Goal: Information Seeking & Learning: Compare options

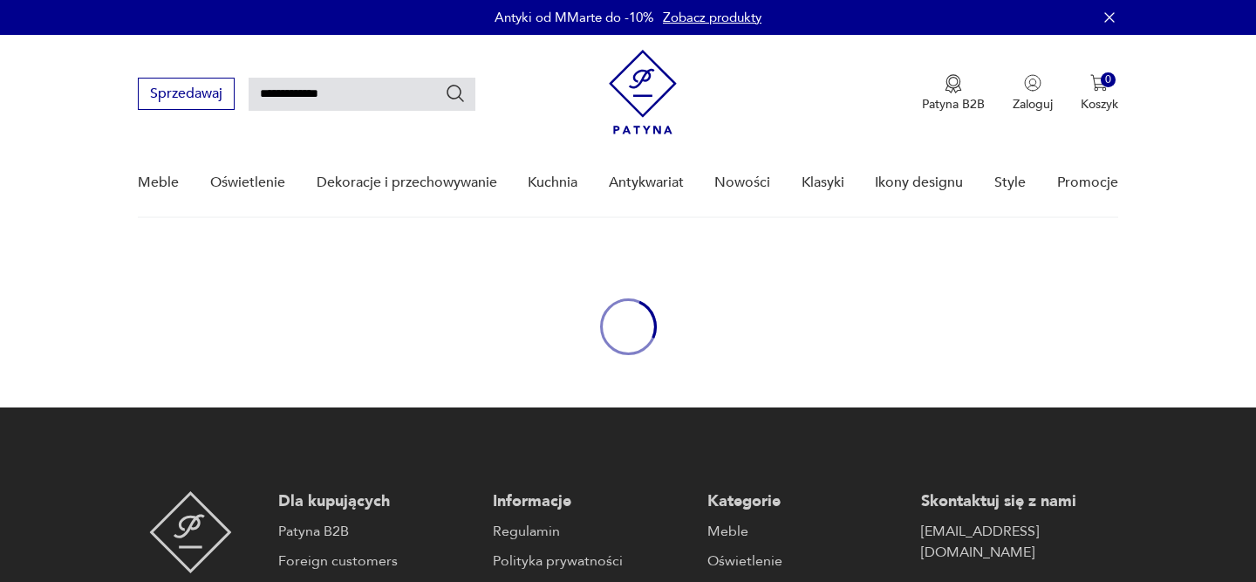
type input "**********"
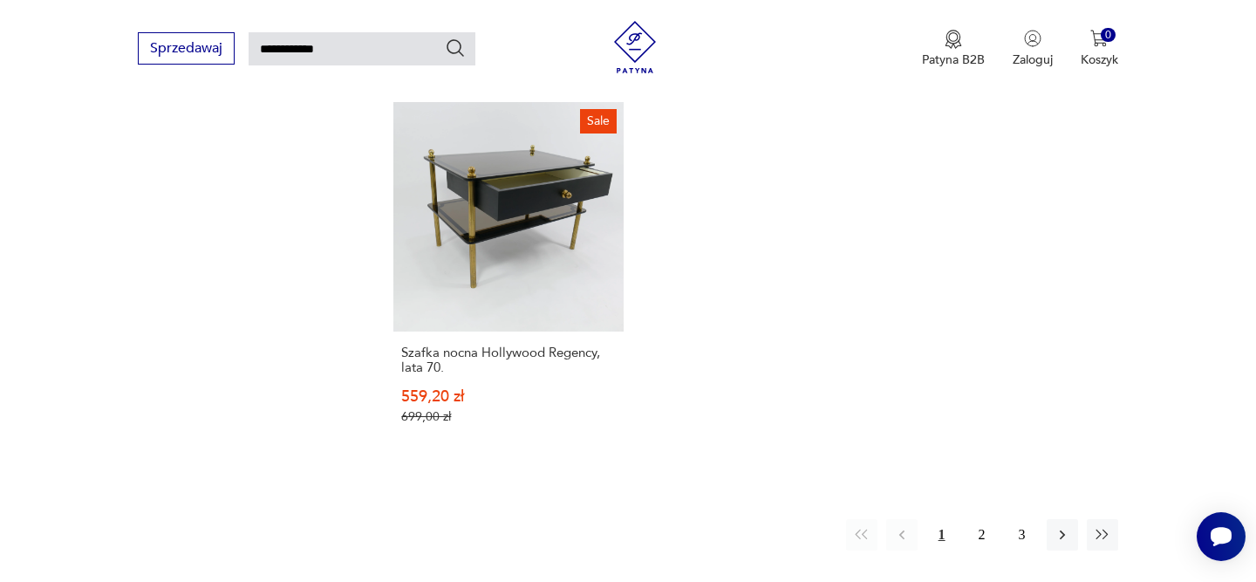
scroll to position [2213, 0]
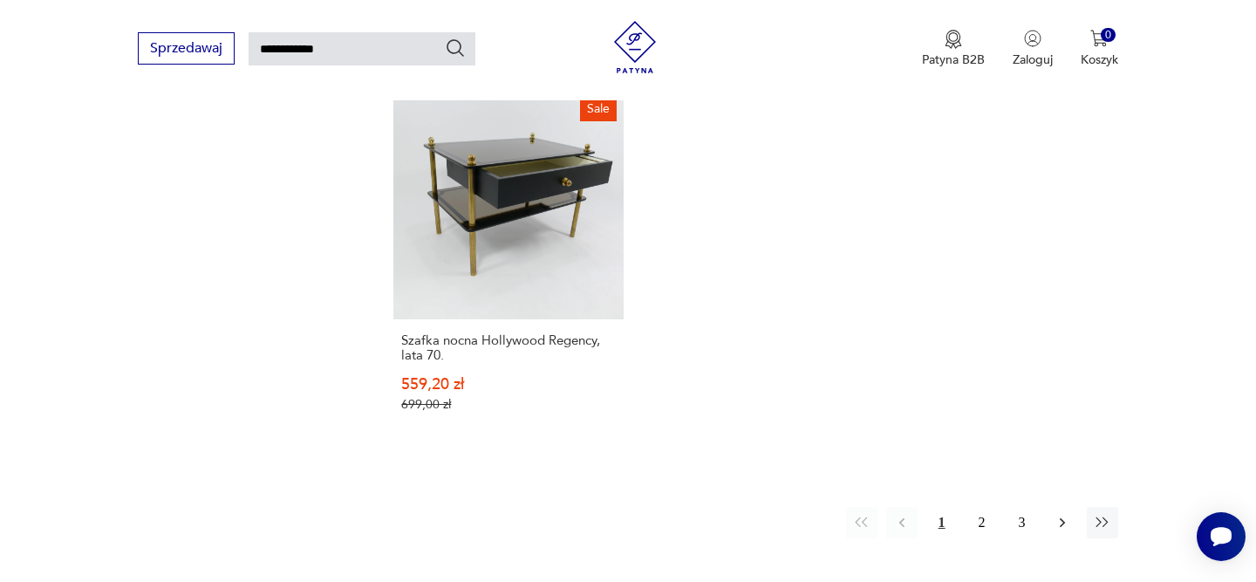
click at [1055, 514] on icon "button" at bounding box center [1061, 522] width 17 height 17
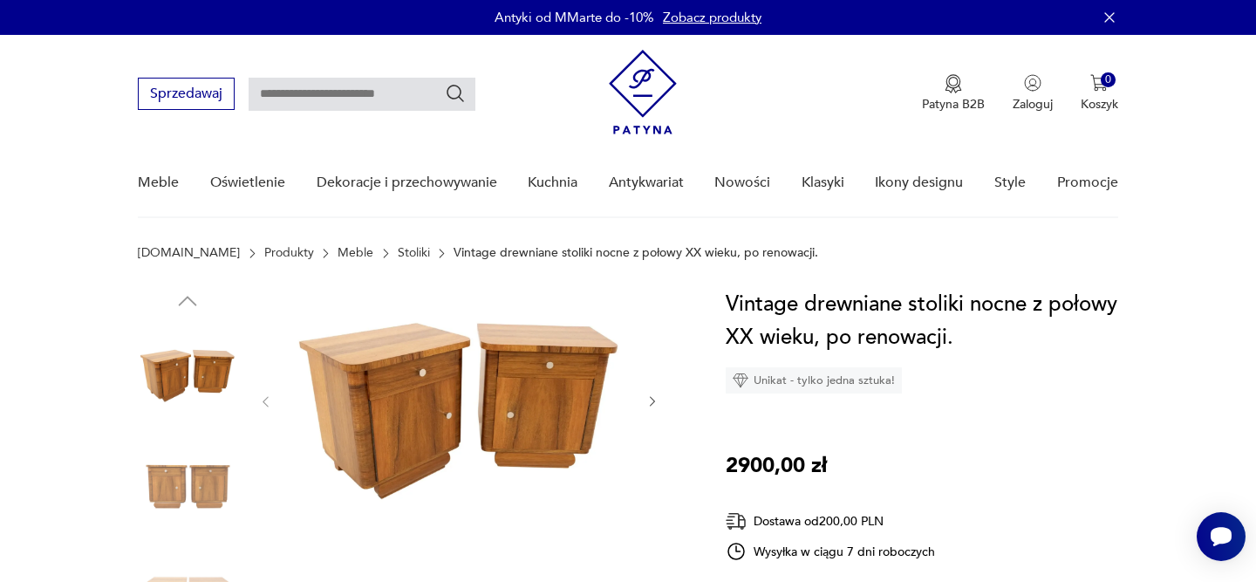
click at [398, 252] on link "Stoliki" at bounding box center [414, 253] width 32 height 14
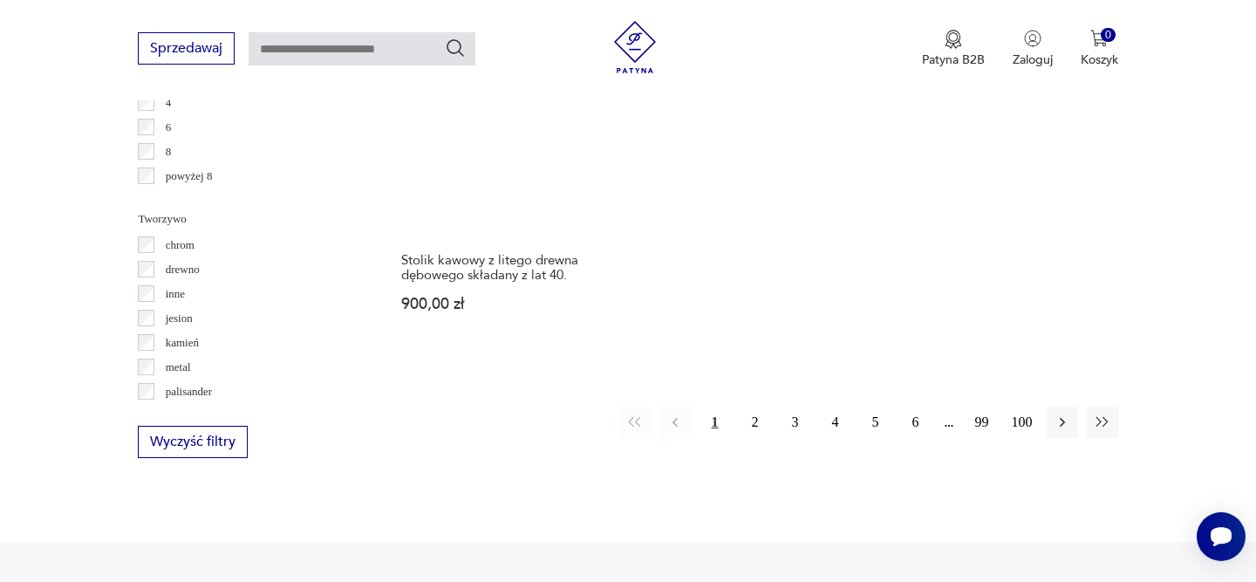
scroll to position [2760, 0]
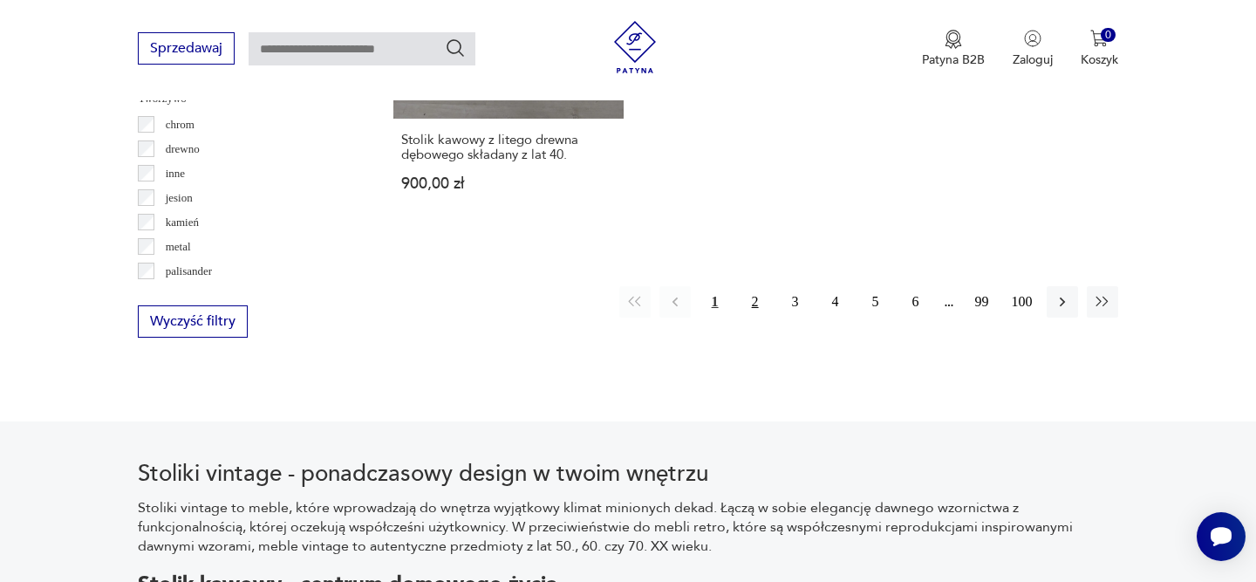
click at [751, 286] on button "2" at bounding box center [754, 301] width 31 height 31
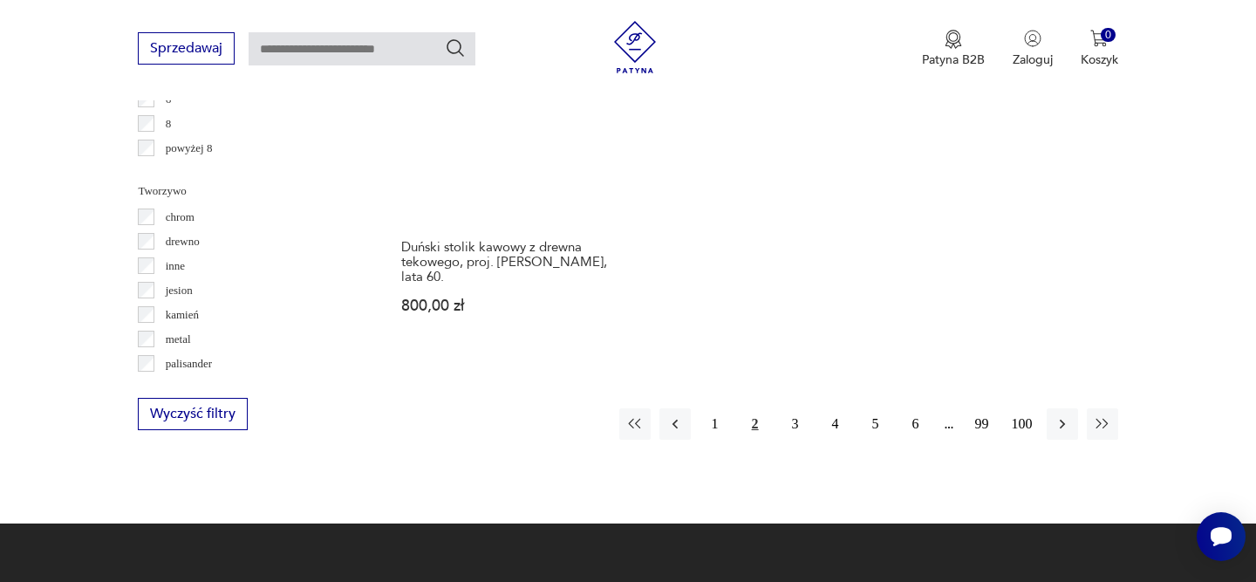
scroll to position [2717, 0]
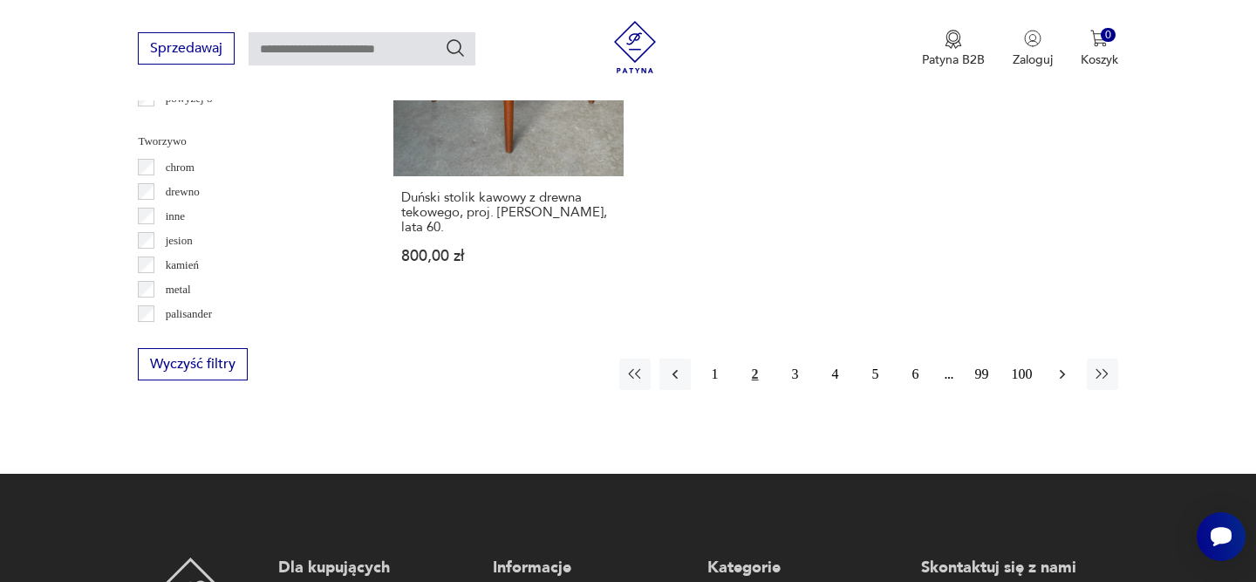
click at [1067, 365] on icon "button" at bounding box center [1061, 373] width 17 height 17
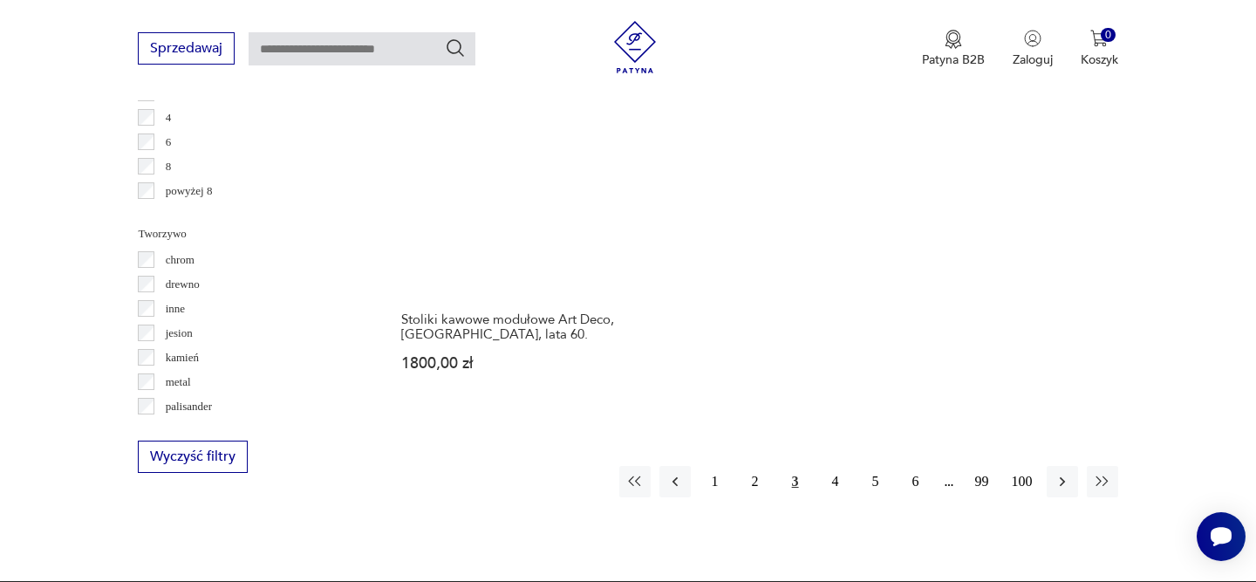
scroll to position [2705, 0]
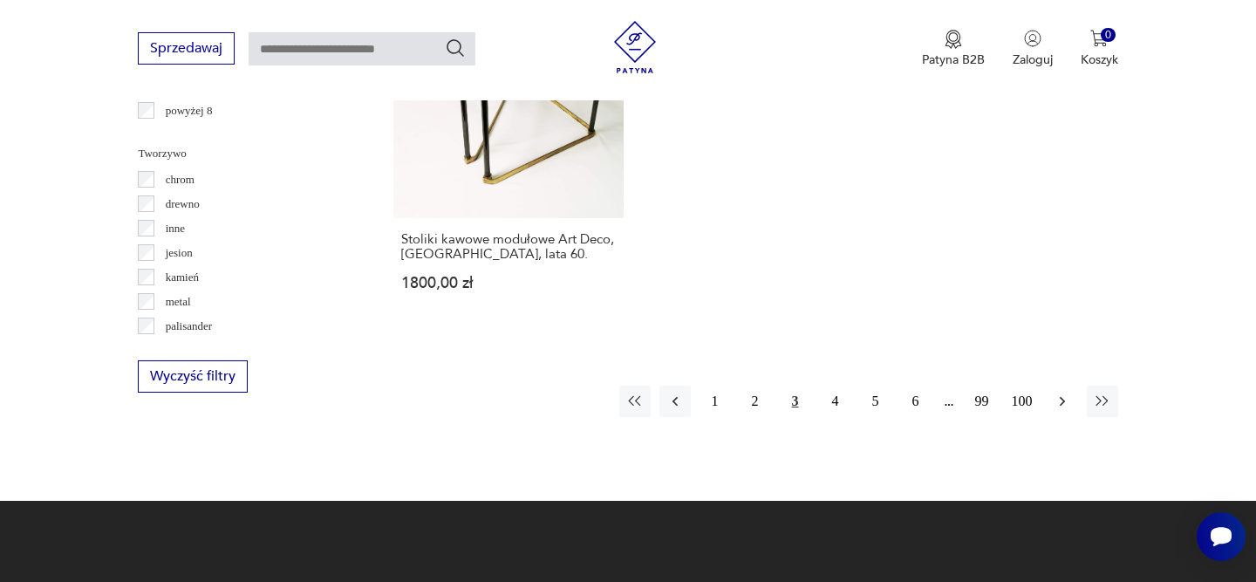
click at [1054, 392] on icon "button" at bounding box center [1061, 400] width 17 height 17
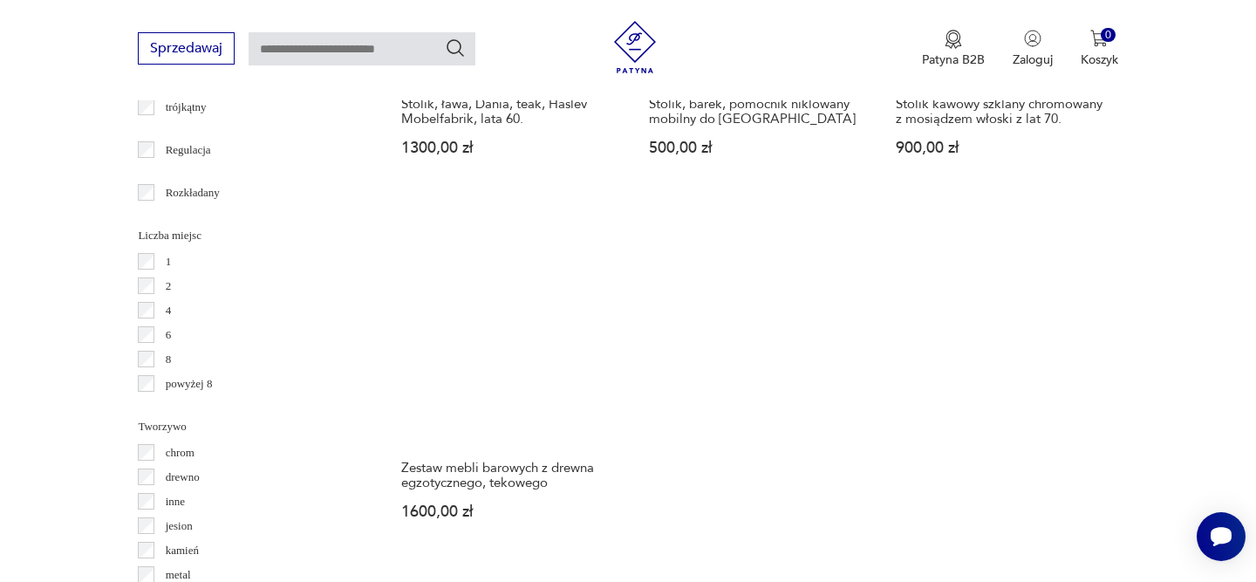
scroll to position [2563, 0]
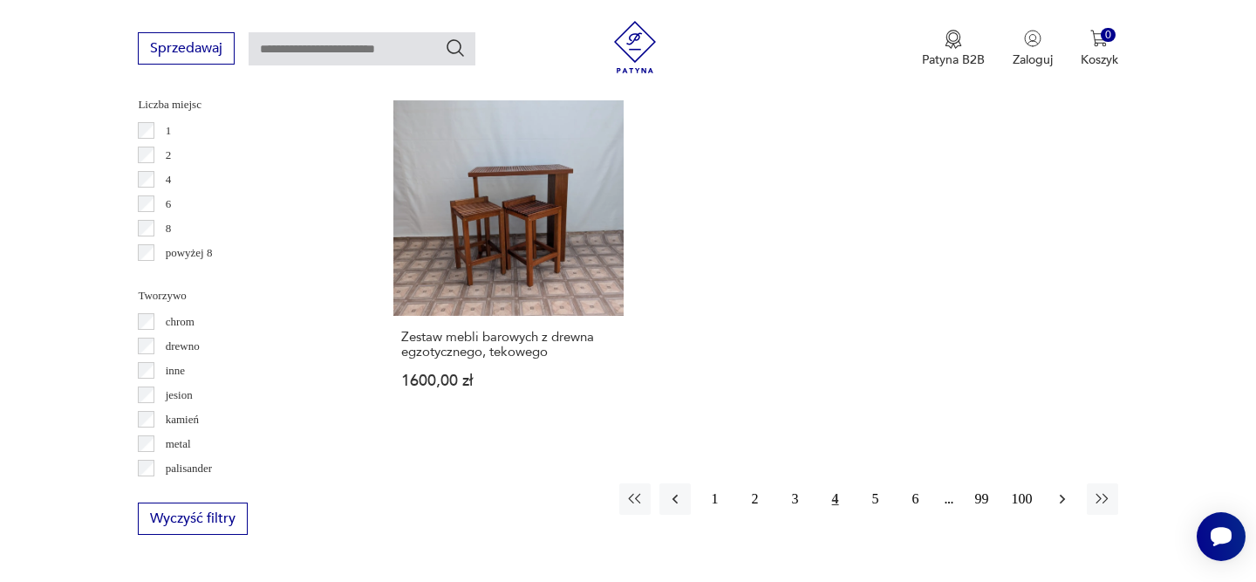
click at [1061, 490] on icon "button" at bounding box center [1061, 498] width 17 height 17
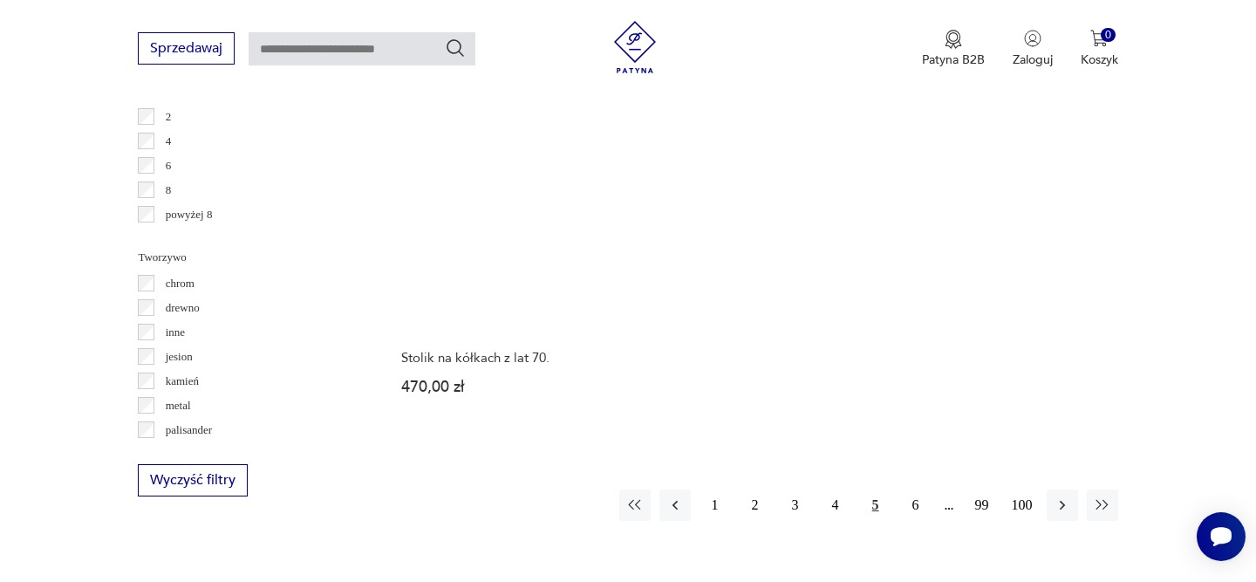
scroll to position [2699, 0]
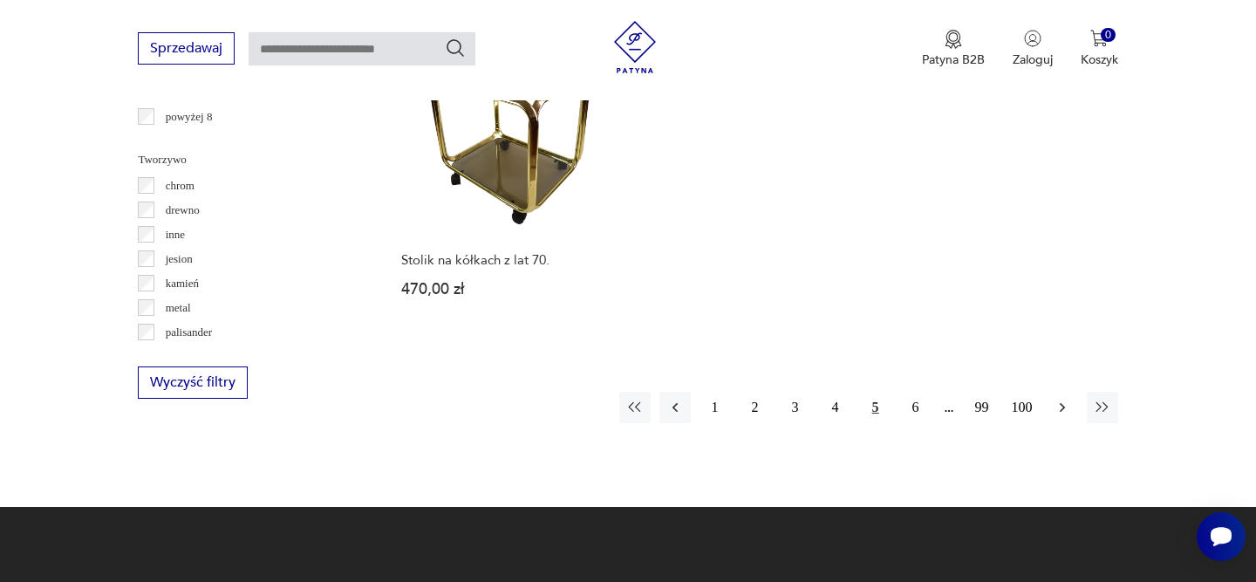
click at [1059, 399] on icon "button" at bounding box center [1061, 407] width 17 height 17
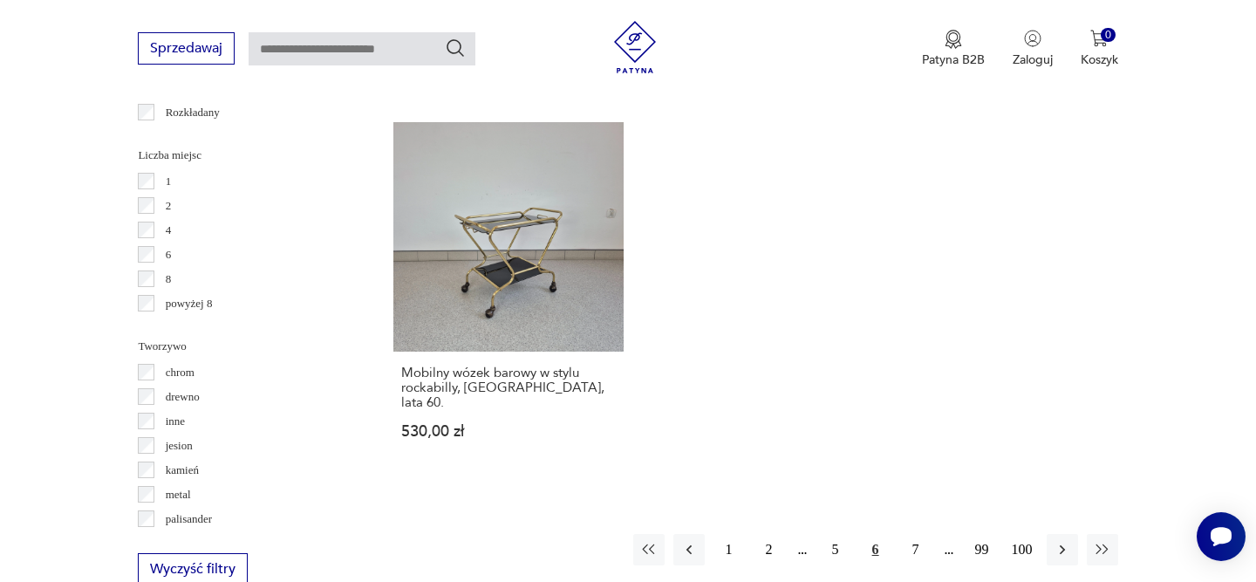
scroll to position [2529, 0]
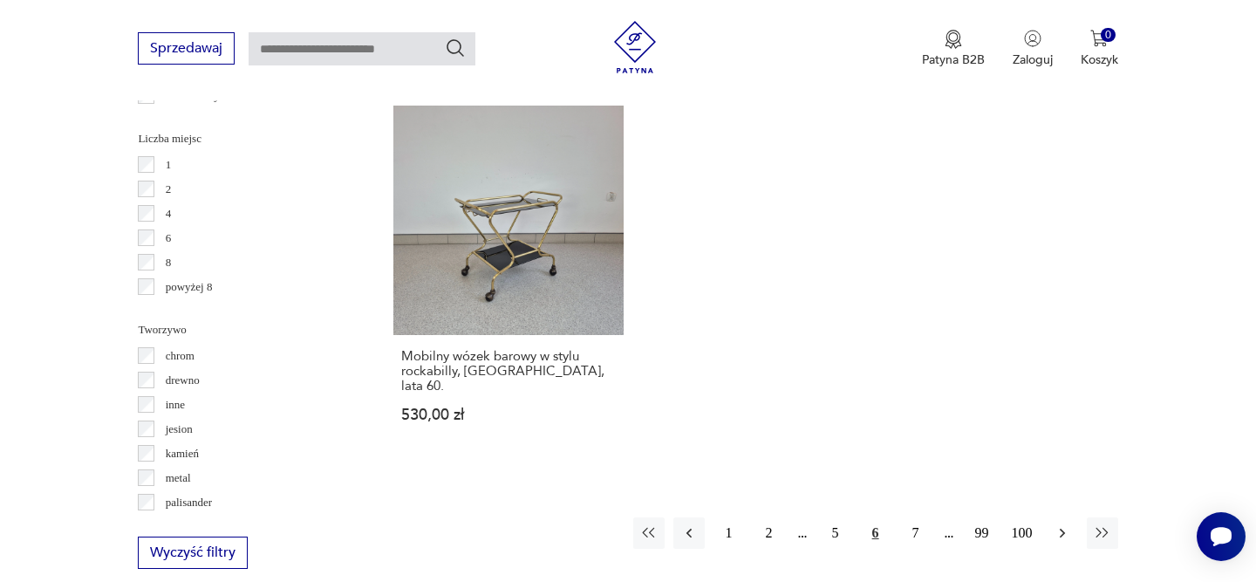
click at [1066, 524] on icon "button" at bounding box center [1061, 532] width 17 height 17
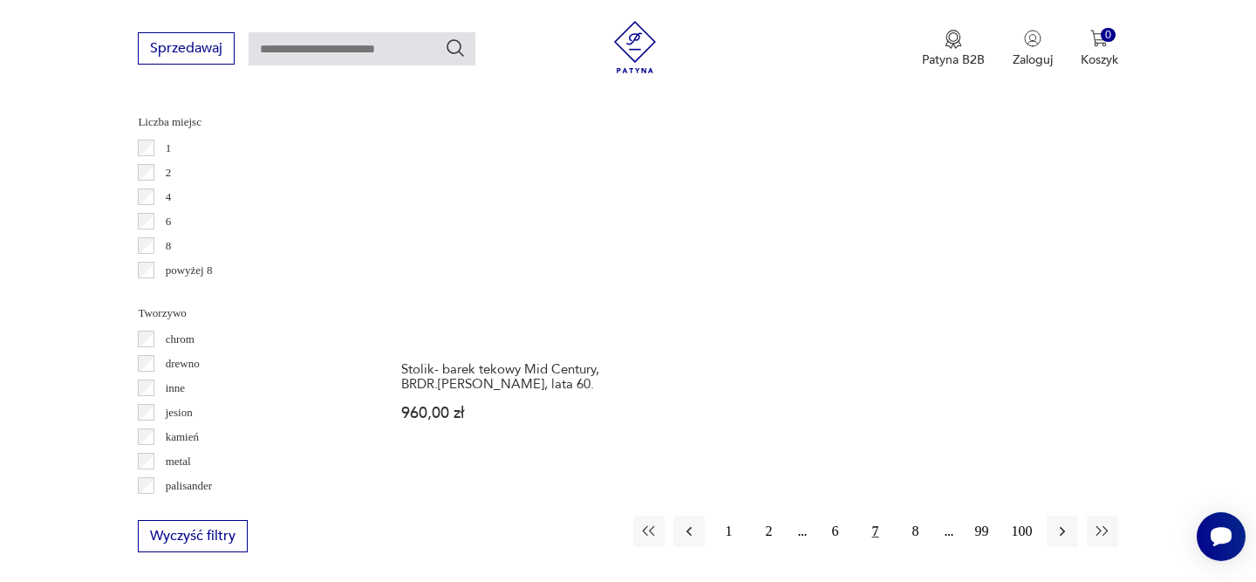
scroll to position [2604, 0]
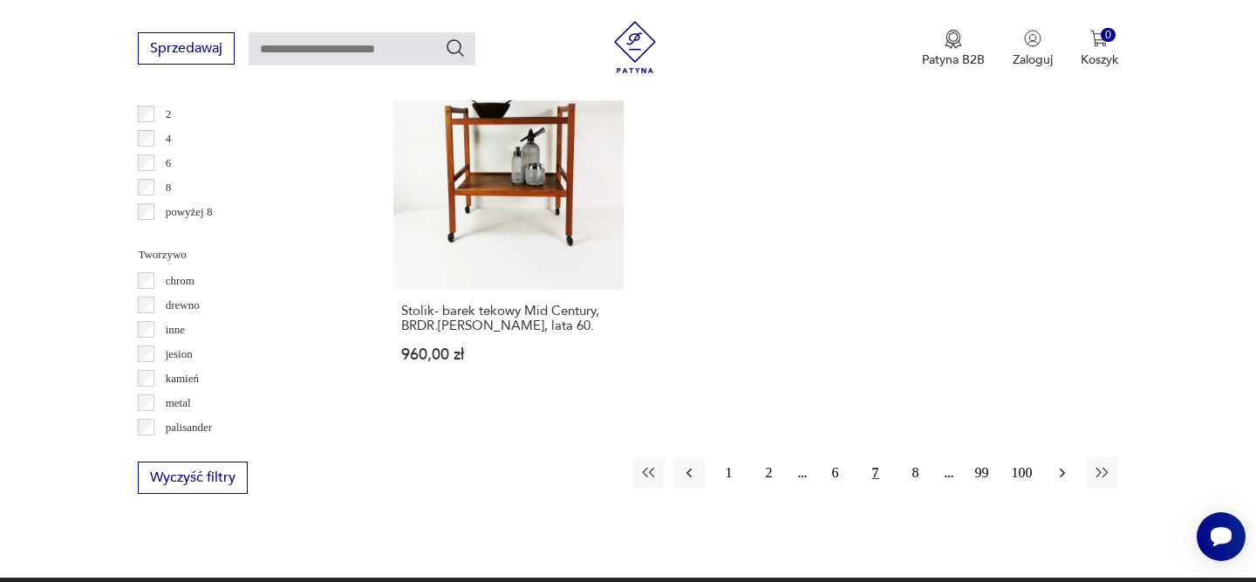
click at [1062, 464] on icon "button" at bounding box center [1061, 472] width 17 height 17
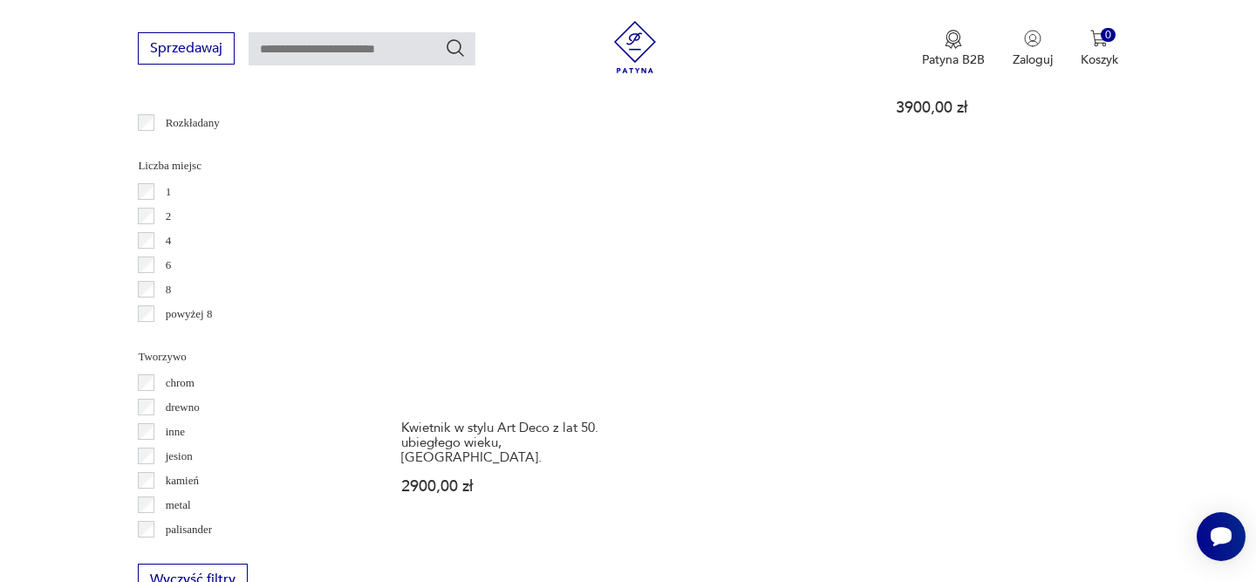
scroll to position [2576, 0]
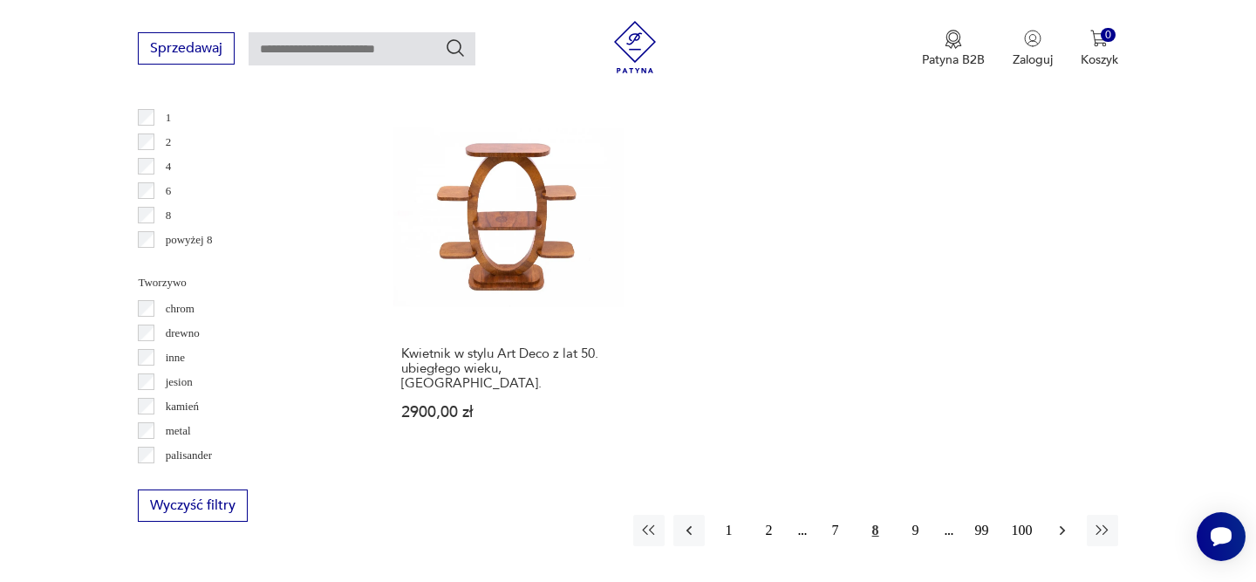
click at [1053, 521] on icon "button" at bounding box center [1061, 529] width 17 height 17
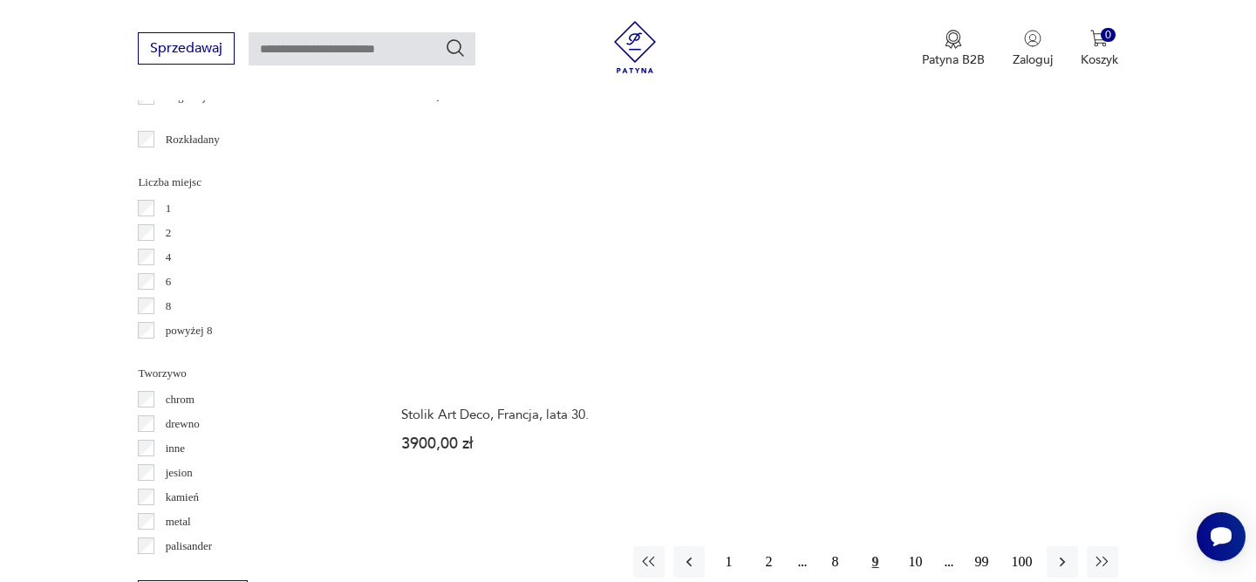
scroll to position [2554, 0]
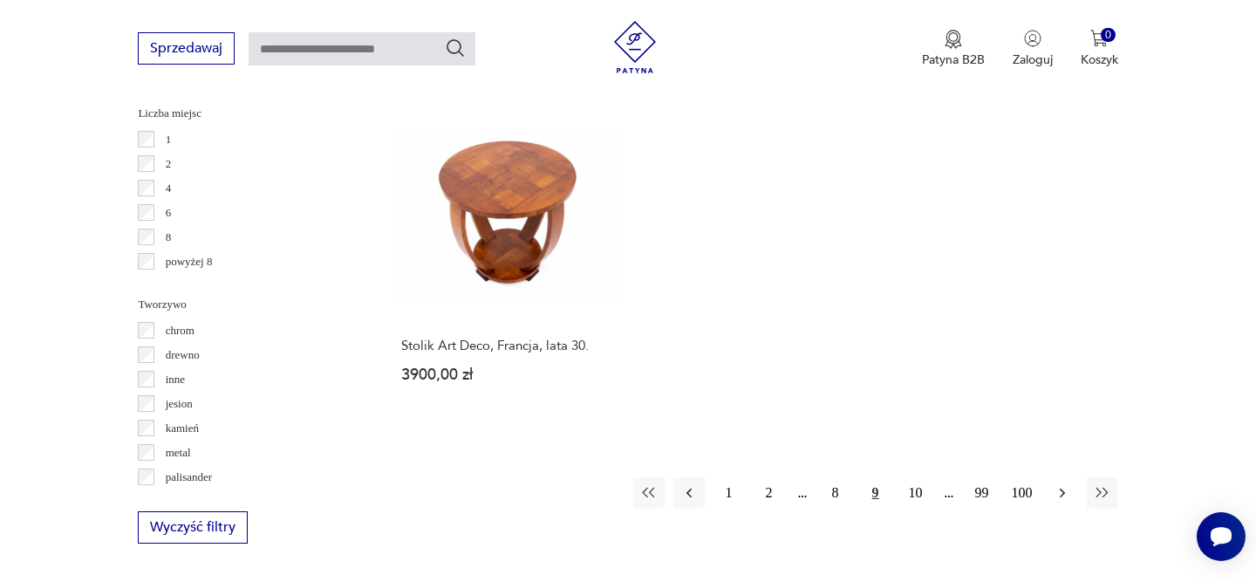
click at [1064, 484] on icon "button" at bounding box center [1061, 492] width 17 height 17
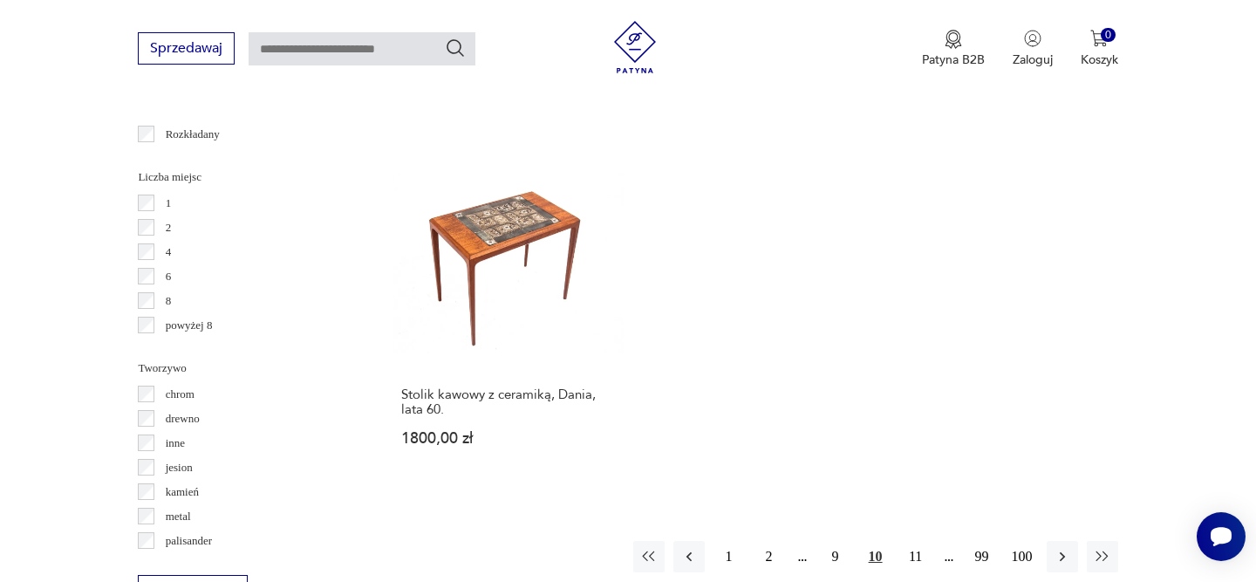
scroll to position [2630, 0]
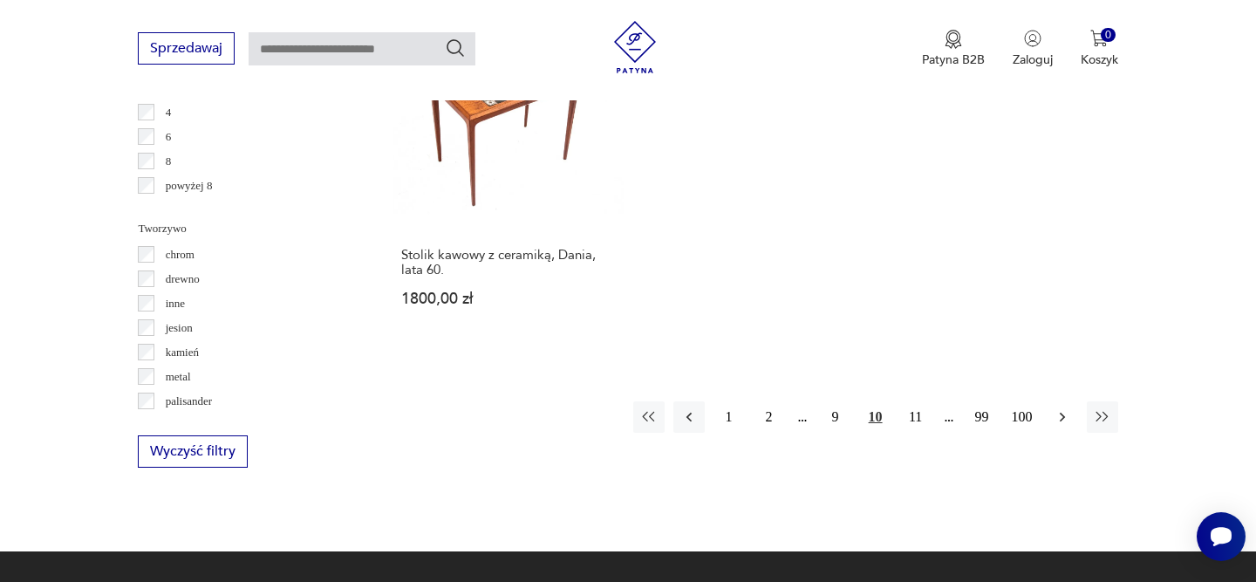
click at [1060, 412] on icon "button" at bounding box center [1061, 417] width 5 height 10
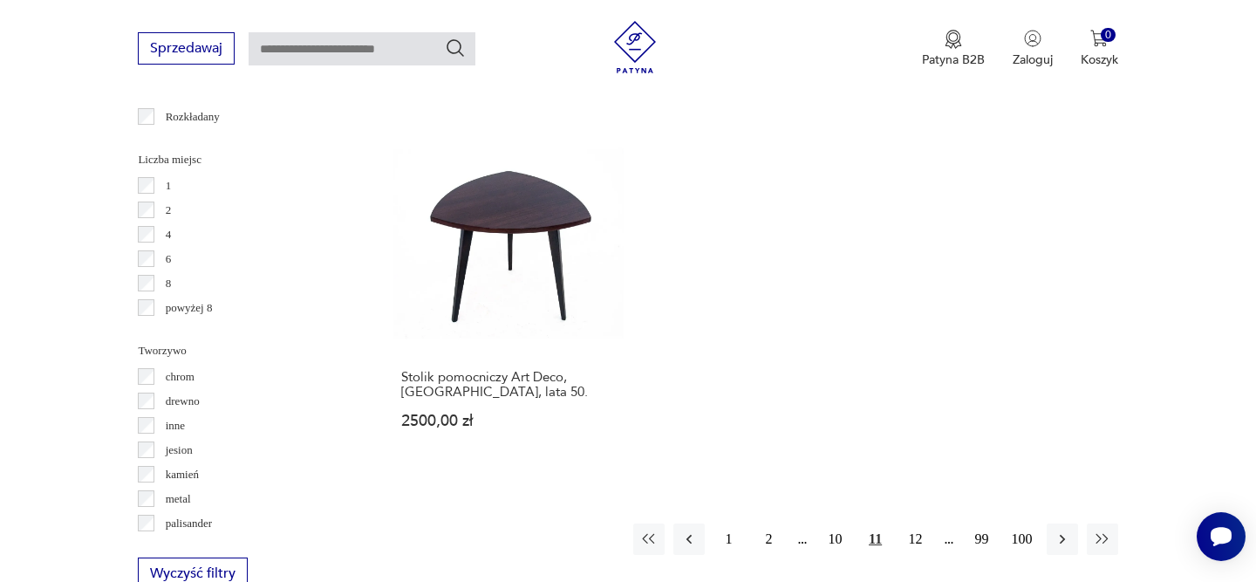
scroll to position [2510, 0]
click at [1068, 528] on icon "button" at bounding box center [1061, 536] width 17 height 17
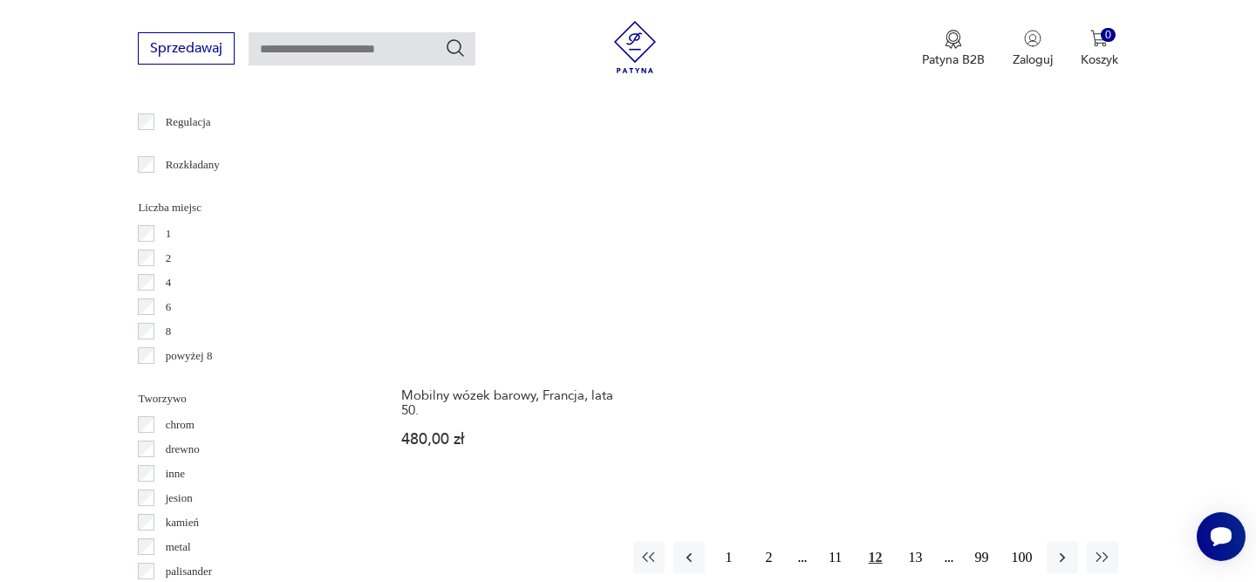
scroll to position [2508, 0]
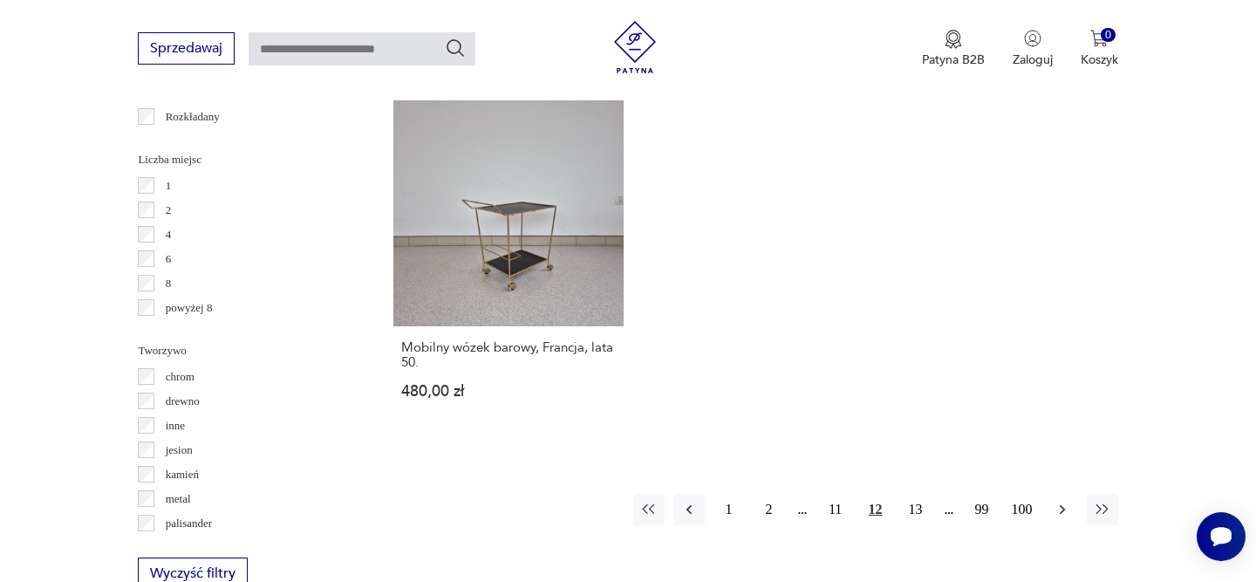
click at [1061, 509] on button "button" at bounding box center [1061, 509] width 31 height 31
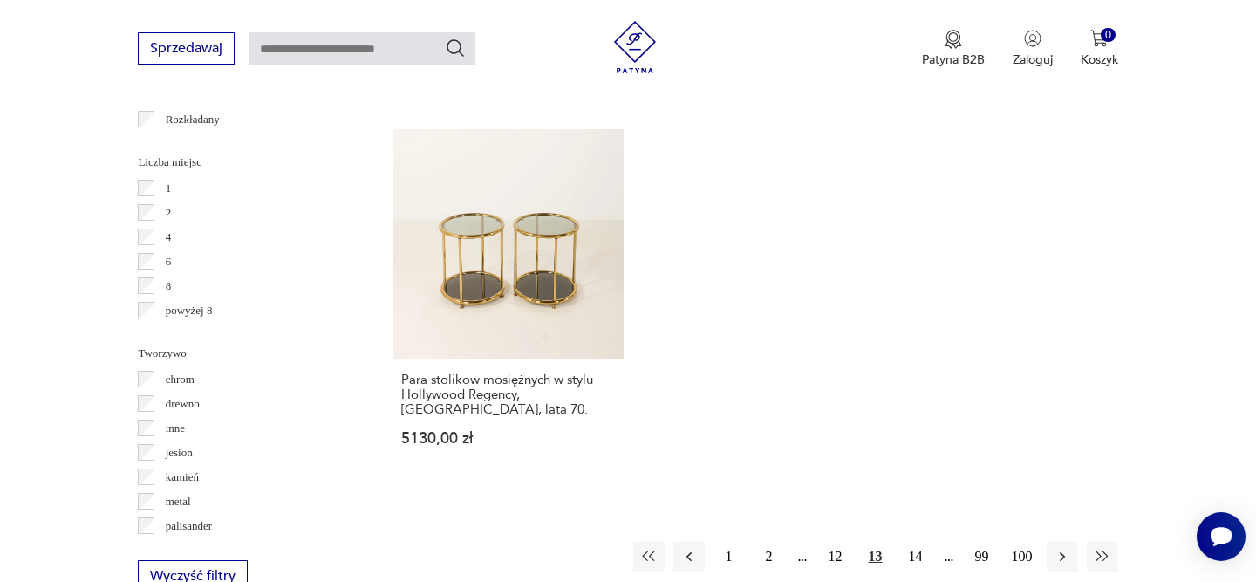
scroll to position [2584, 0]
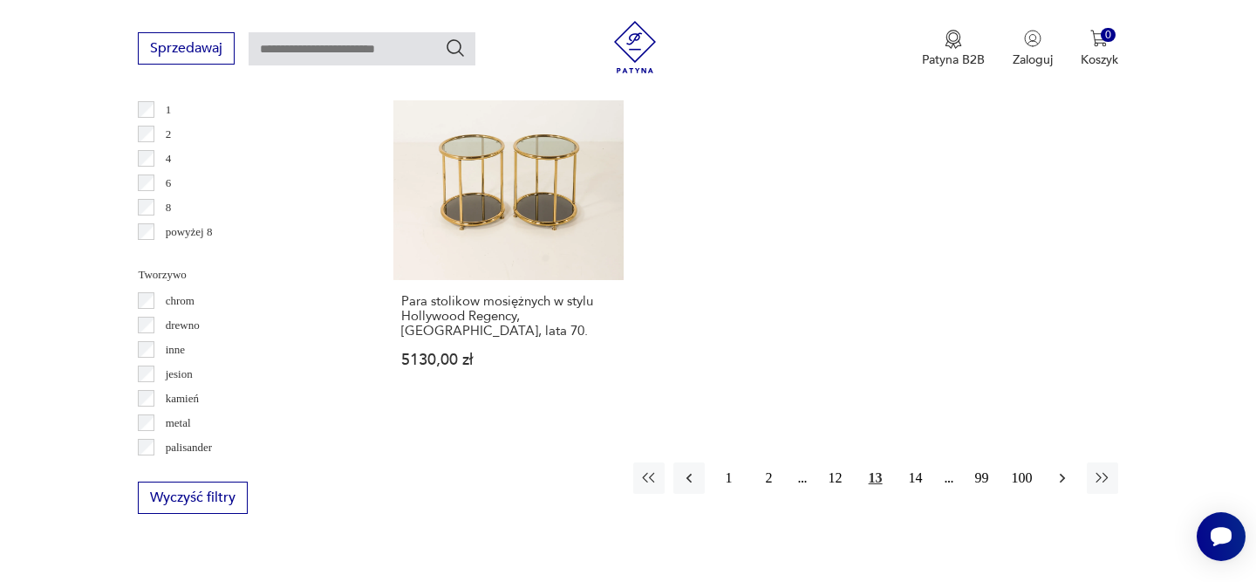
click at [1060, 469] on icon "button" at bounding box center [1061, 477] width 17 height 17
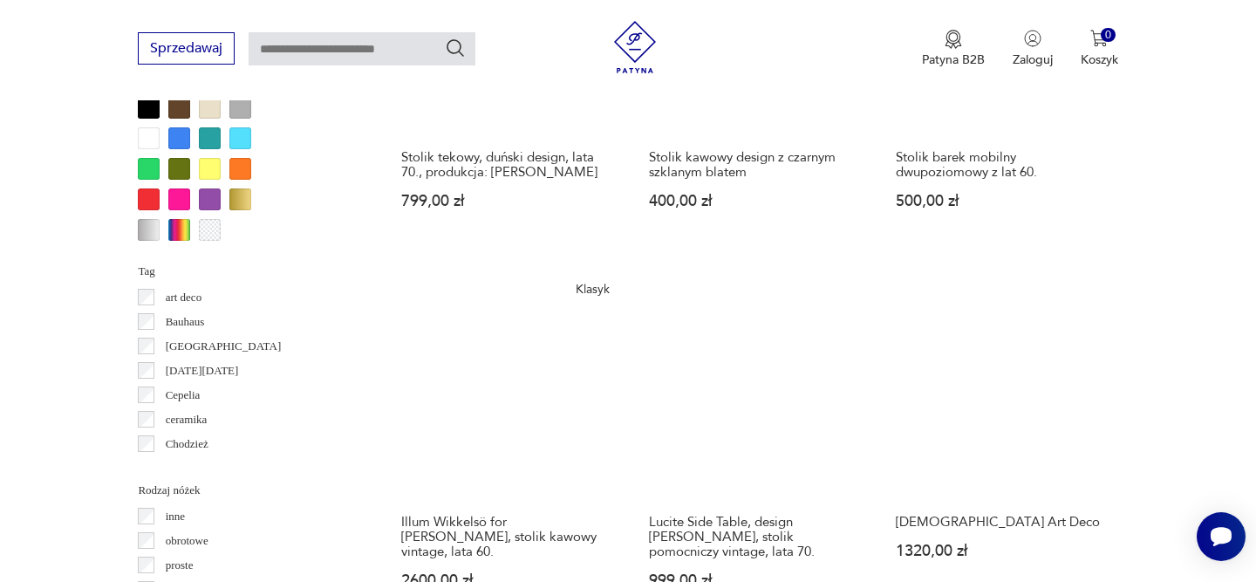
scroll to position [1668, 0]
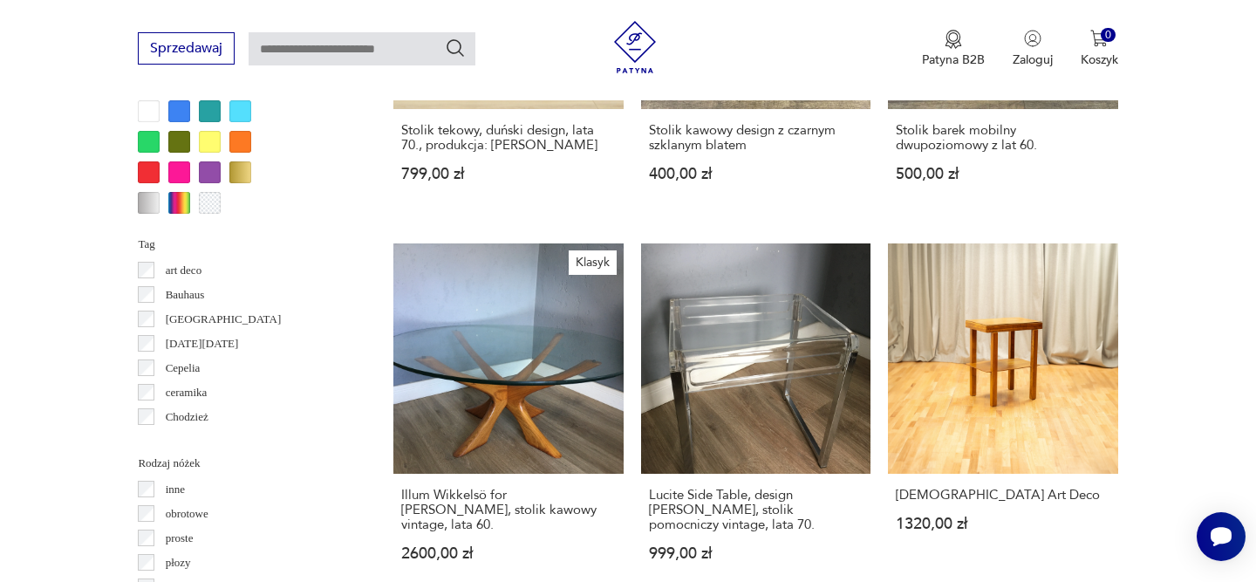
click at [375, 47] on input "text" at bounding box center [362, 48] width 227 height 33
type input "****"
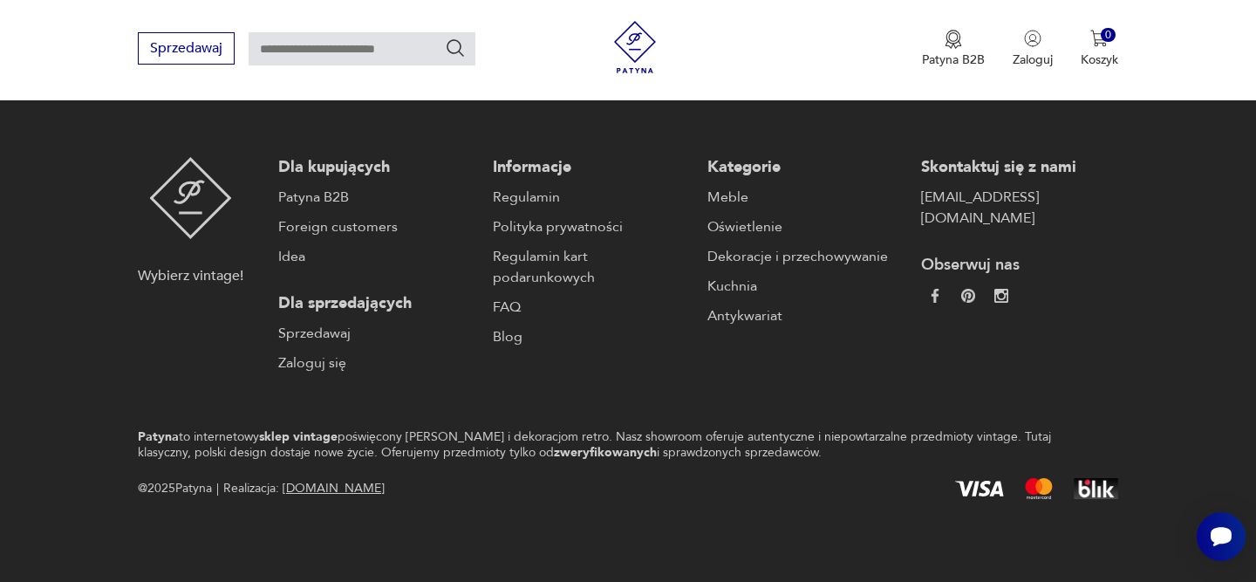
type input "****"
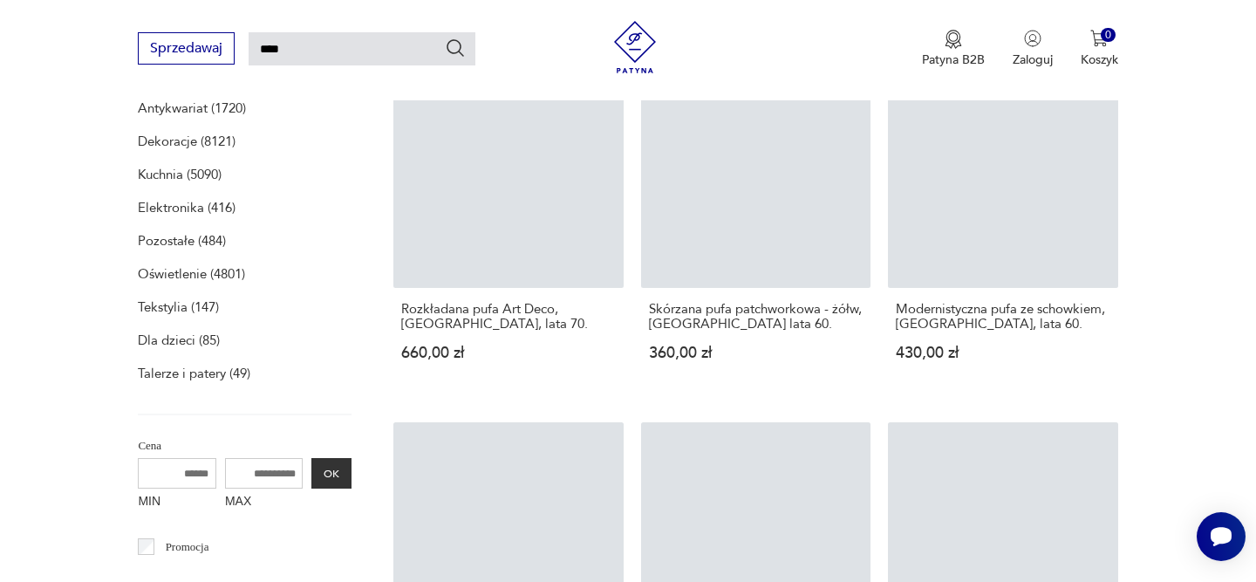
scroll to position [226, 0]
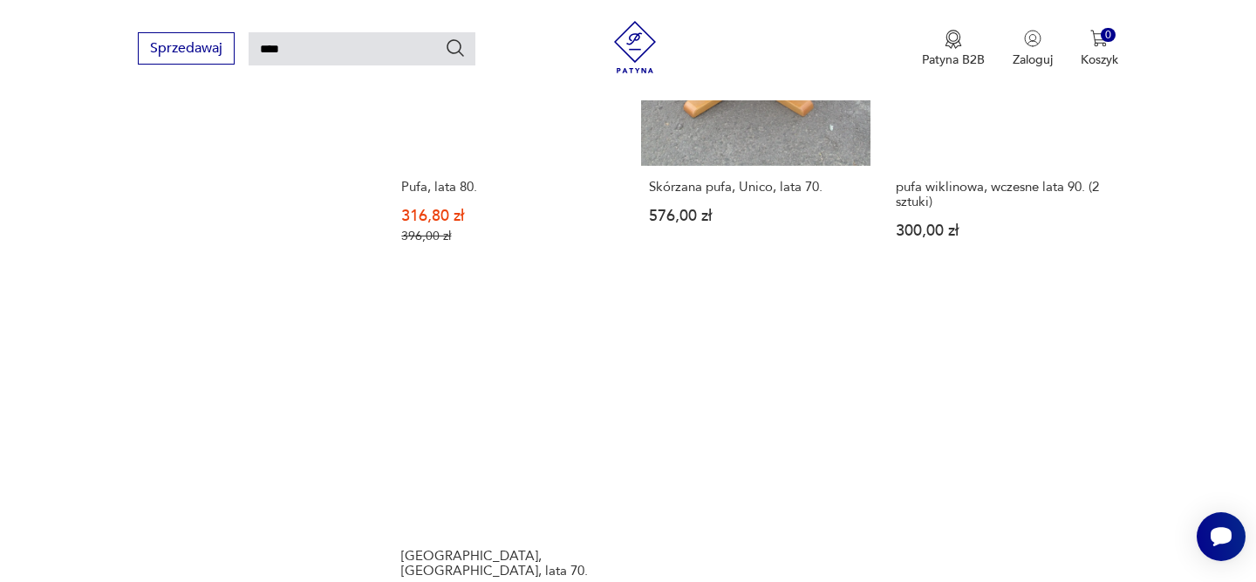
scroll to position [2105, 0]
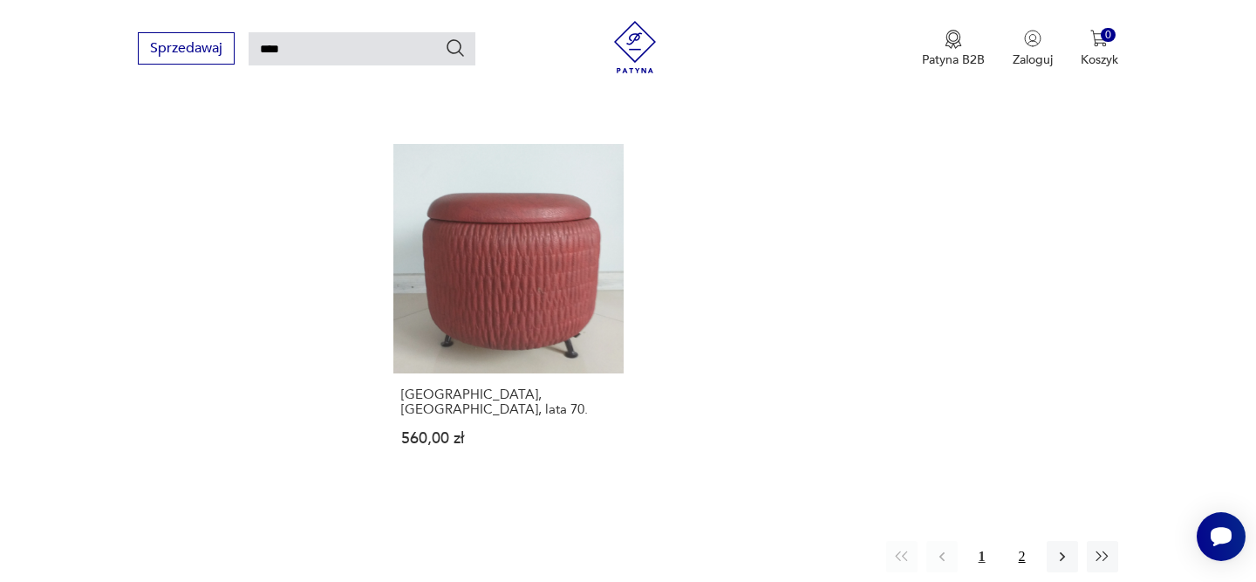
click at [1022, 541] on button "2" at bounding box center [1021, 556] width 31 height 31
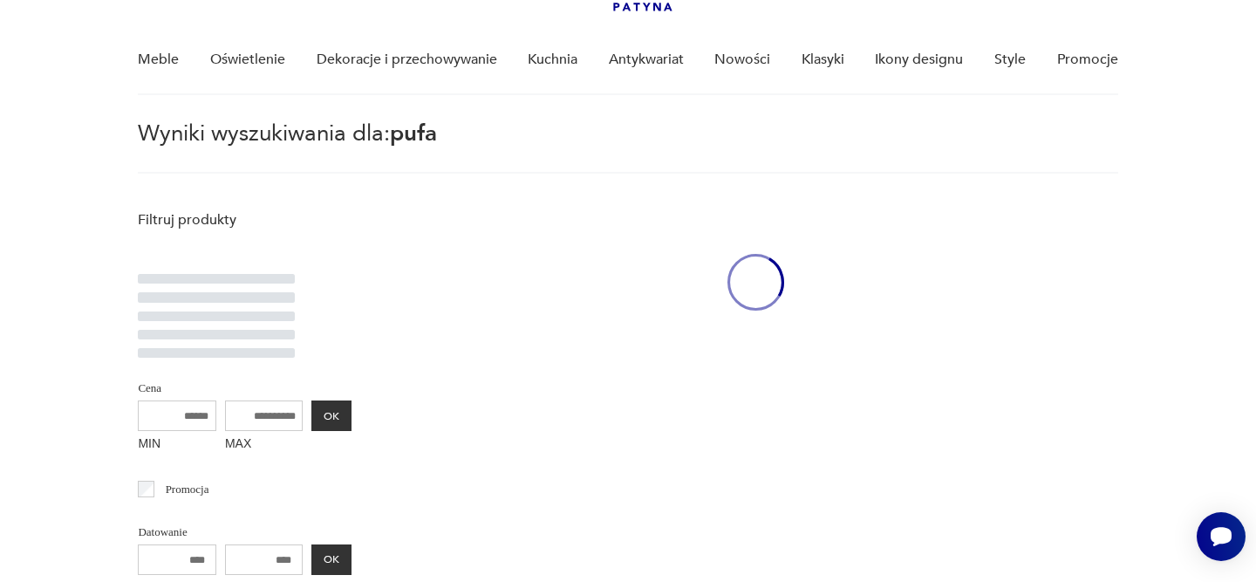
scroll to position [62, 0]
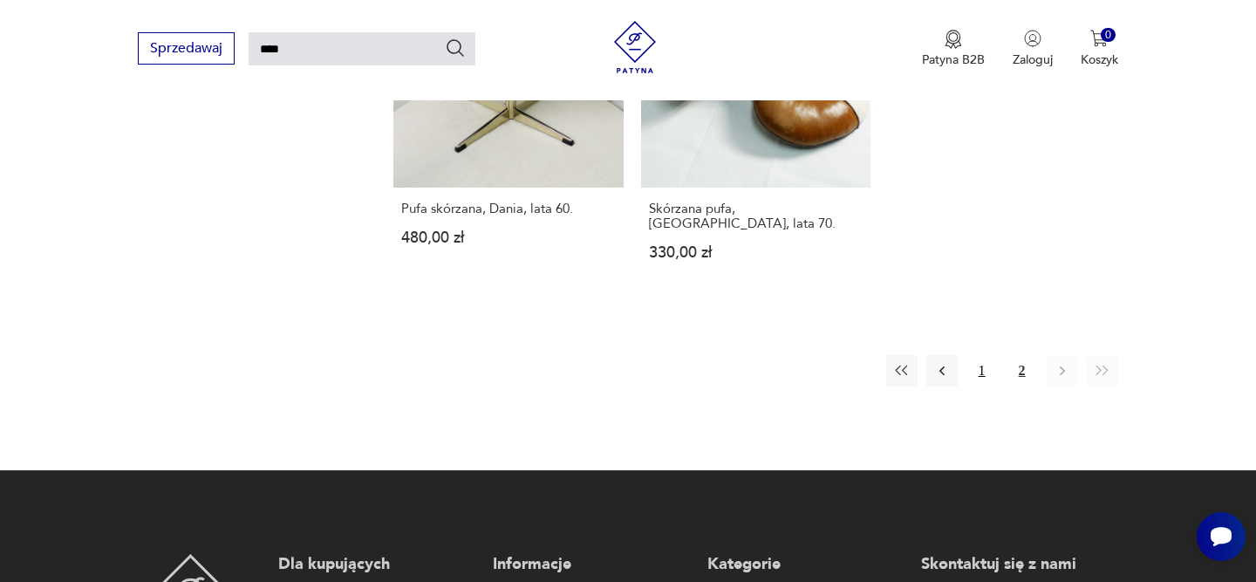
click at [971, 360] on button "1" at bounding box center [981, 370] width 31 height 31
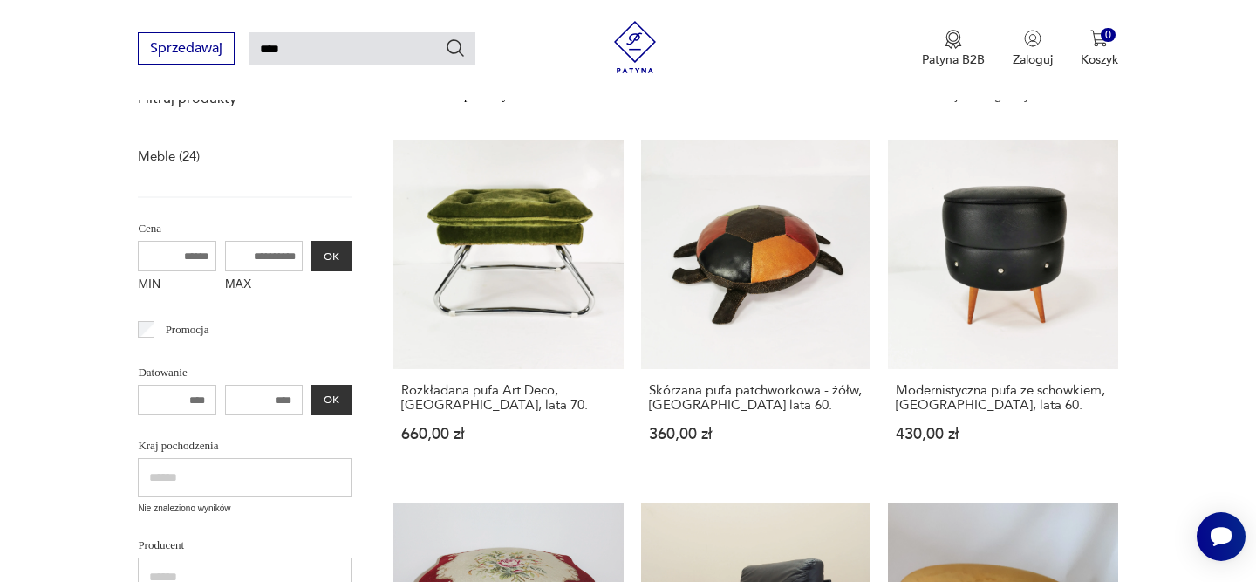
scroll to position [253, 0]
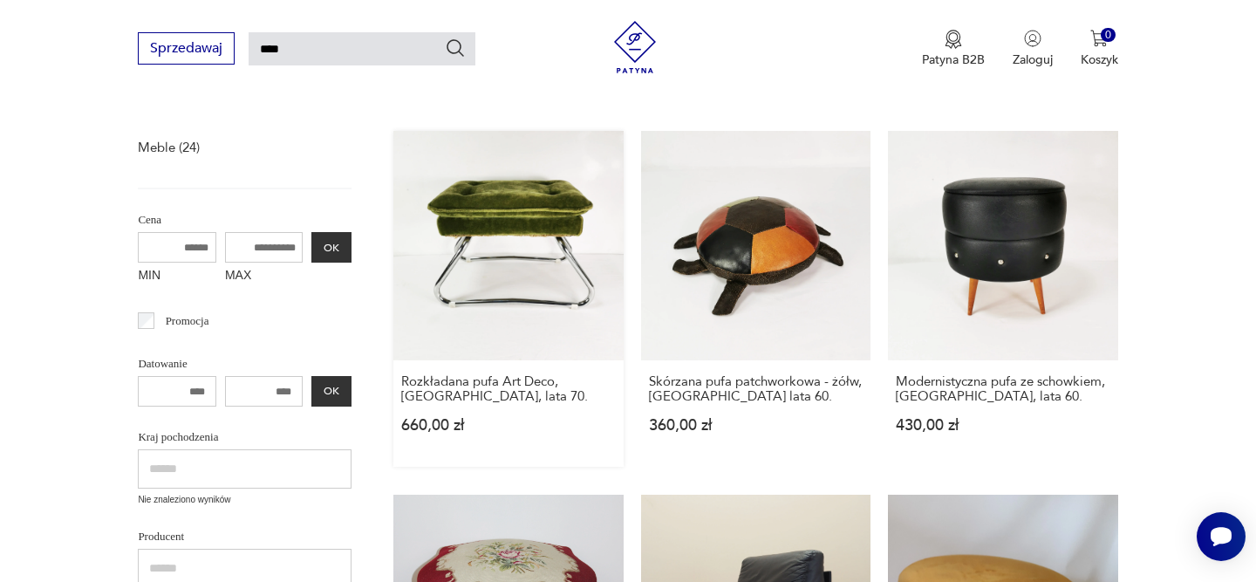
click at [494, 246] on link "Rozkładana pufa Art Deco, Niemcy, lata 70. 660,00 zł" at bounding box center [507, 299] width 229 height 336
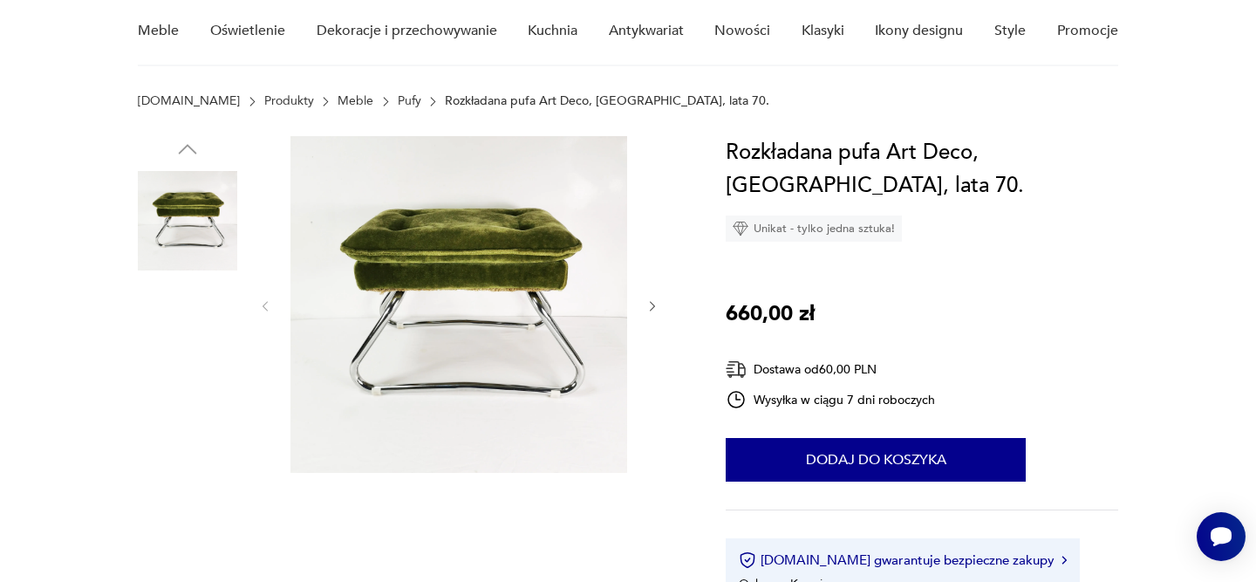
scroll to position [153, 0]
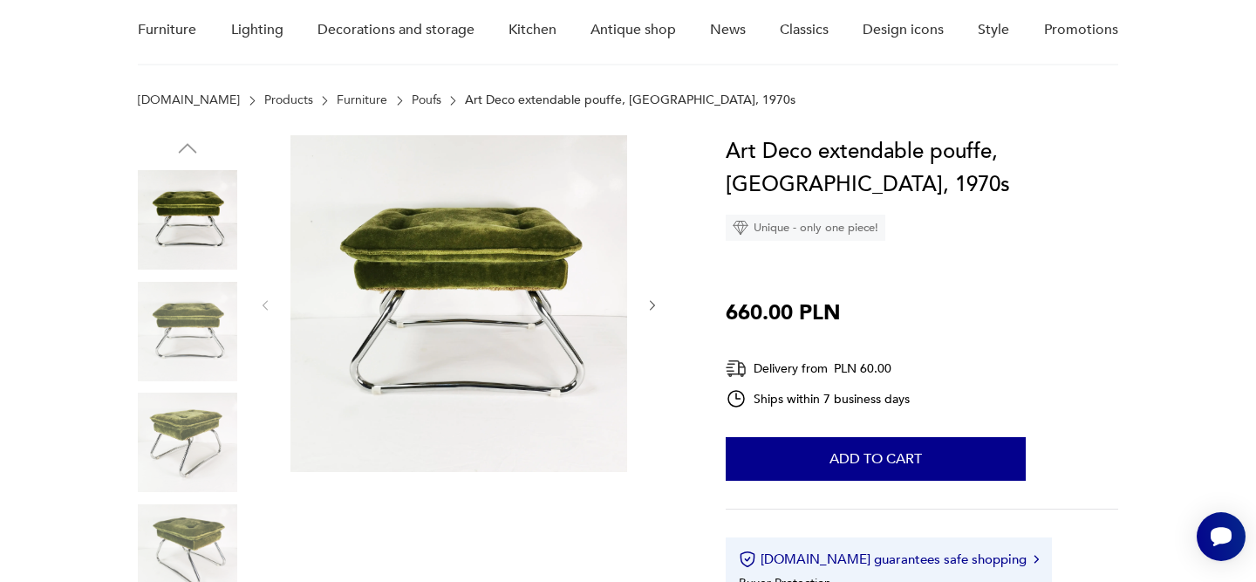
click at [378, 255] on img at bounding box center [458, 303] width 337 height 337
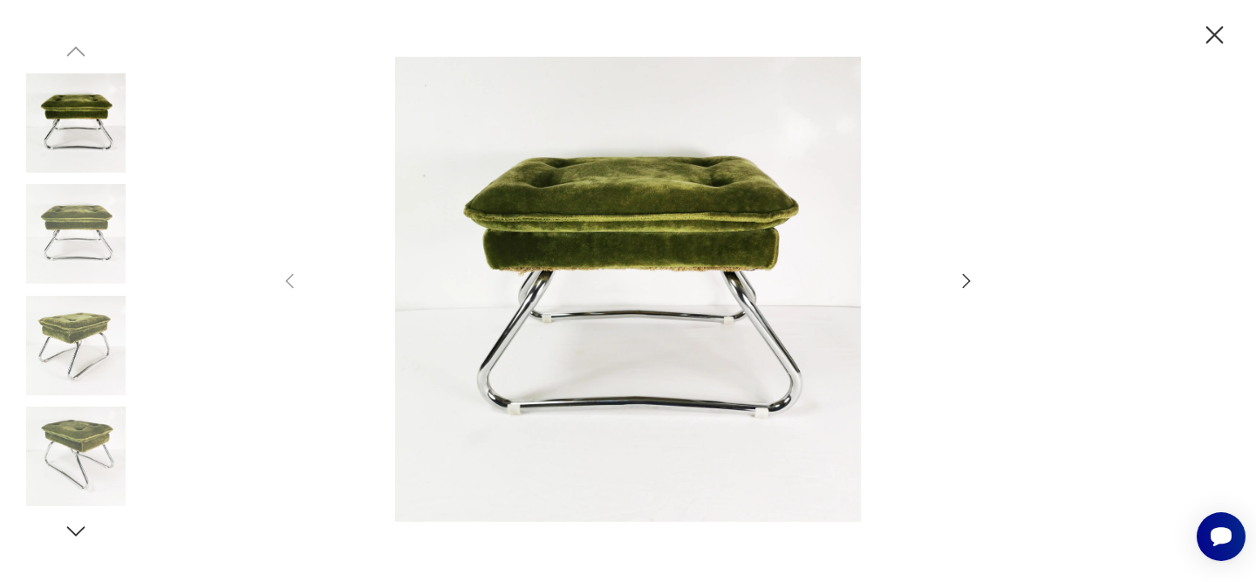
click at [968, 277] on icon "button" at bounding box center [966, 280] width 21 height 21
click at [968, 276] on icon "button" at bounding box center [966, 280] width 21 height 21
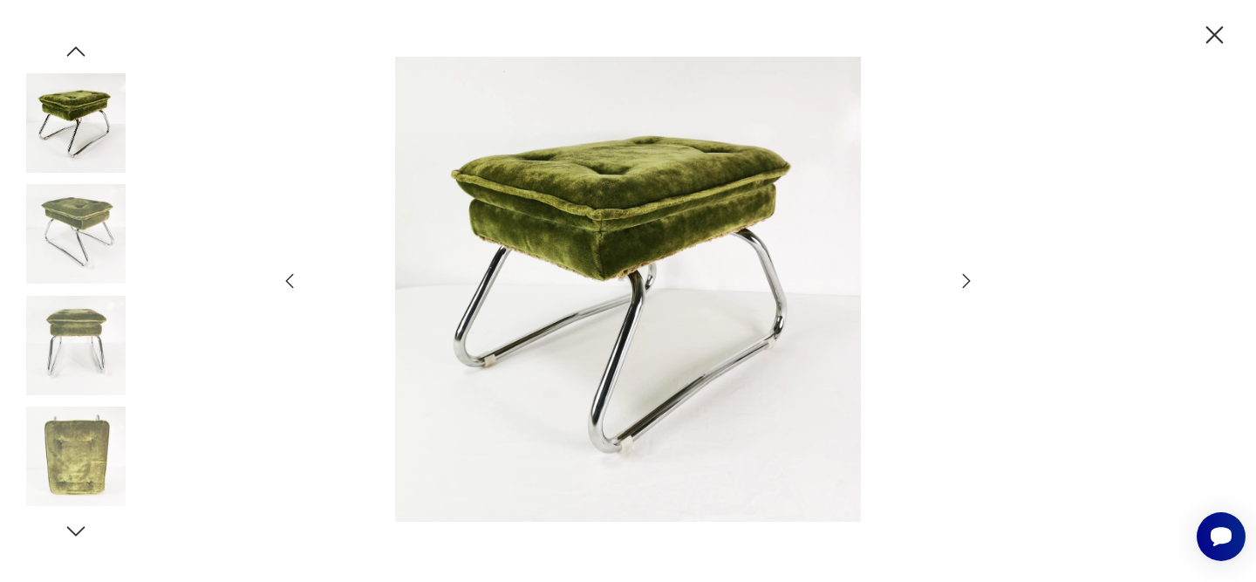
click at [968, 276] on icon "button" at bounding box center [966, 280] width 21 height 21
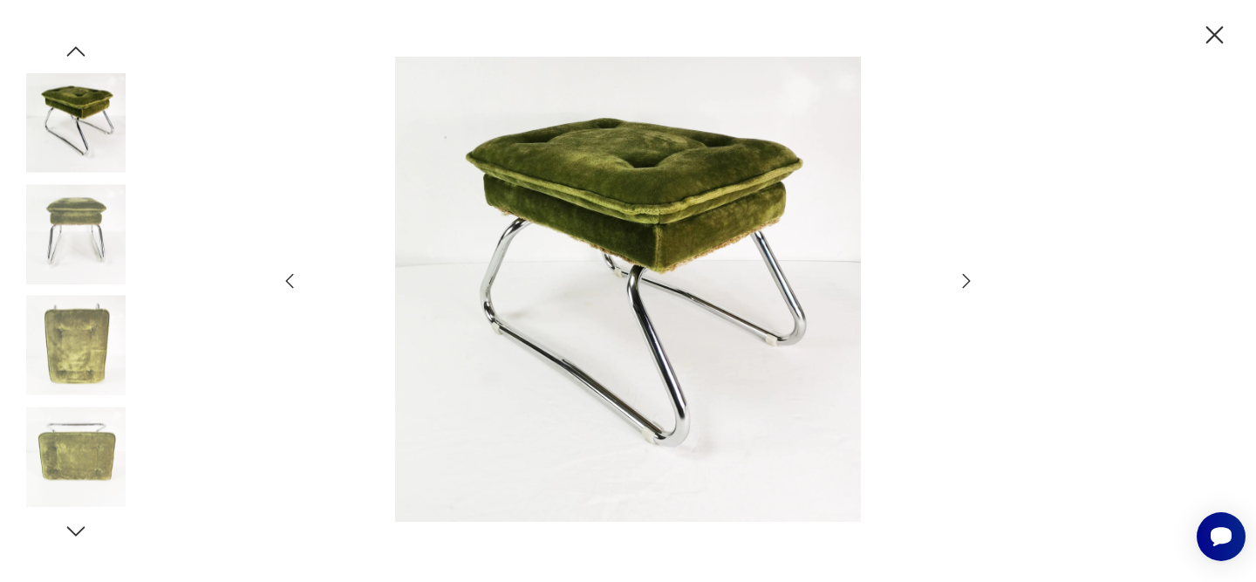
click at [968, 276] on icon "button" at bounding box center [966, 280] width 21 height 21
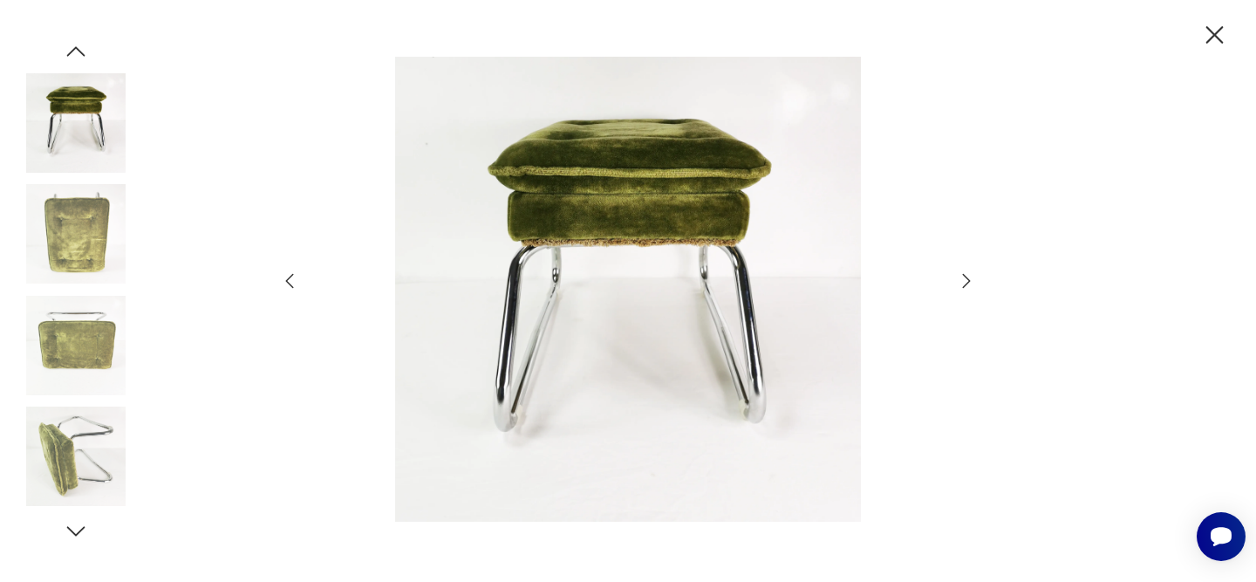
click at [968, 276] on icon "button" at bounding box center [966, 280] width 21 height 21
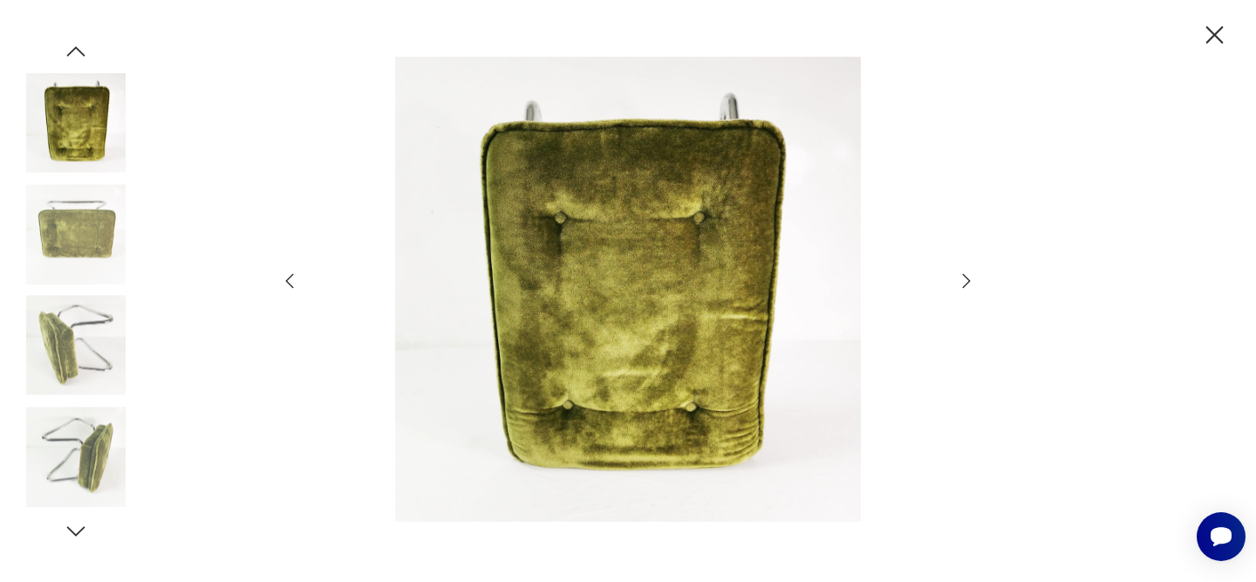
click at [968, 276] on icon "button" at bounding box center [966, 280] width 21 height 21
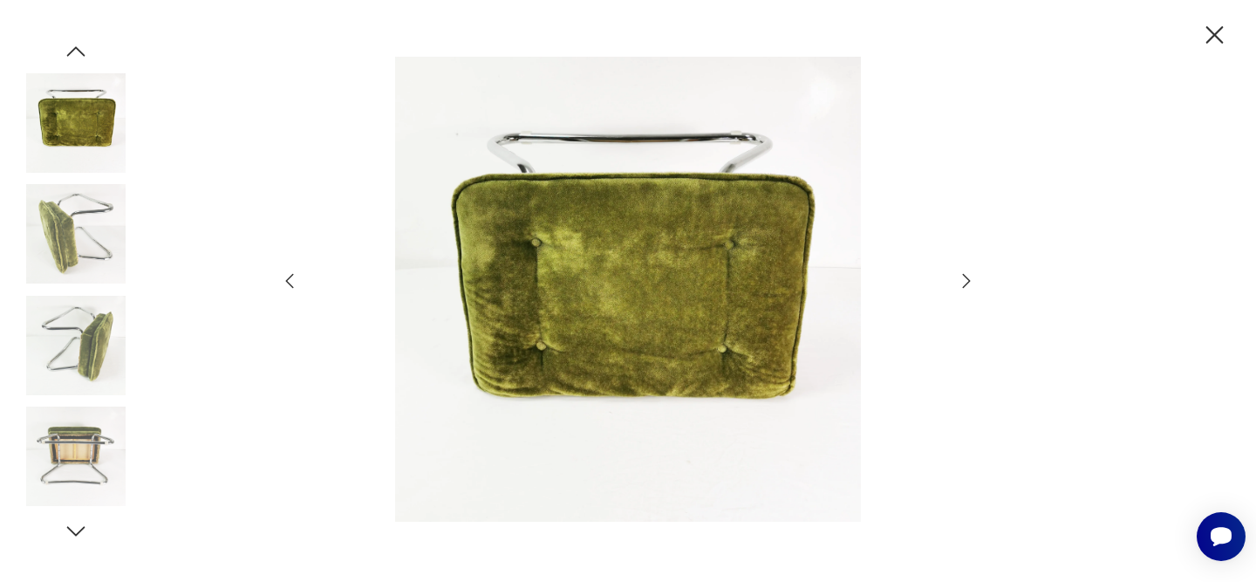
click at [968, 276] on icon "button" at bounding box center [966, 280] width 21 height 21
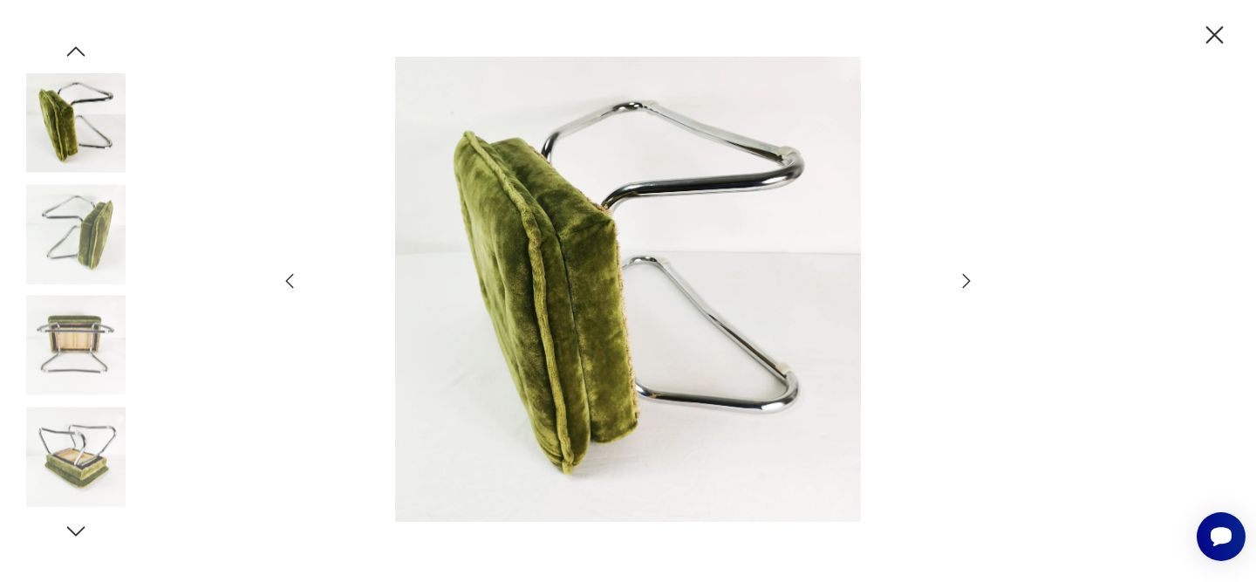
click at [968, 276] on icon "button" at bounding box center [966, 280] width 21 height 21
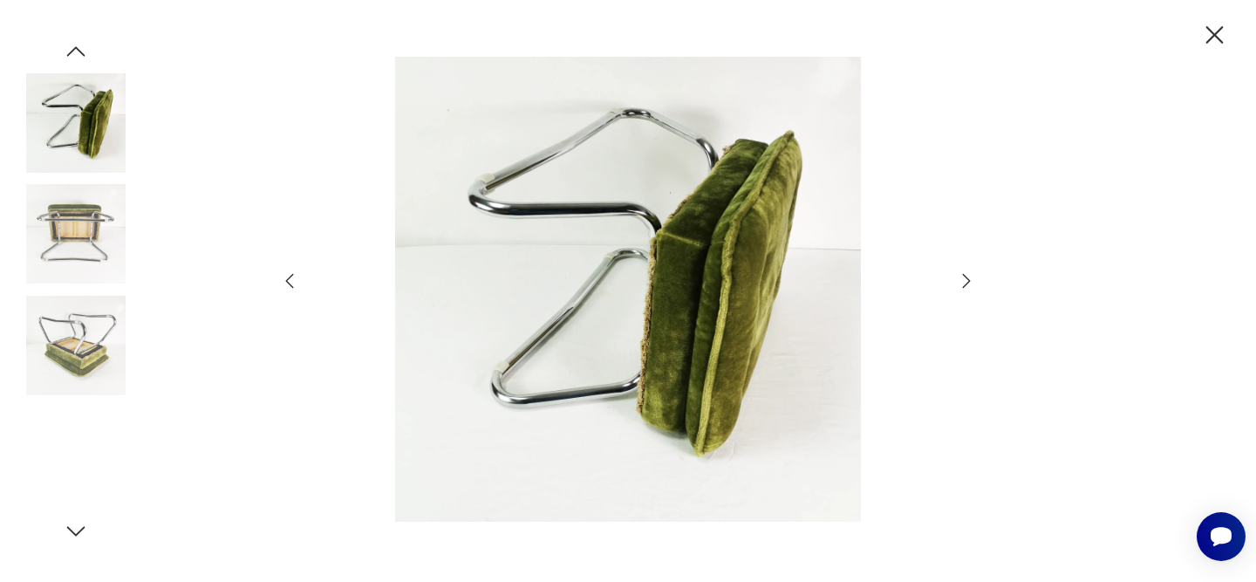
click at [968, 276] on icon "button" at bounding box center [966, 280] width 21 height 21
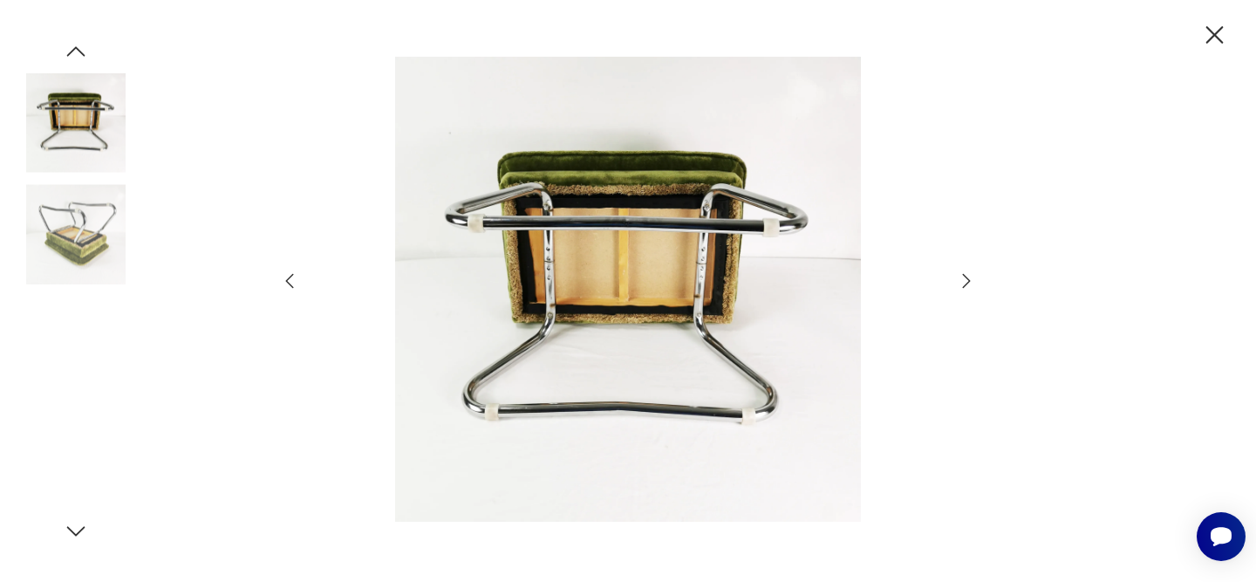
click at [968, 276] on icon "button" at bounding box center [966, 280] width 21 height 21
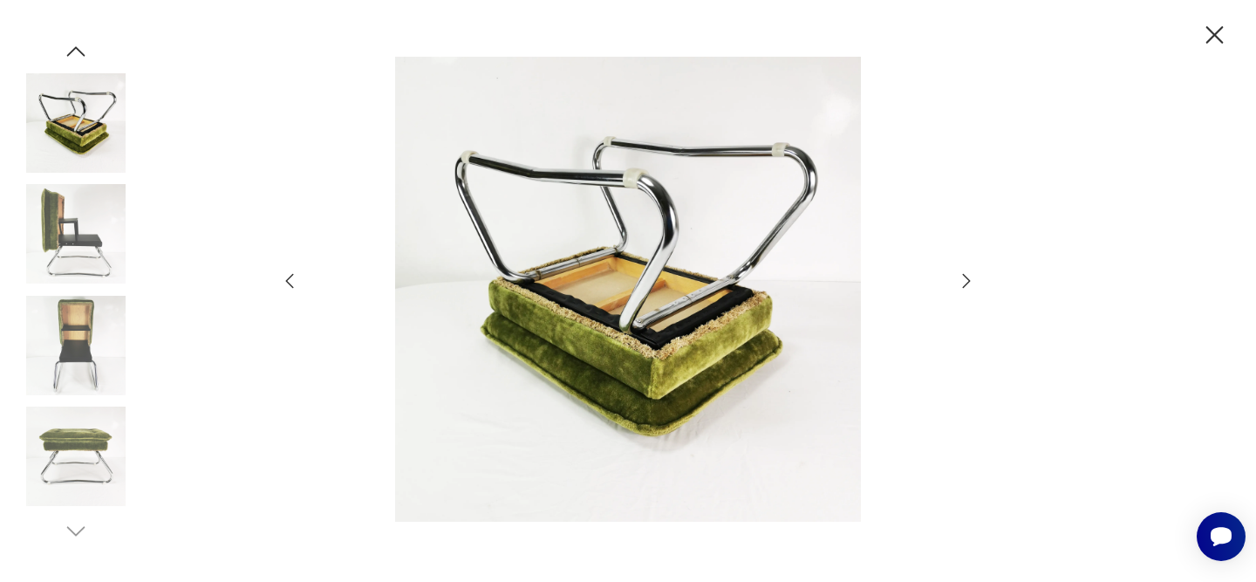
click at [968, 276] on icon "button" at bounding box center [966, 280] width 21 height 21
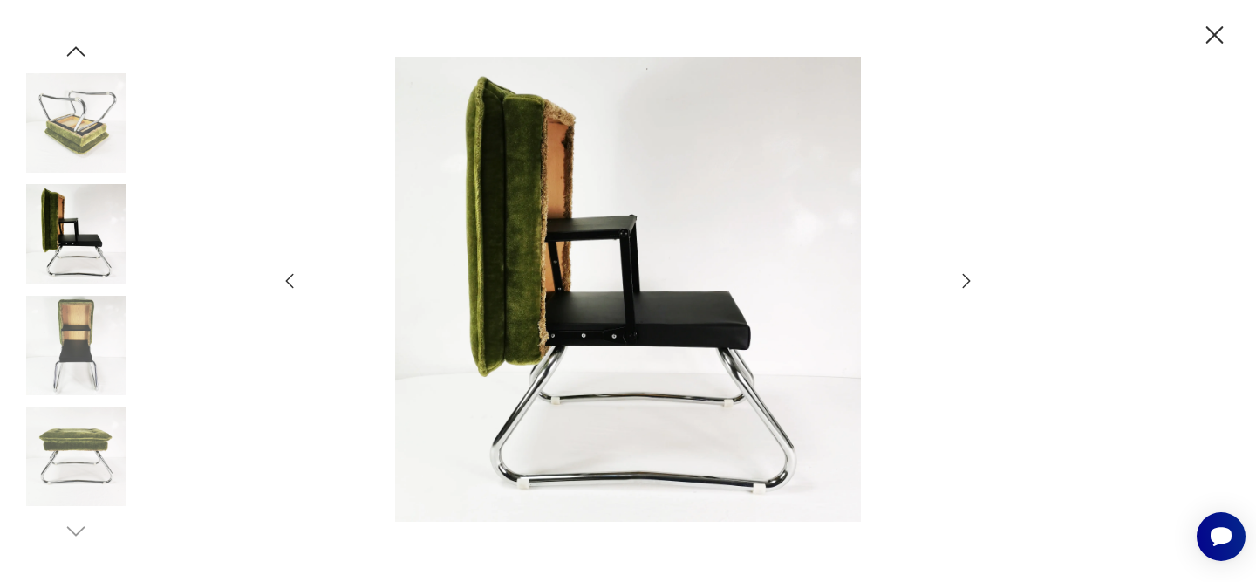
click at [968, 276] on icon "button" at bounding box center [966, 280] width 21 height 21
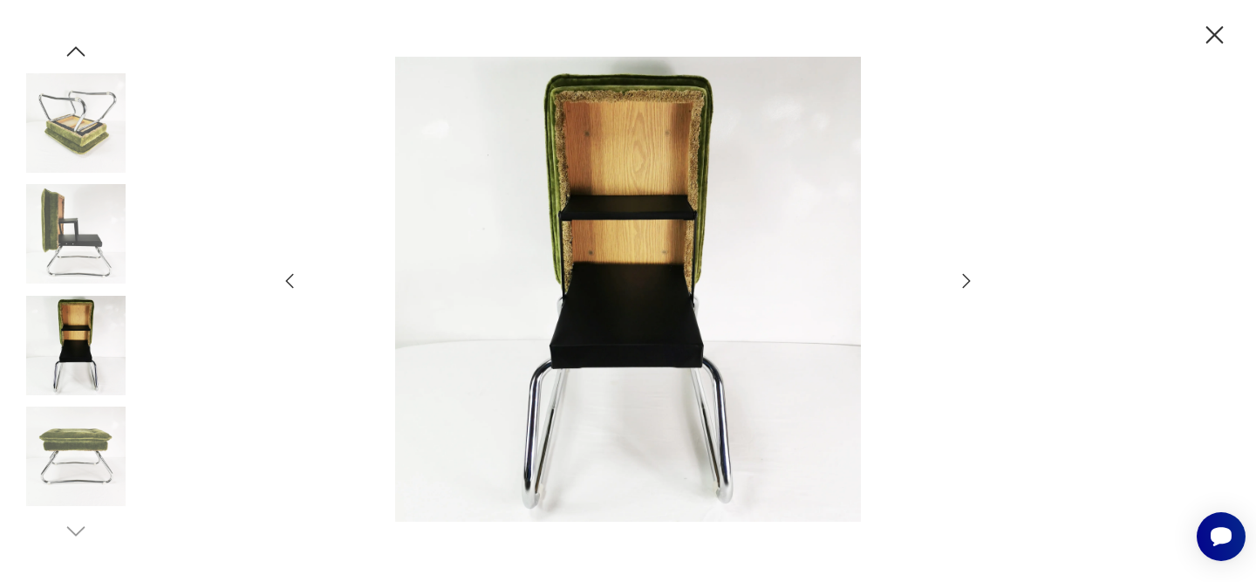
click at [968, 276] on icon "button" at bounding box center [966, 280] width 21 height 21
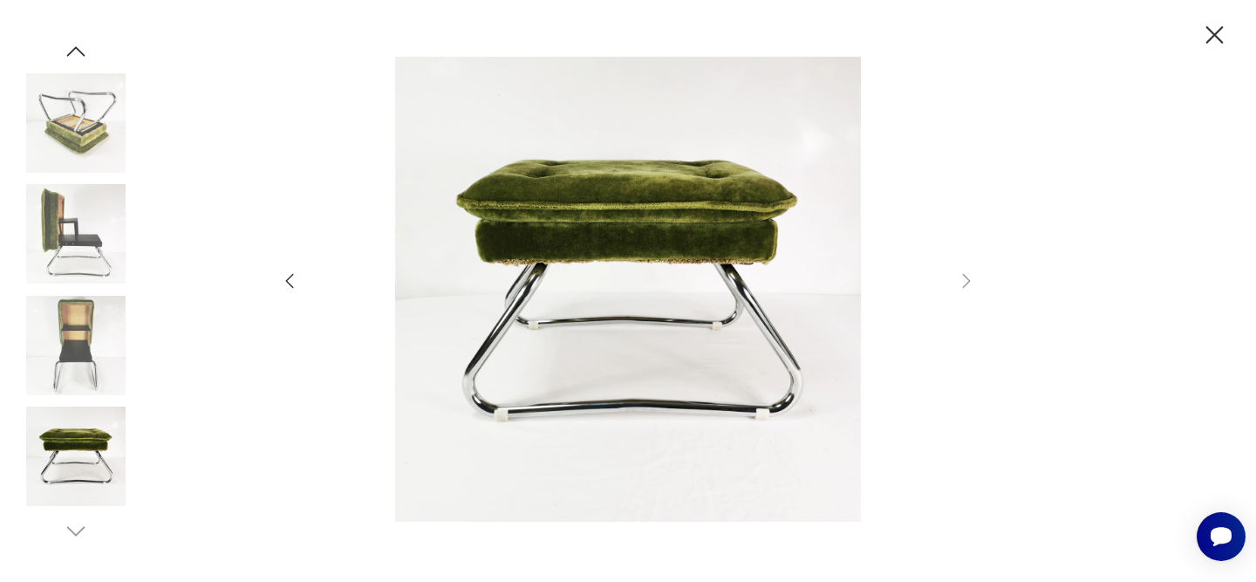
click at [1213, 31] on icon "button" at bounding box center [1214, 35] width 31 height 31
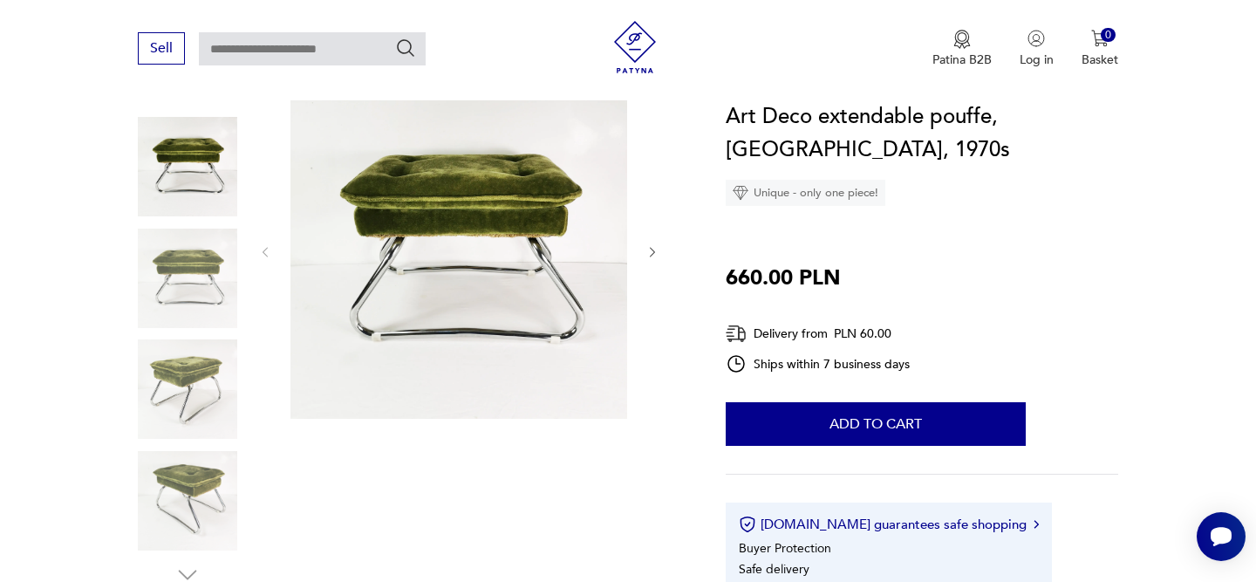
scroll to position [172, 0]
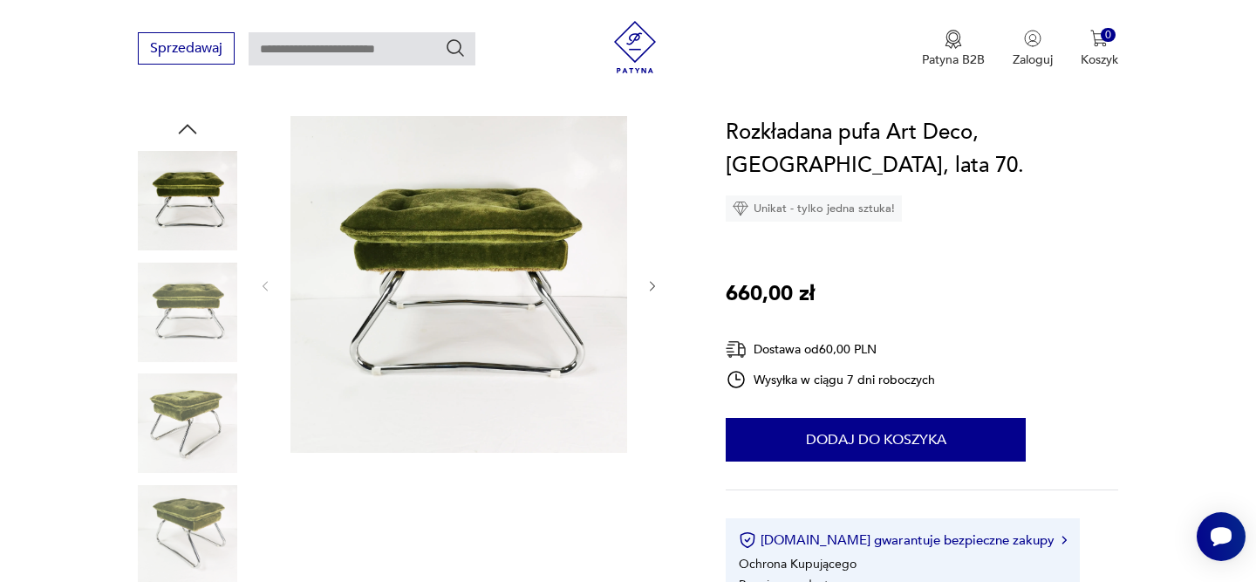
click at [860, 159] on h1 "Rozkładana pufa Art Deco, Niemcy, lata 70." at bounding box center [922, 149] width 392 height 66
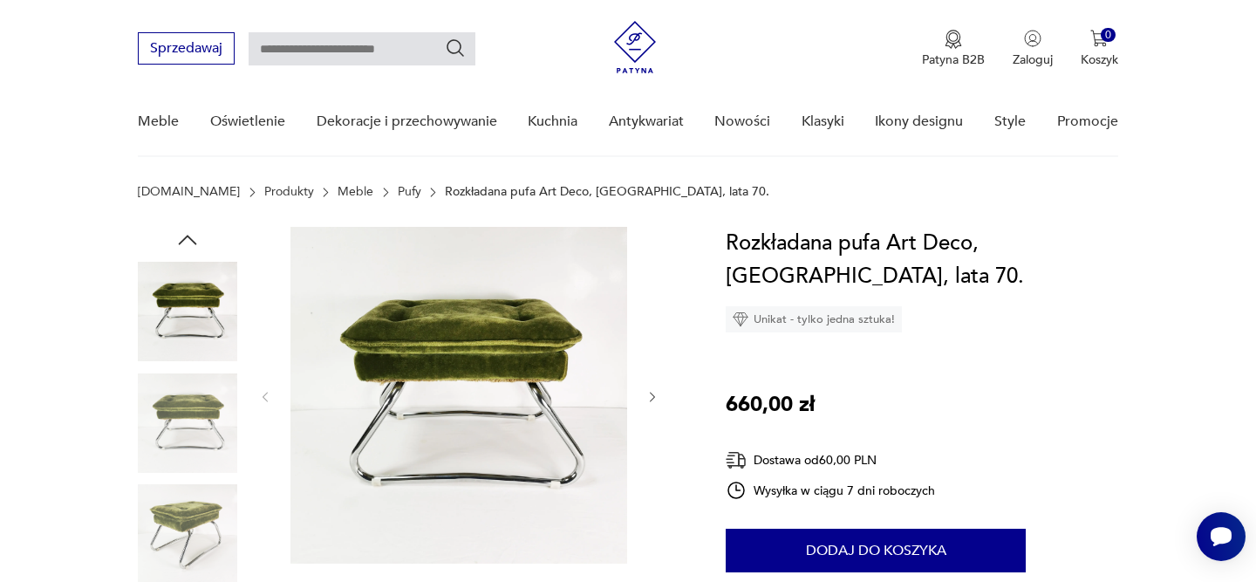
scroll to position [0, 0]
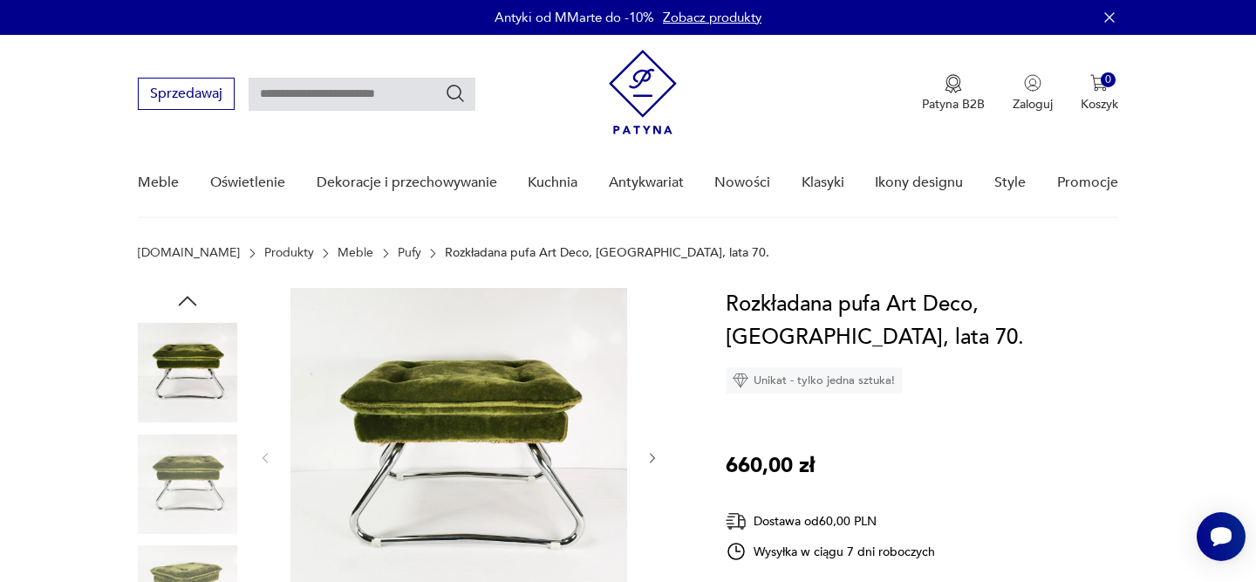
click at [352, 102] on input "text" at bounding box center [362, 94] width 227 height 33
type input "*****"
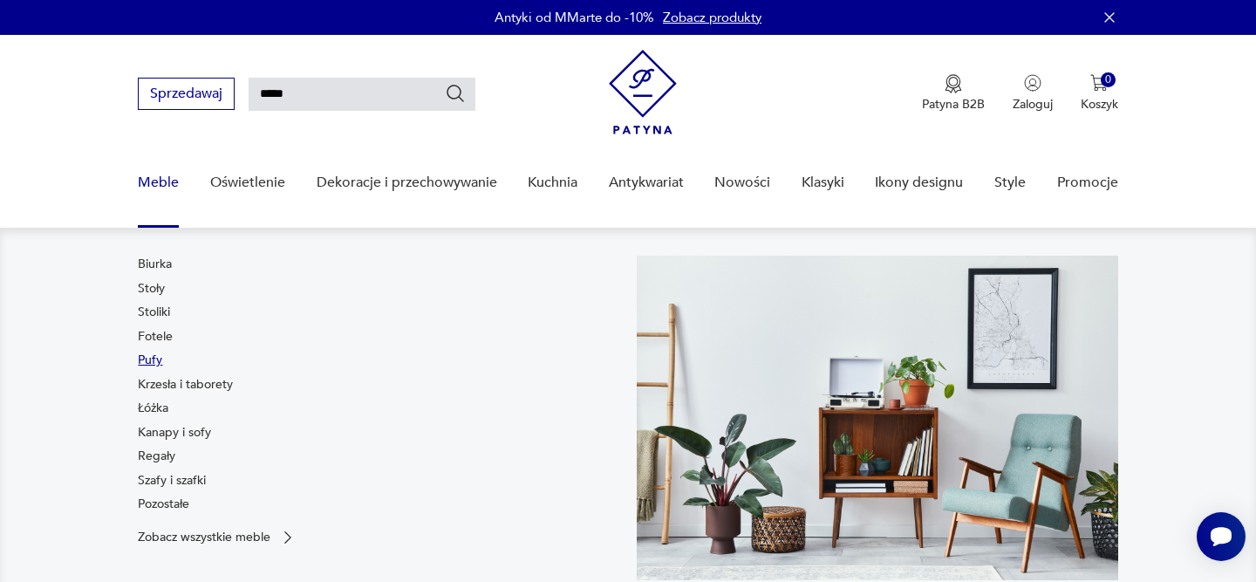
click at [157, 358] on link "Pufy" at bounding box center [150, 359] width 24 height 17
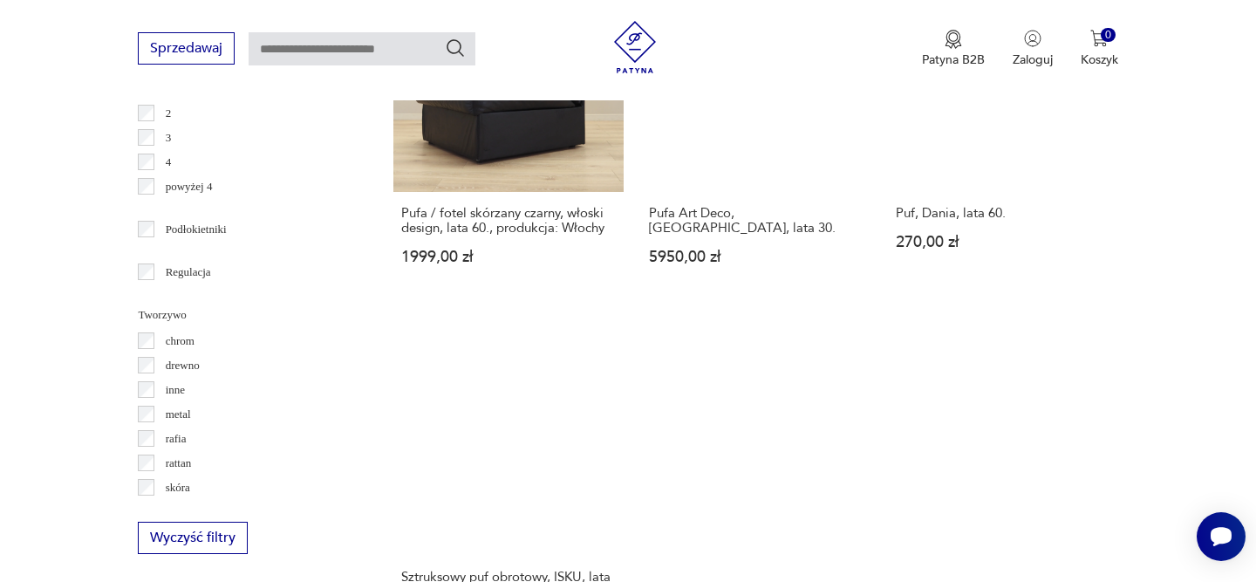
scroll to position [2518, 0]
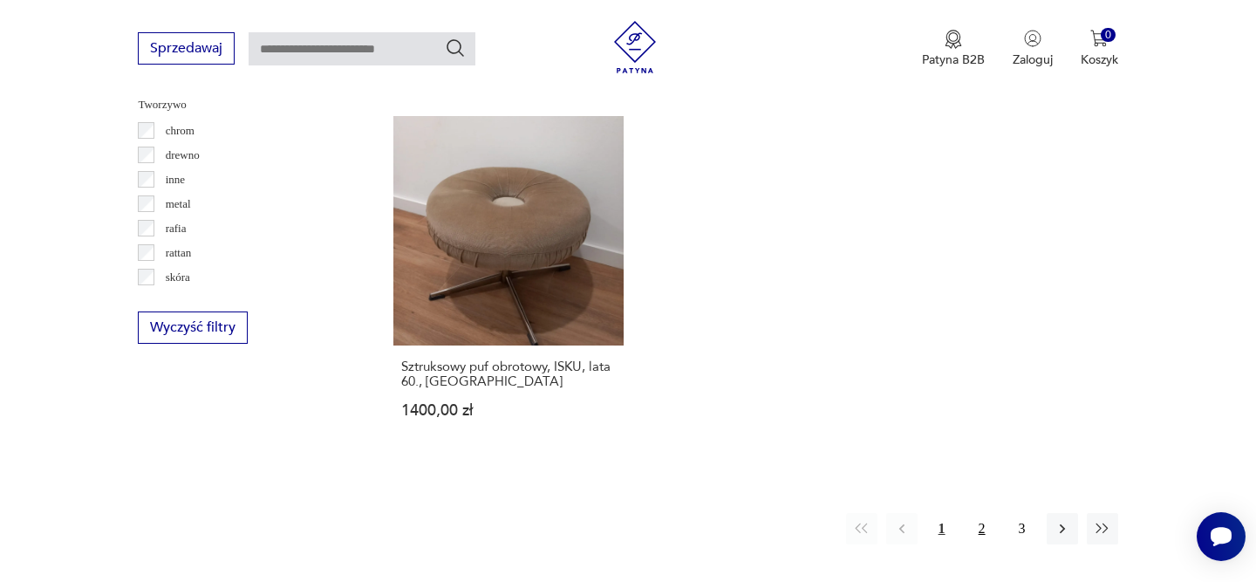
click at [985, 515] on button "2" at bounding box center [981, 528] width 31 height 31
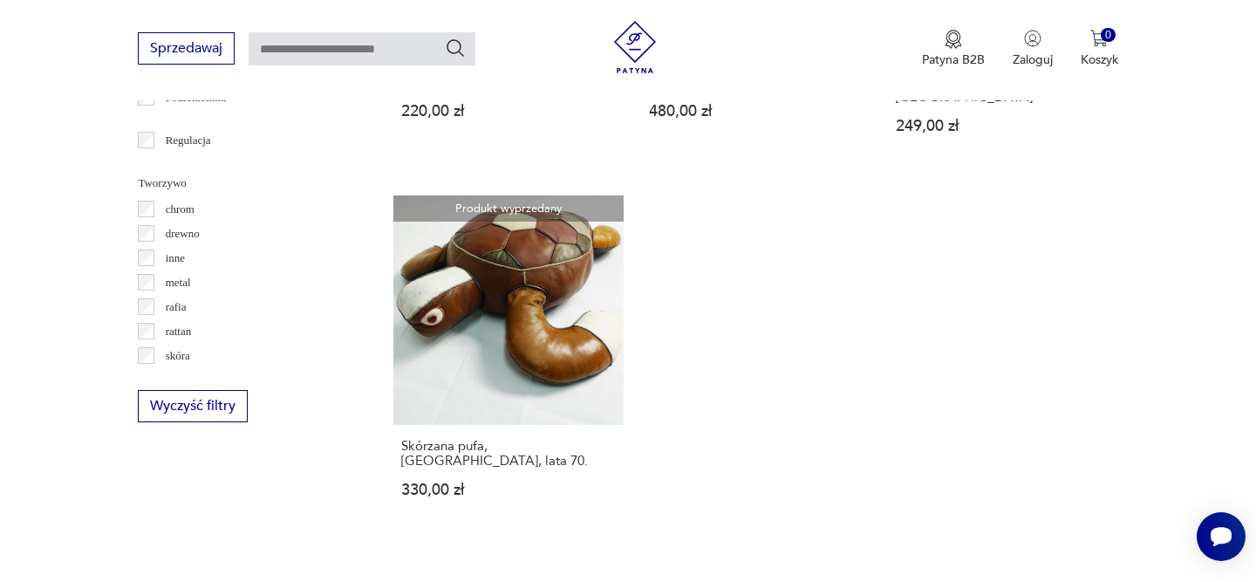
scroll to position [2526, 0]
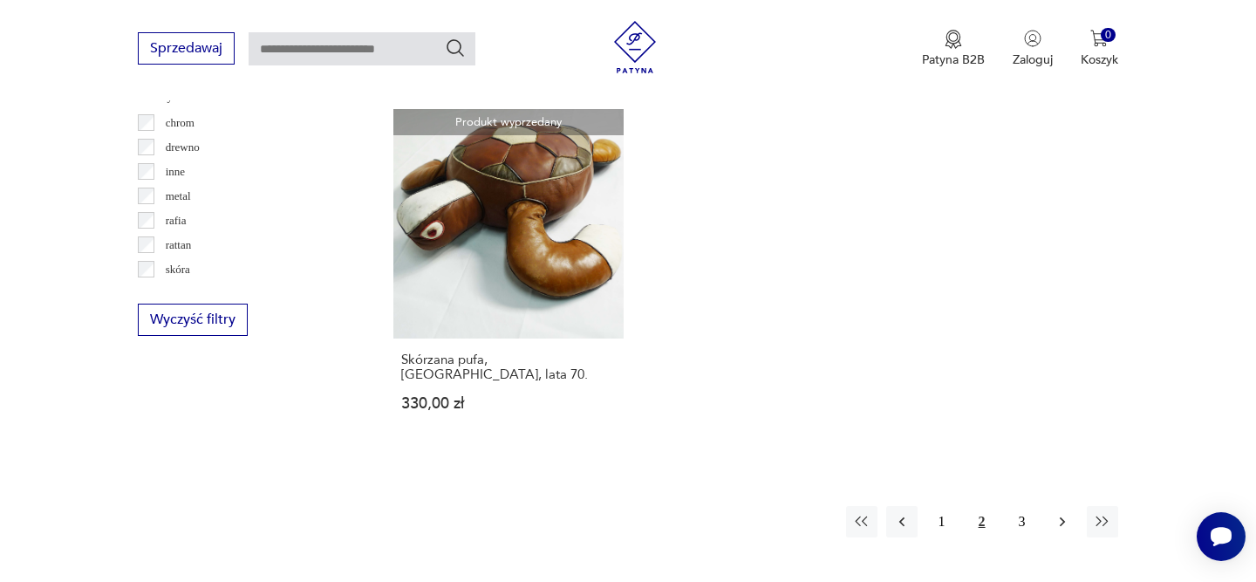
click at [1055, 516] on button "button" at bounding box center [1061, 521] width 31 height 31
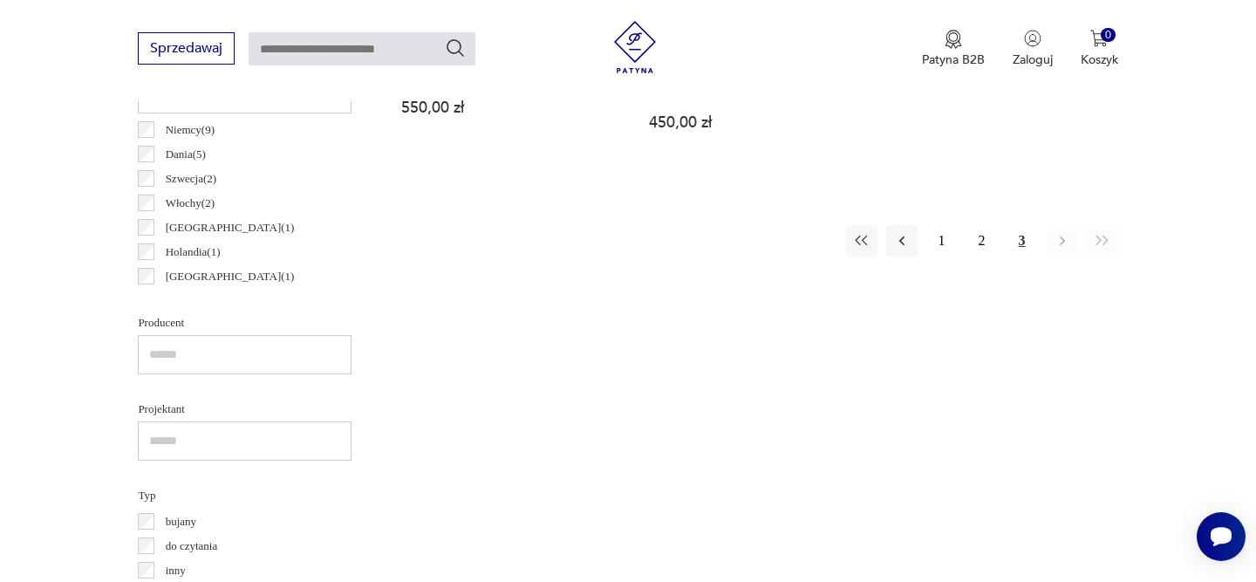
scroll to position [1053, 0]
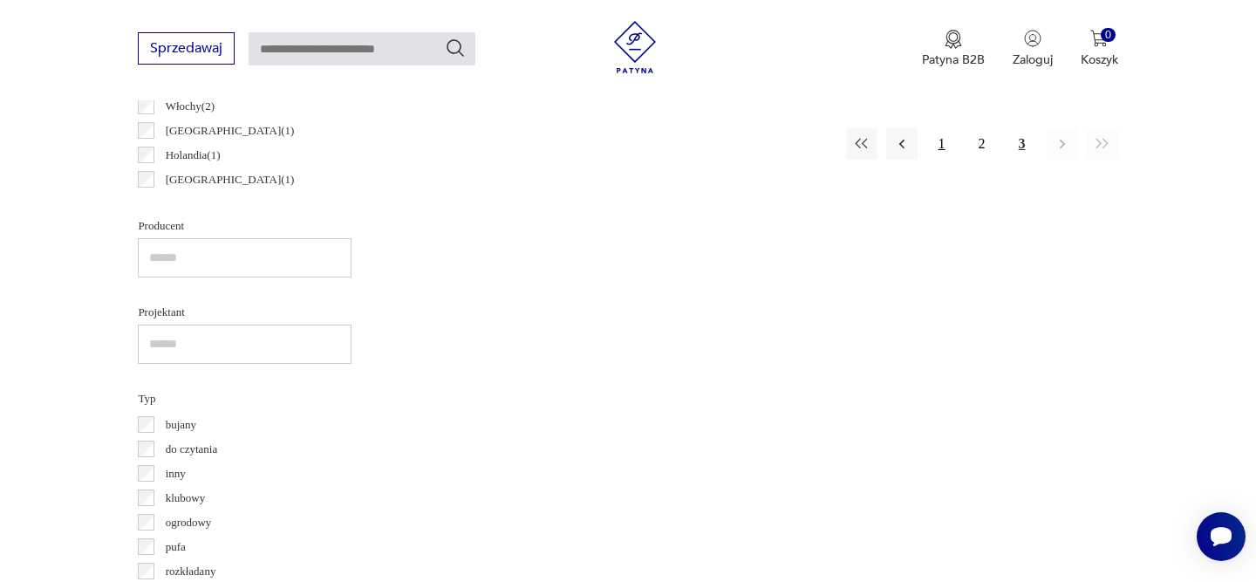
click at [940, 128] on button "1" at bounding box center [941, 143] width 31 height 31
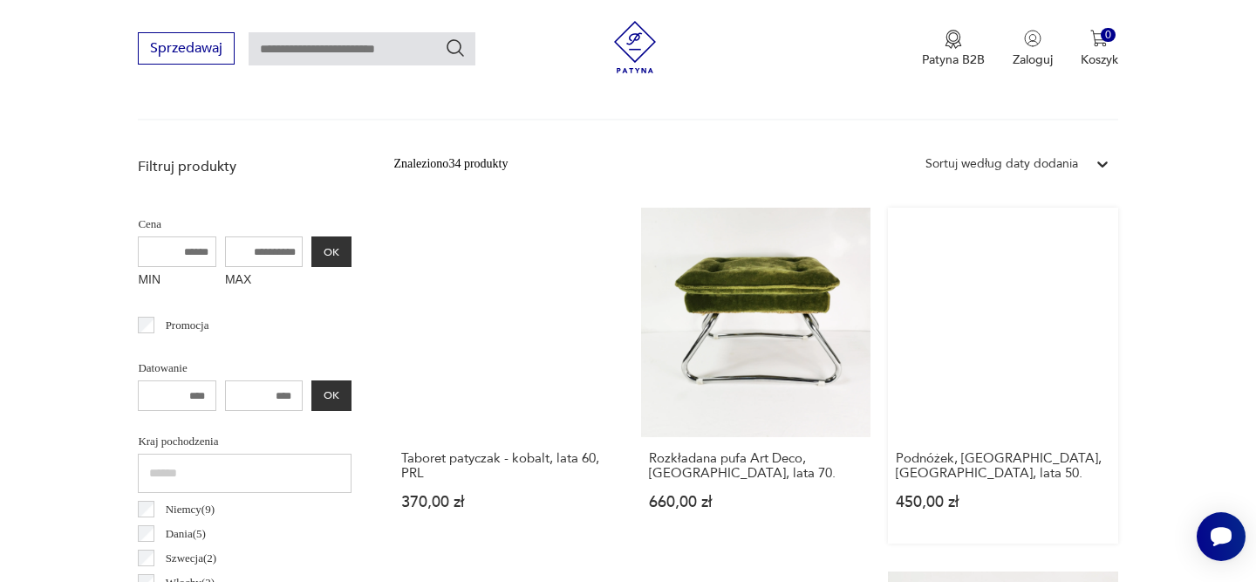
scroll to position [579, 0]
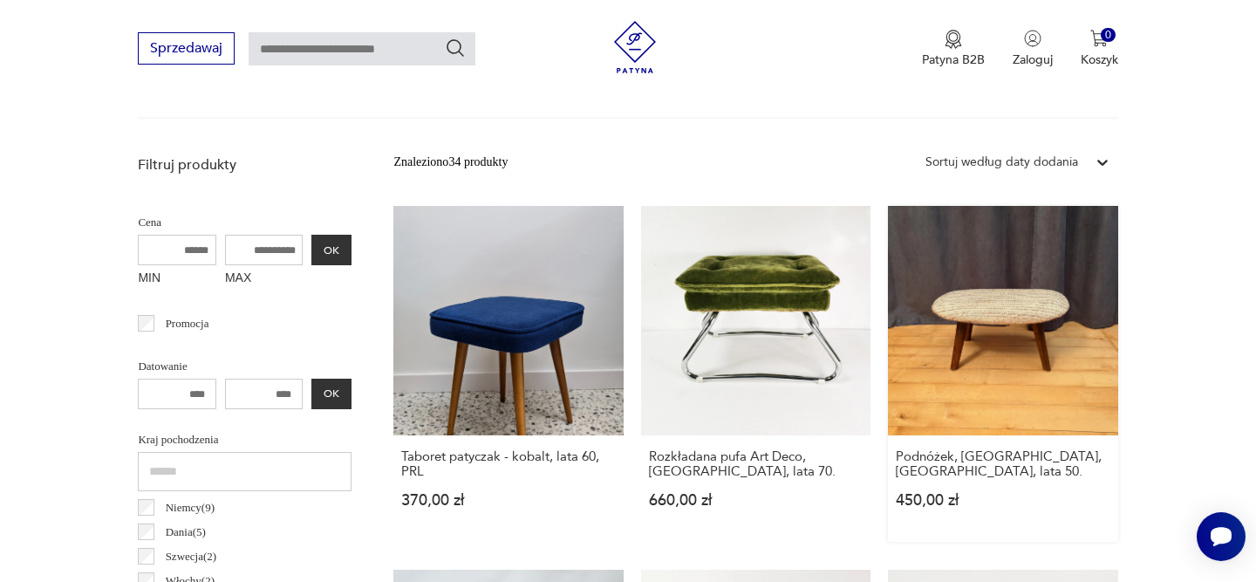
click at [967, 308] on link "Podnóżek, Casala, Niemcy, lata 50. 450,00 zł" at bounding box center [1002, 374] width 229 height 336
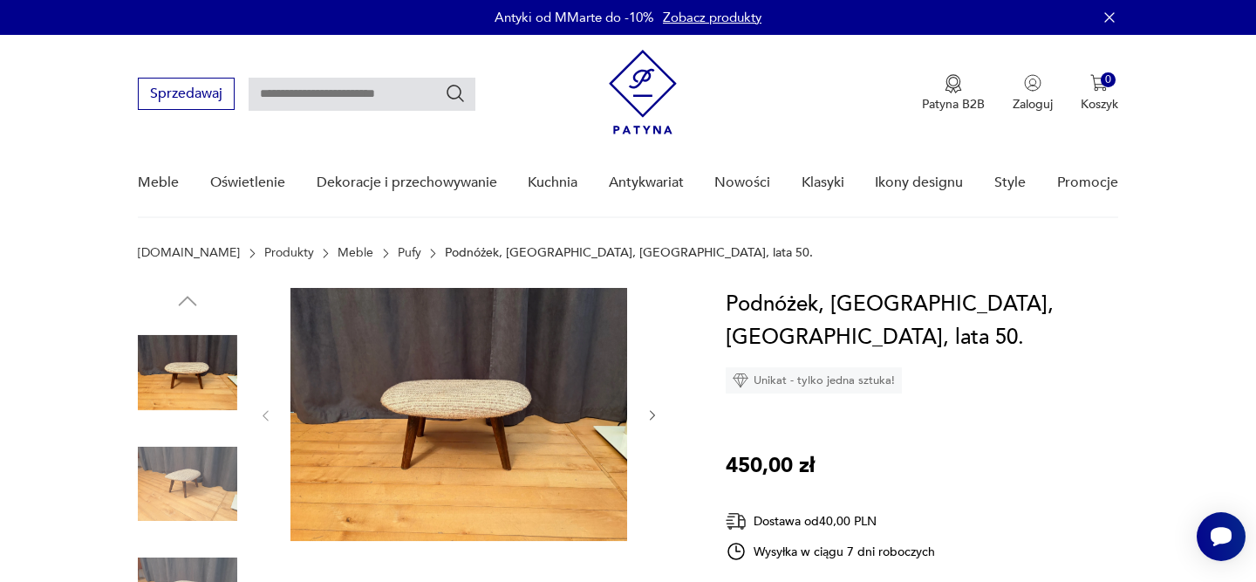
click at [649, 412] on icon "button" at bounding box center [652, 415] width 15 height 15
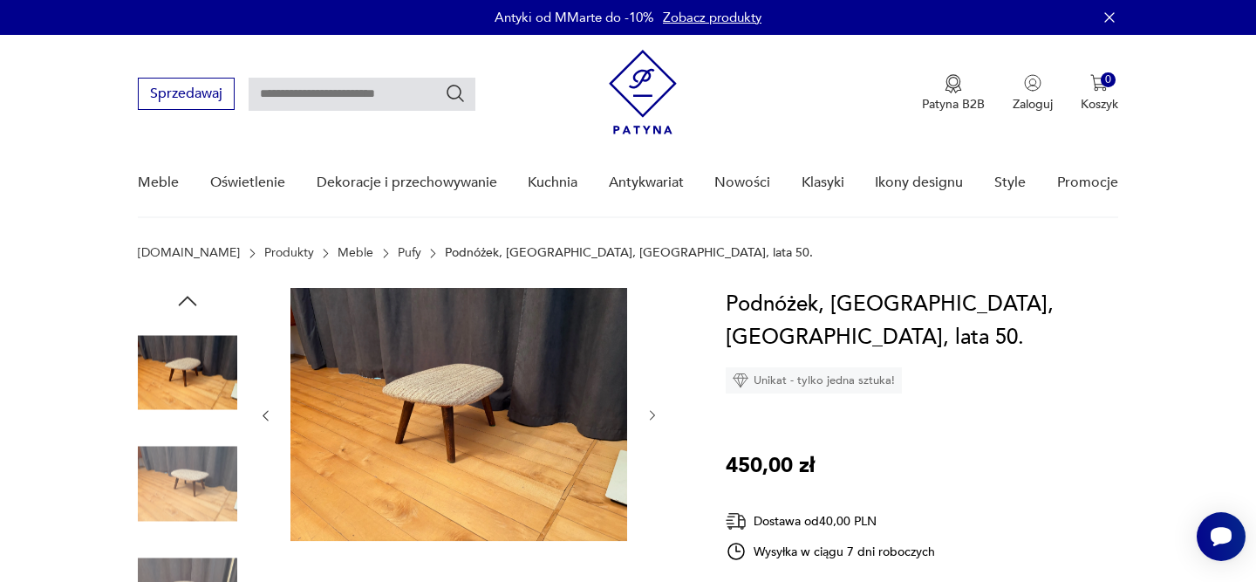
click at [649, 412] on icon "button" at bounding box center [652, 415] width 15 height 15
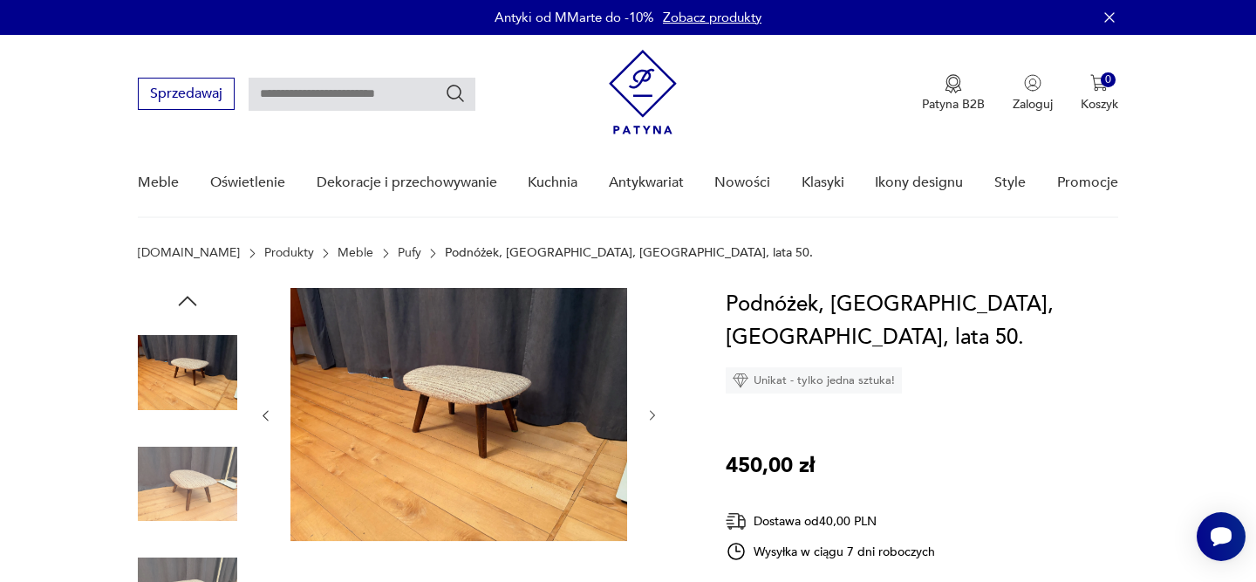
click at [649, 412] on icon "button" at bounding box center [652, 415] width 15 height 15
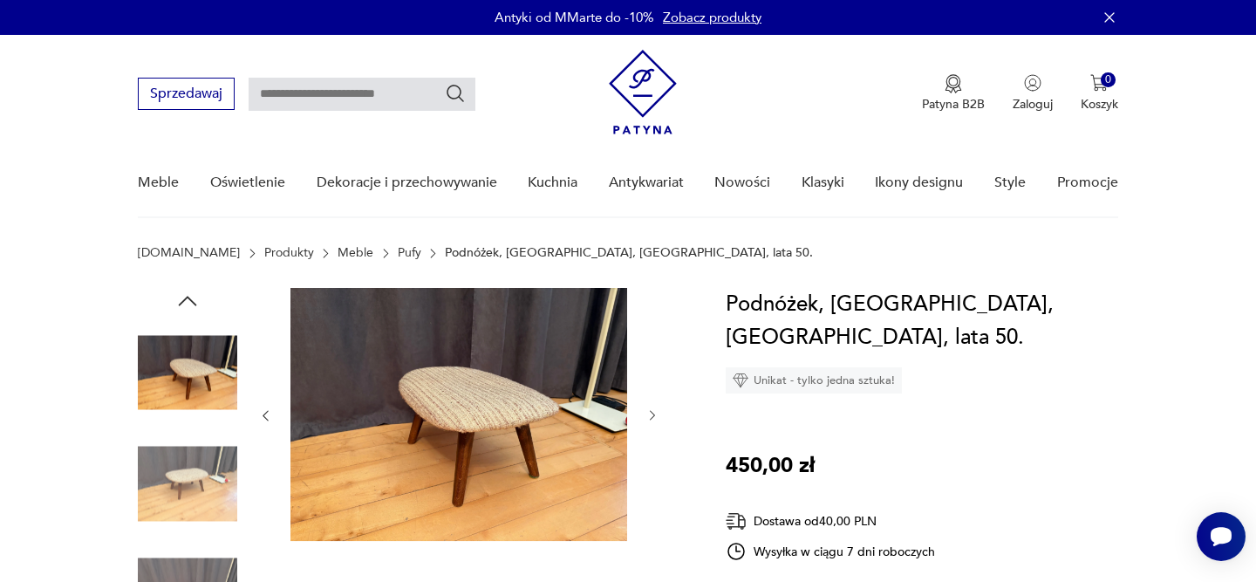
click at [751, 302] on h1 "Podnóżek, Casala, Niemcy, lata 50." at bounding box center [922, 321] width 392 height 66
copy h1 "Podnóżek"
click at [265, 89] on input "text" at bounding box center [362, 94] width 227 height 33
paste input "********"
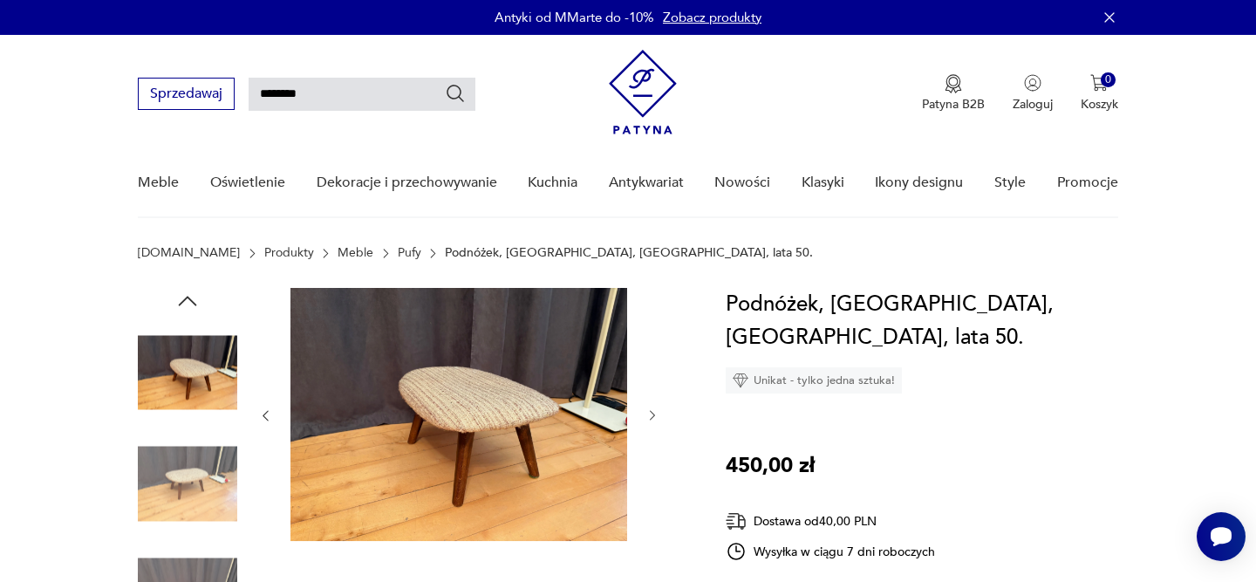
type input "********"
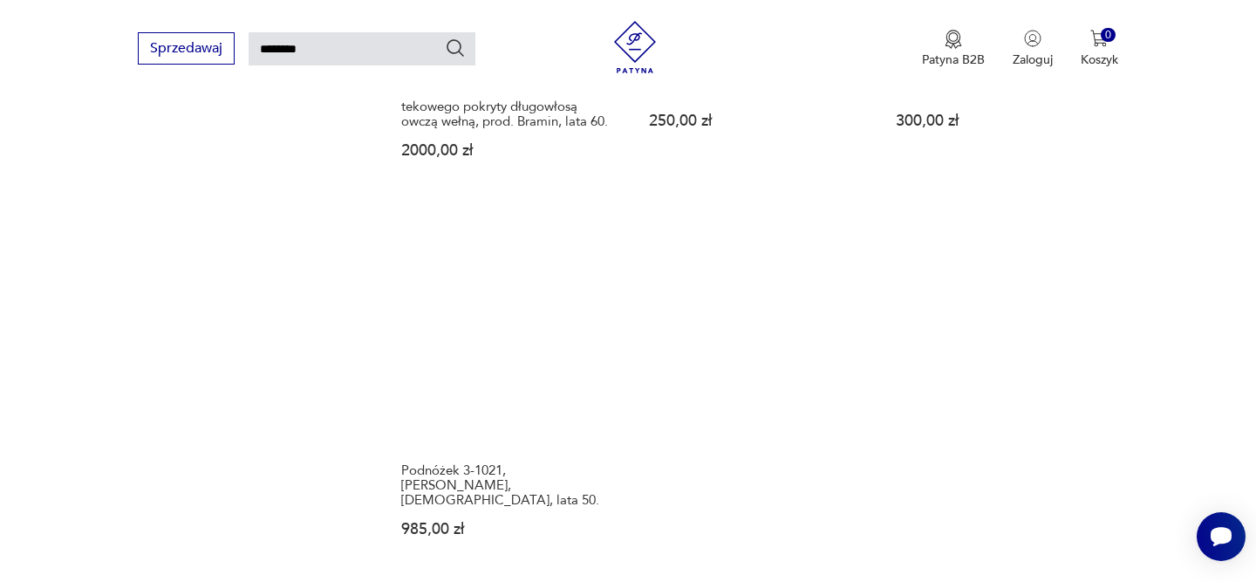
scroll to position [2190, 0]
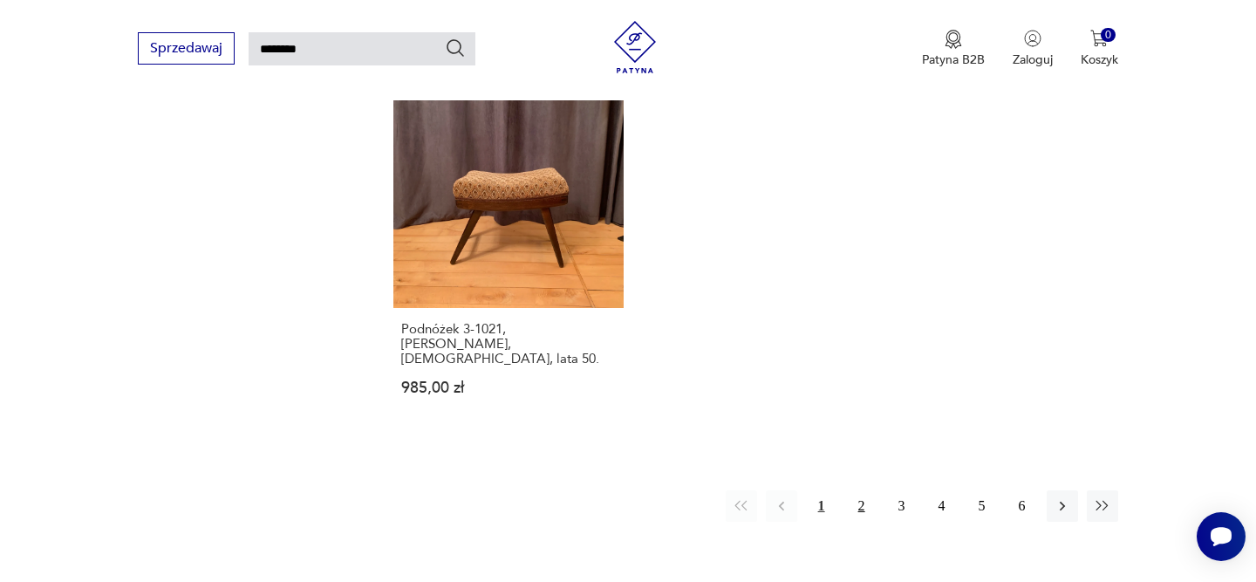
click at [865, 490] on button "2" at bounding box center [861, 505] width 31 height 31
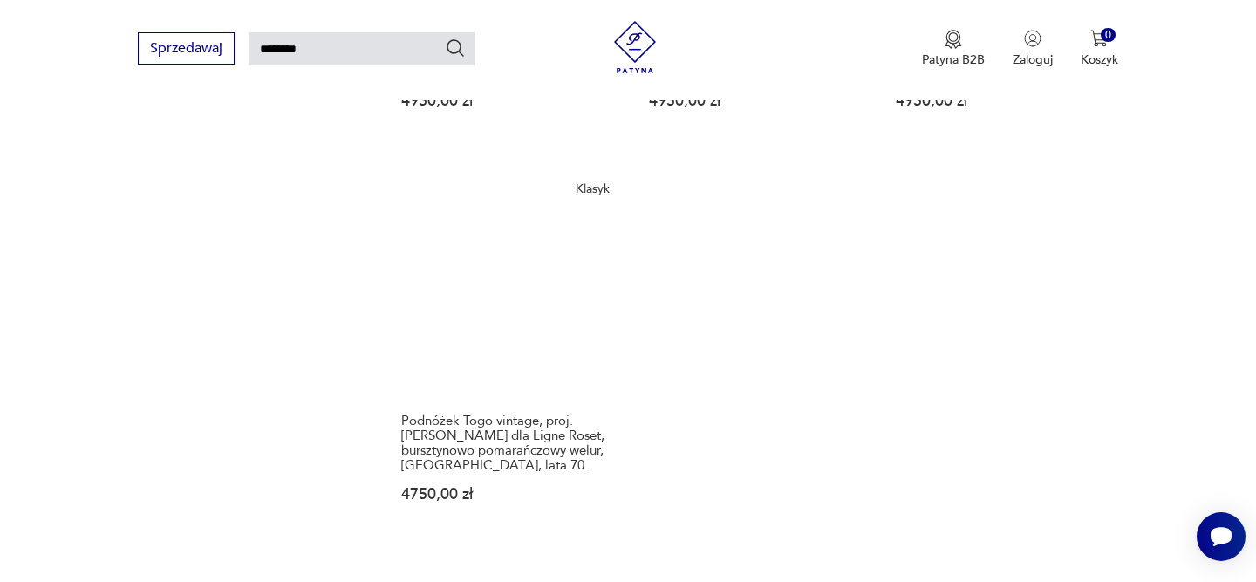
scroll to position [2293, 0]
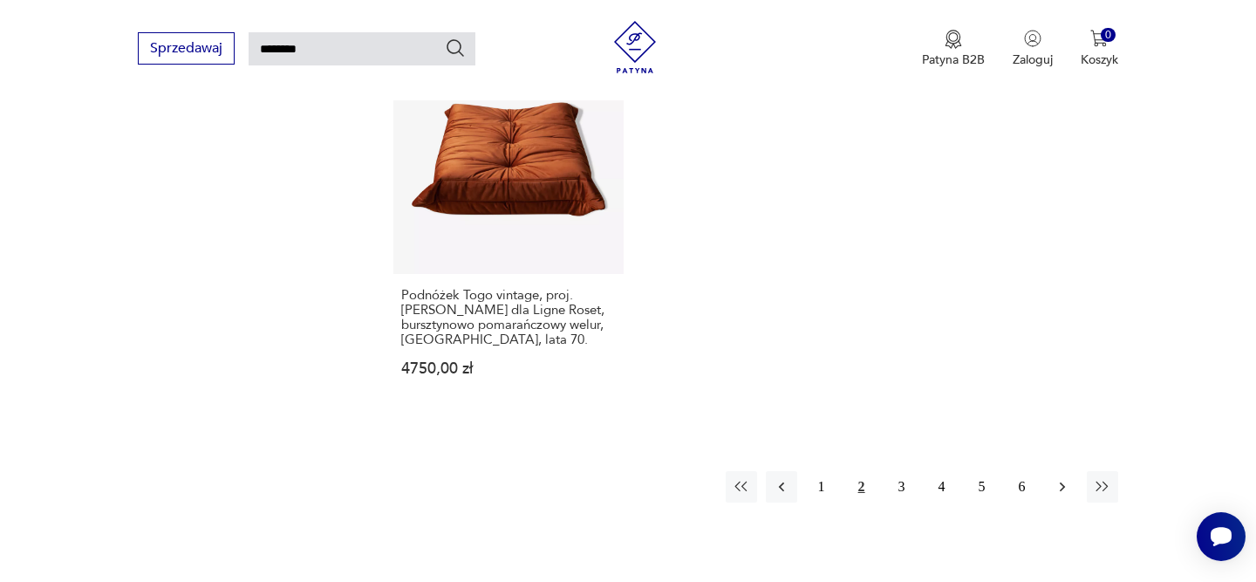
click at [1060, 482] on icon "button" at bounding box center [1061, 487] width 5 height 10
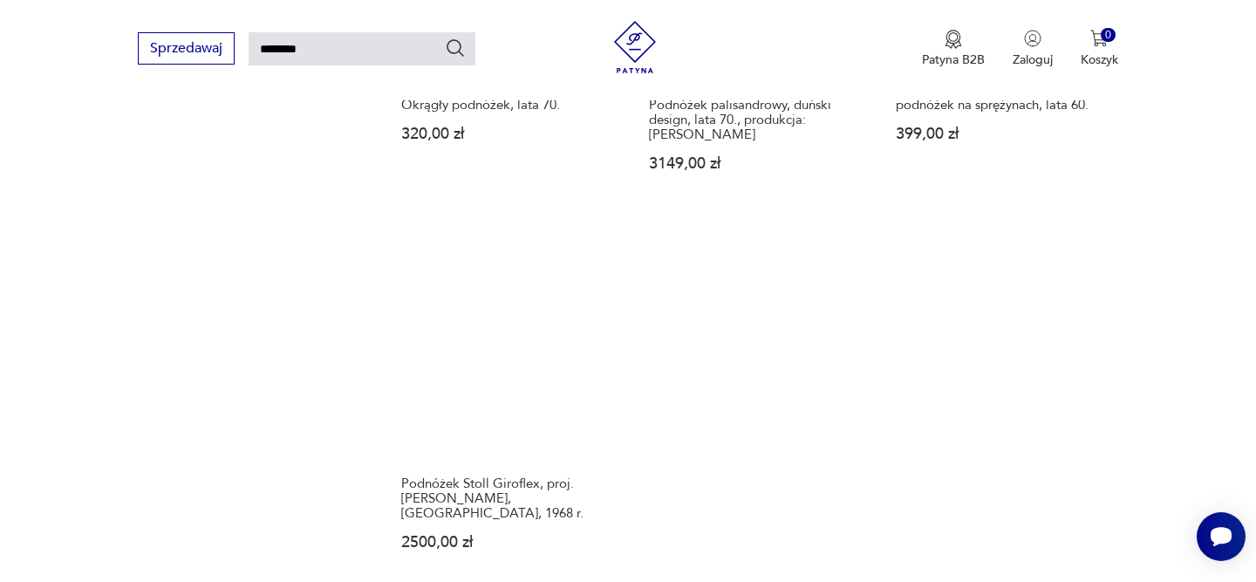
scroll to position [2170, 0]
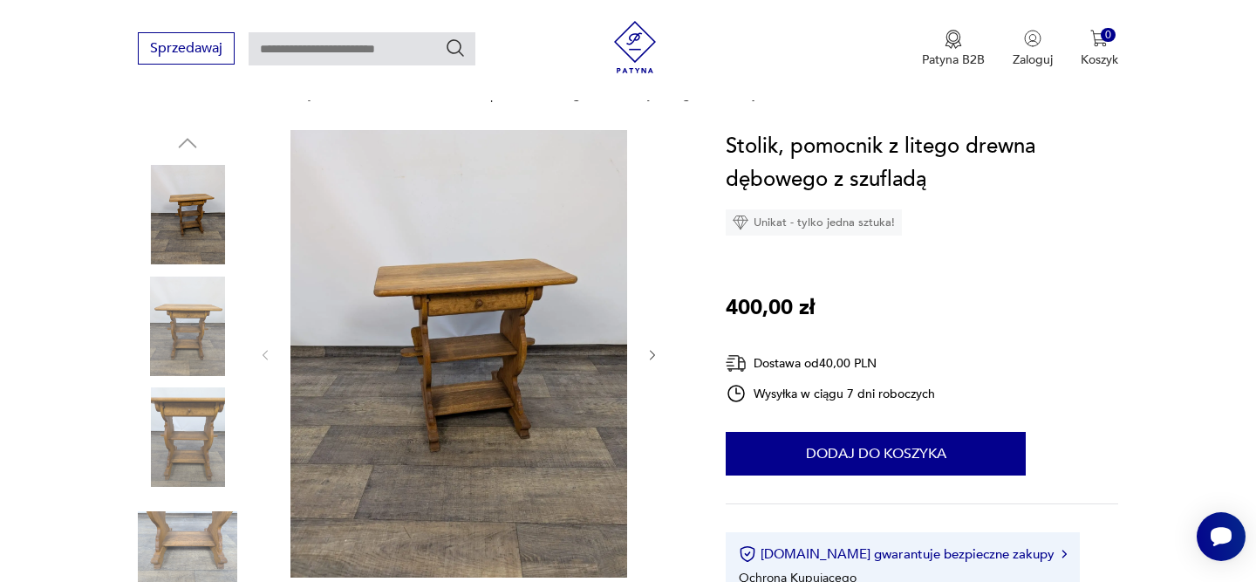
scroll to position [195, 0]
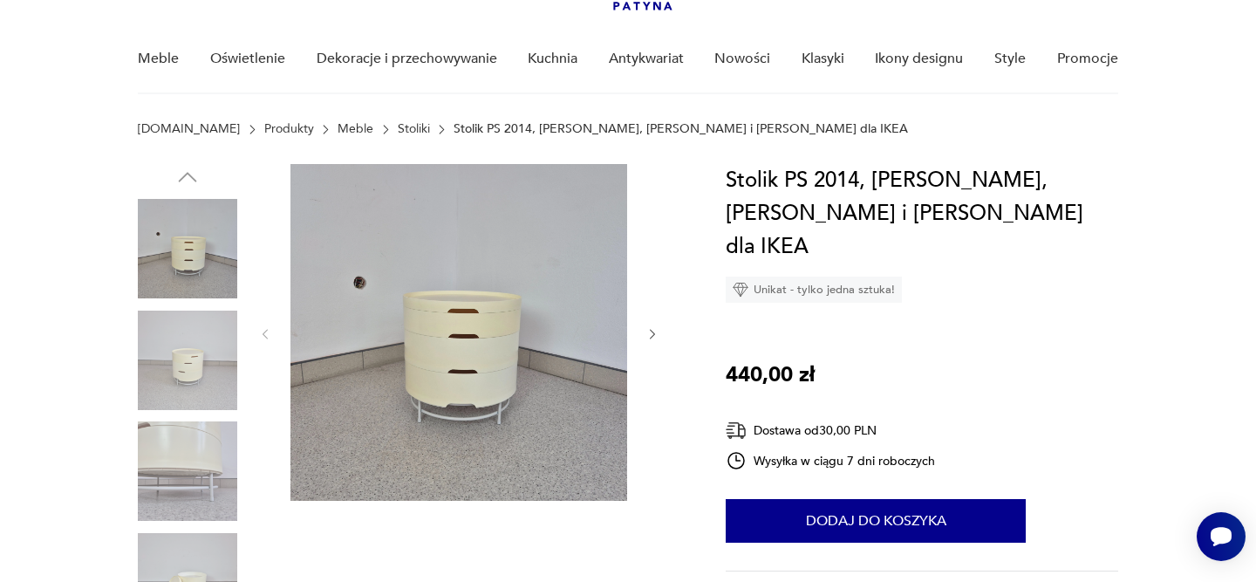
scroll to position [147, 0]
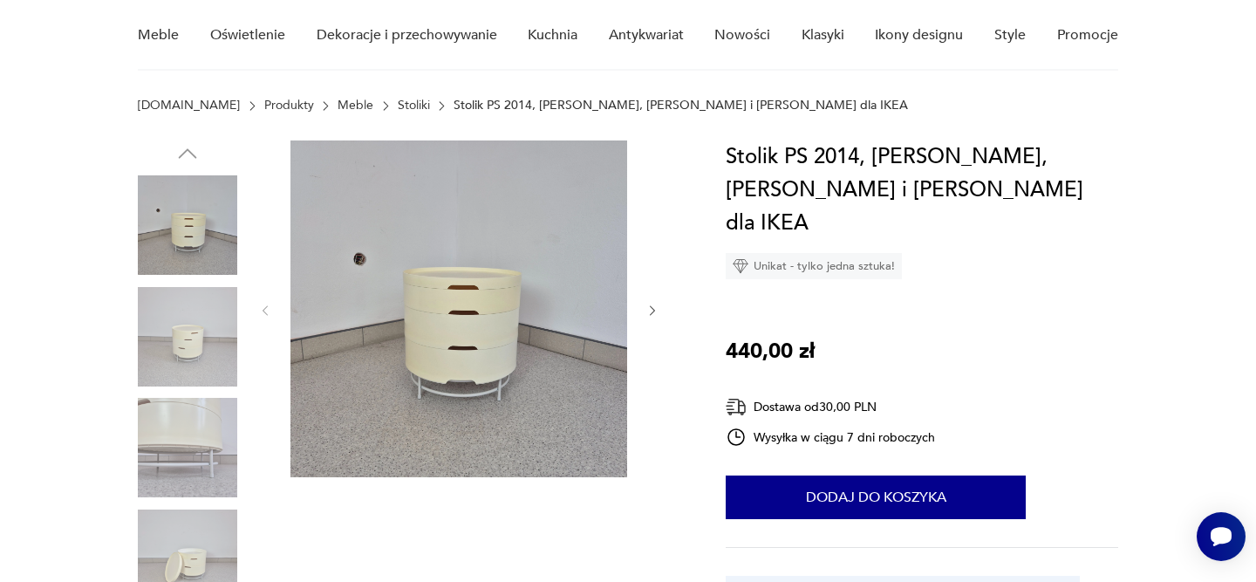
click at [649, 310] on icon "button" at bounding box center [652, 310] width 15 height 15
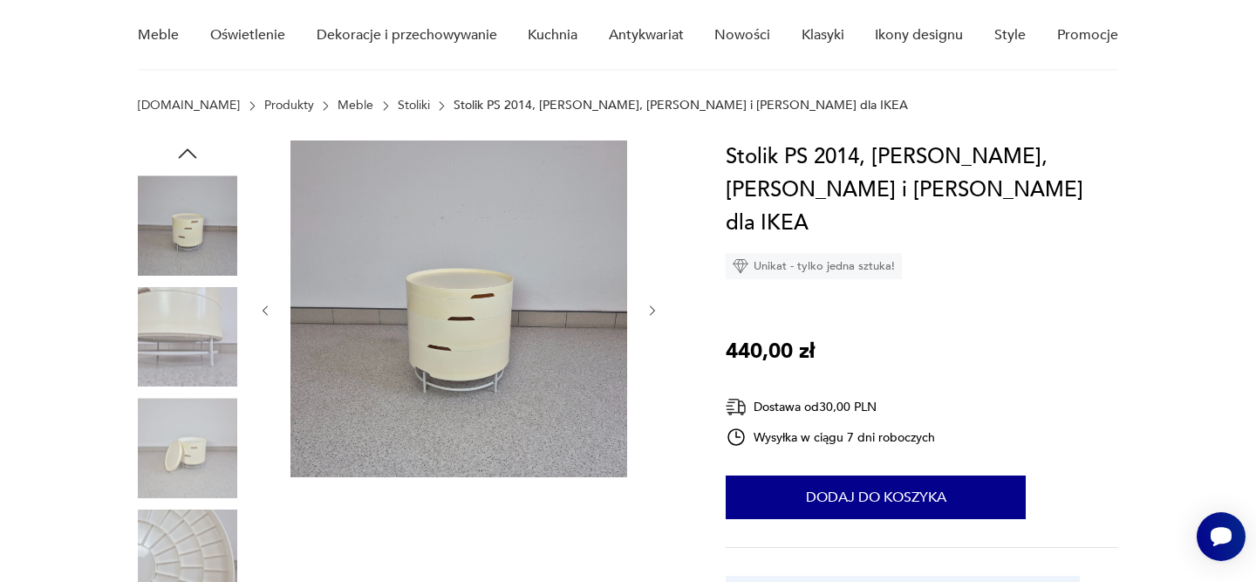
click at [649, 310] on icon "button" at bounding box center [652, 310] width 15 height 15
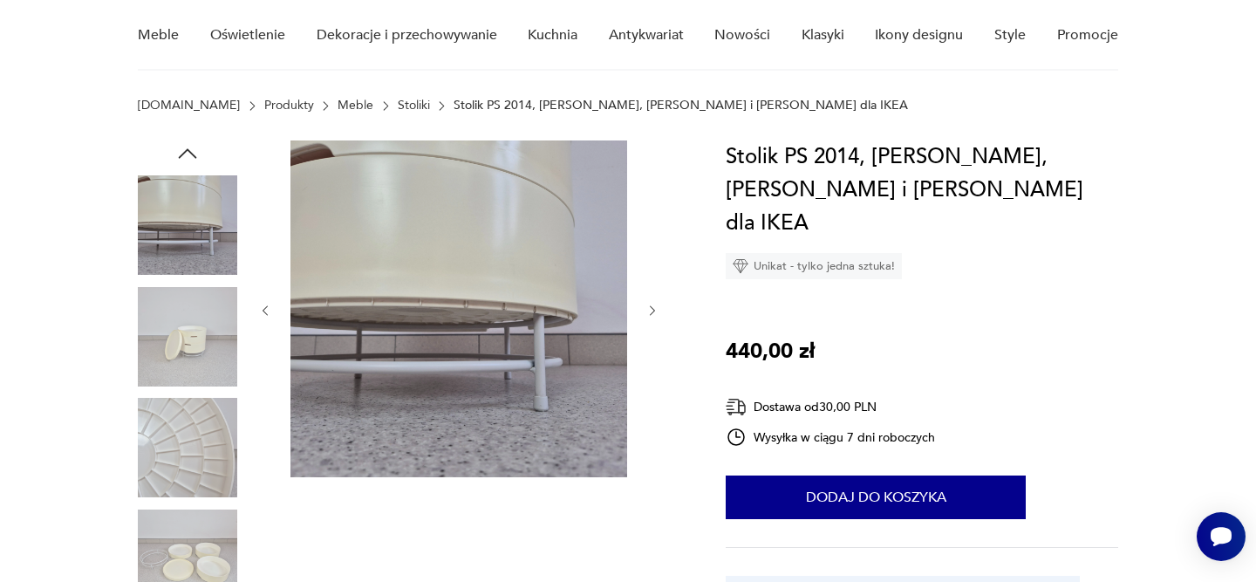
click at [649, 310] on icon "button" at bounding box center [652, 310] width 15 height 15
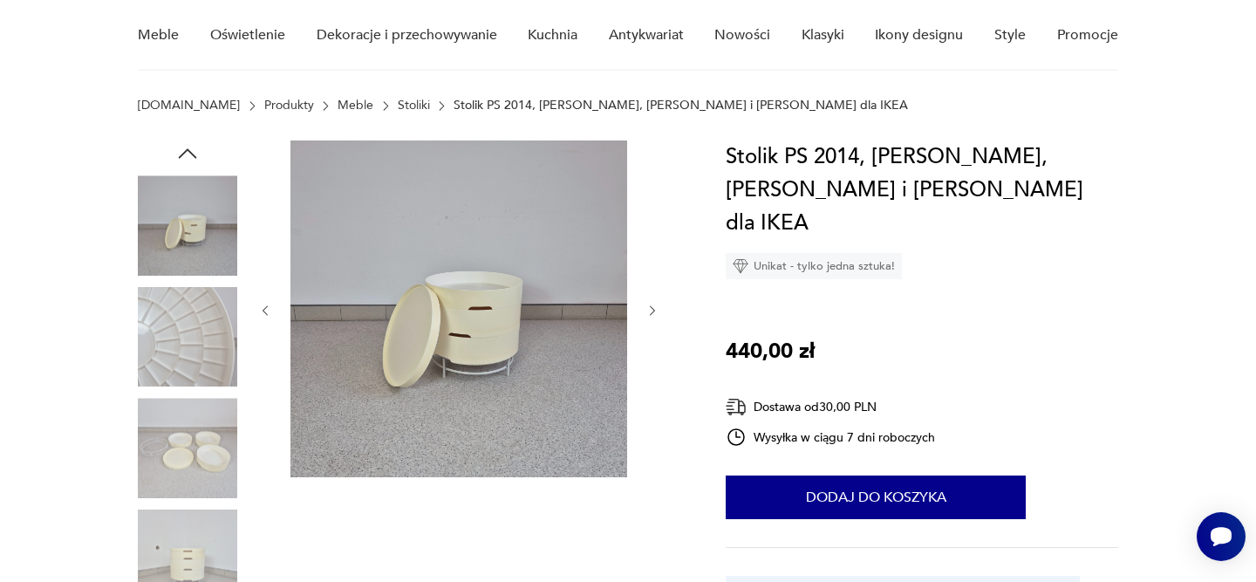
click at [649, 310] on icon "button" at bounding box center [652, 310] width 15 height 15
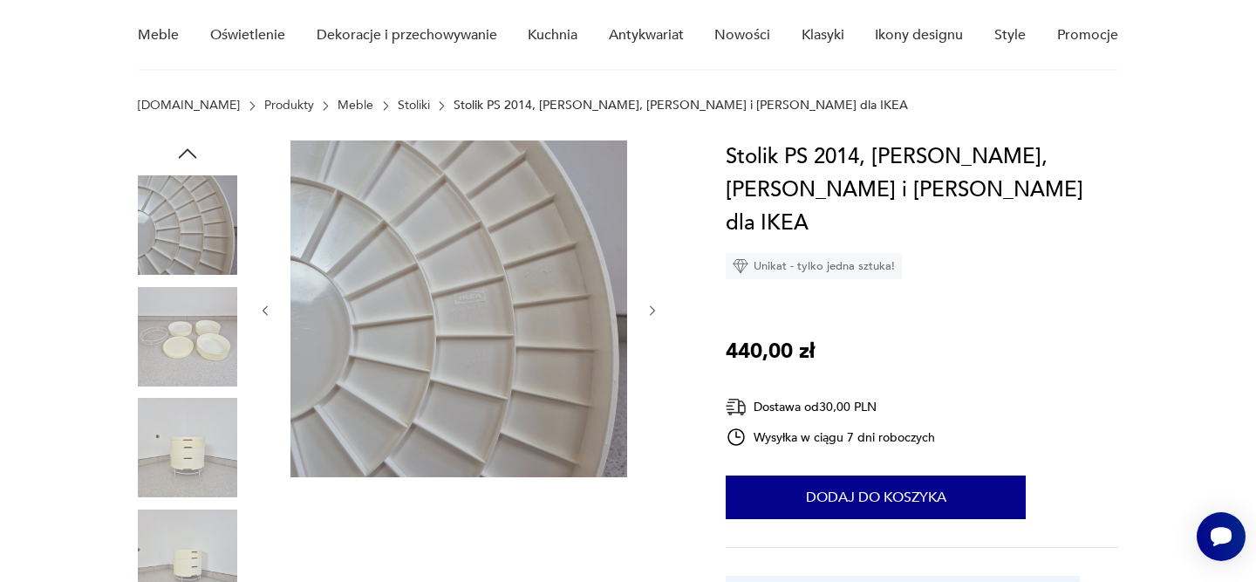
click at [649, 310] on icon "button" at bounding box center [652, 310] width 15 height 15
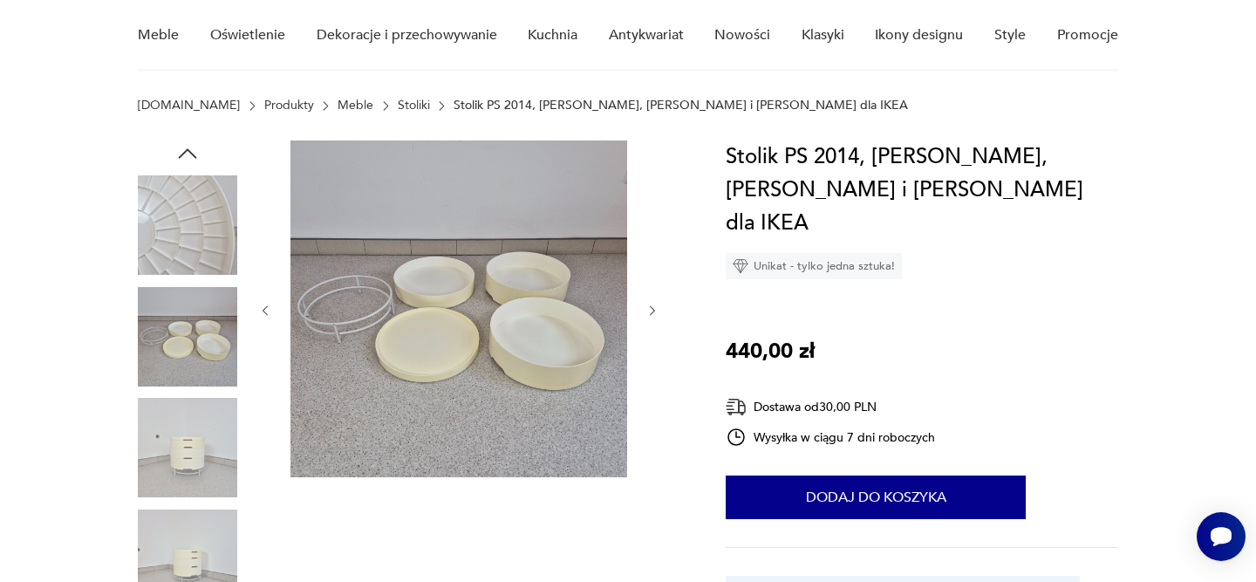
click at [649, 310] on icon "button" at bounding box center [652, 310] width 15 height 15
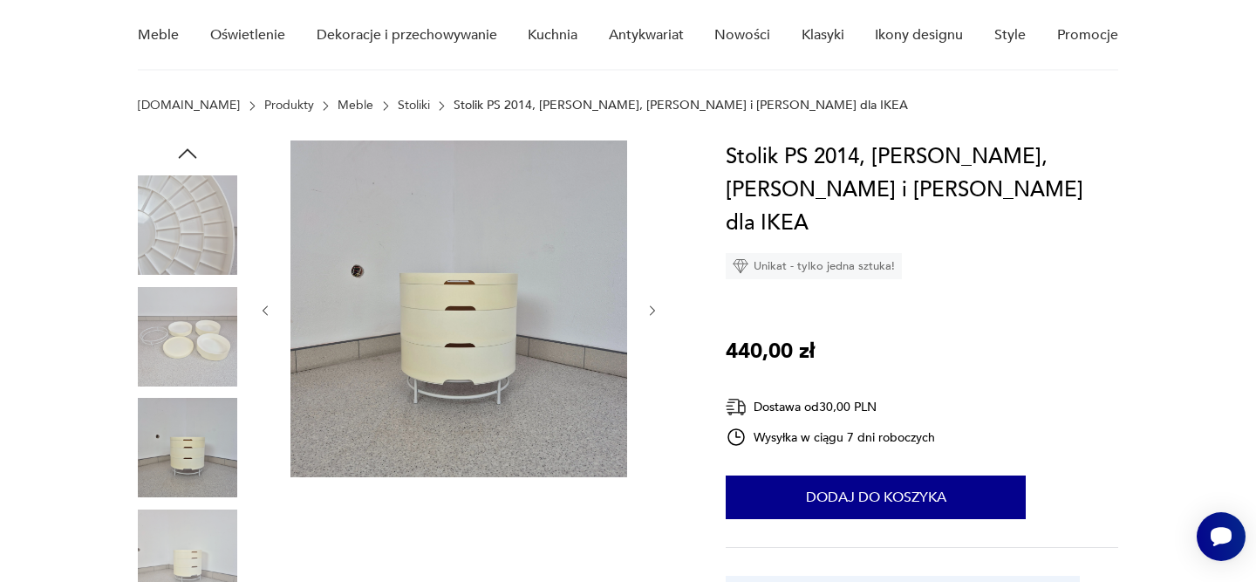
click at [649, 310] on icon "button" at bounding box center [652, 310] width 15 height 15
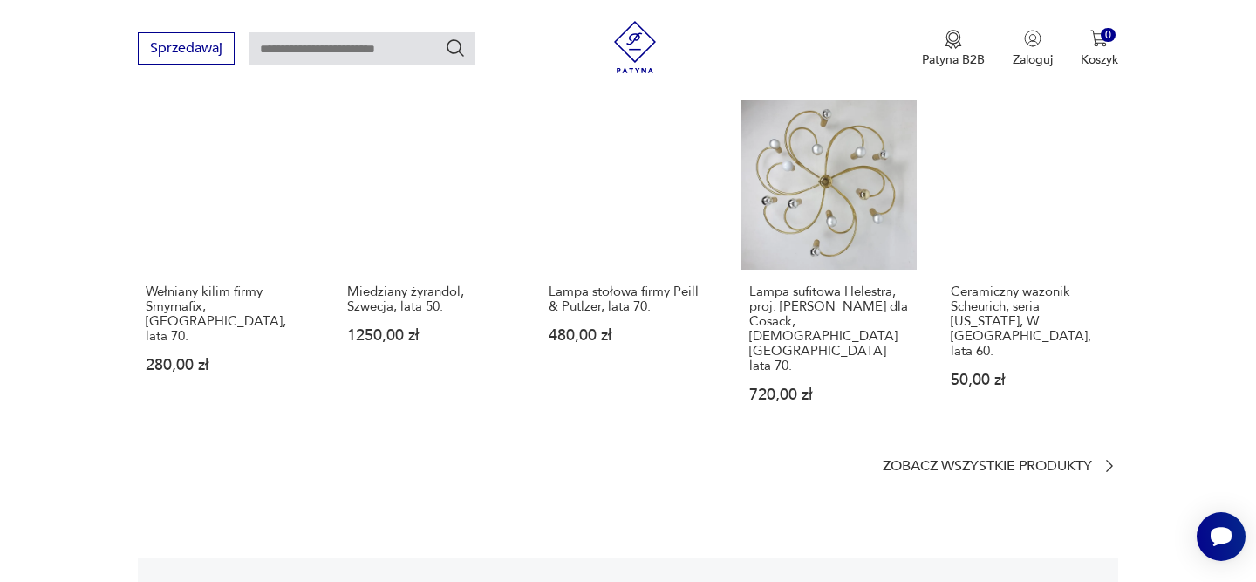
scroll to position [2443, 0]
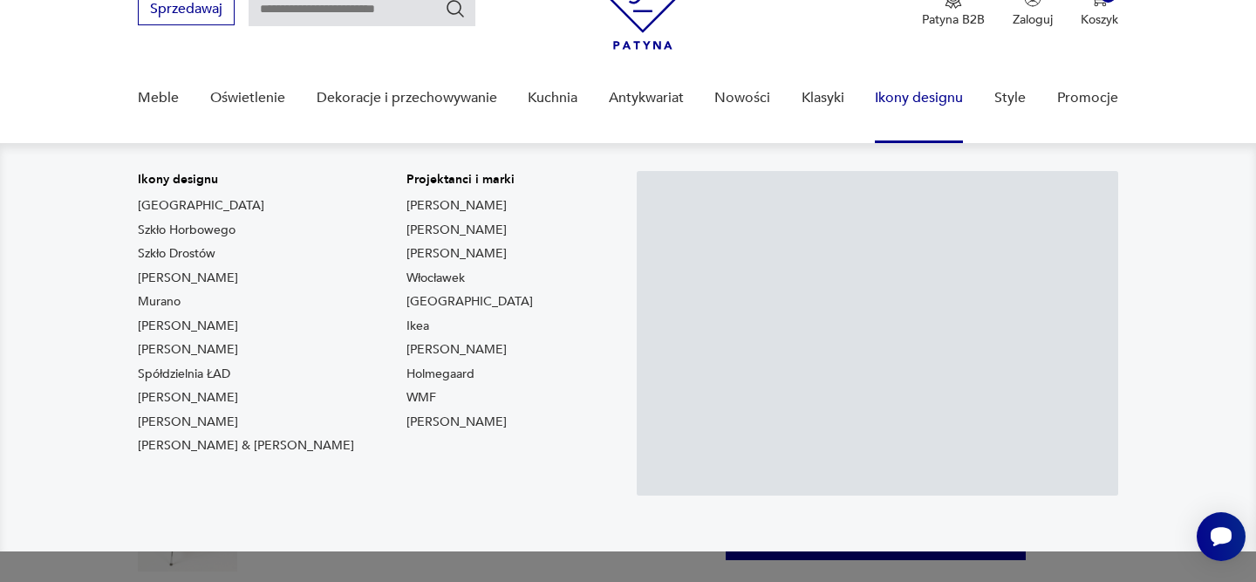
scroll to position [109, 0]
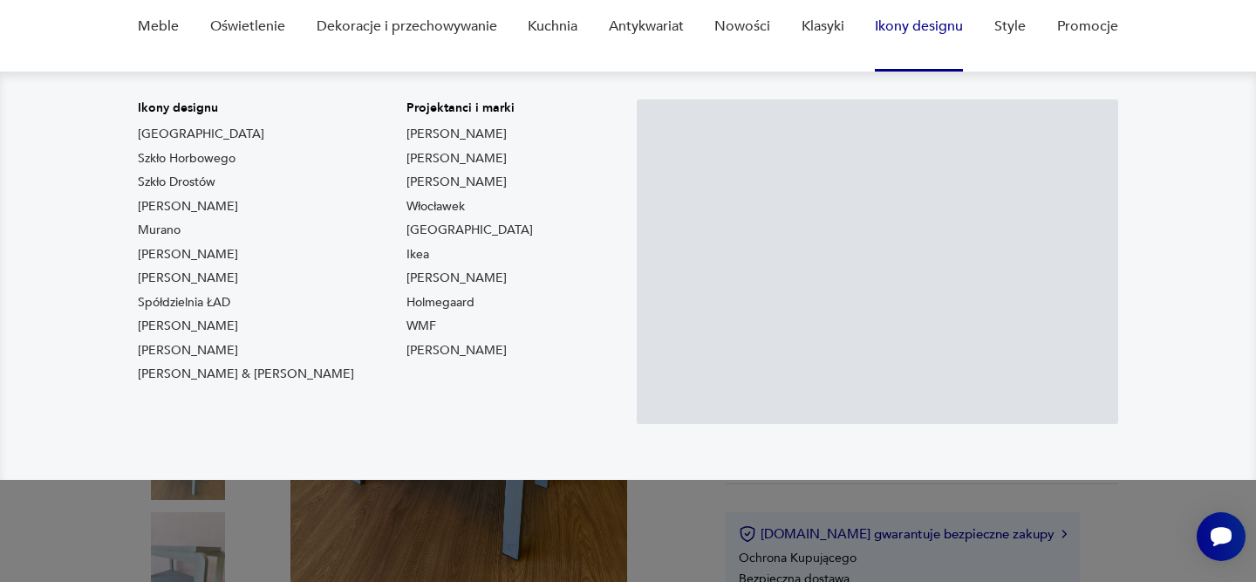
scroll to position [166, 0]
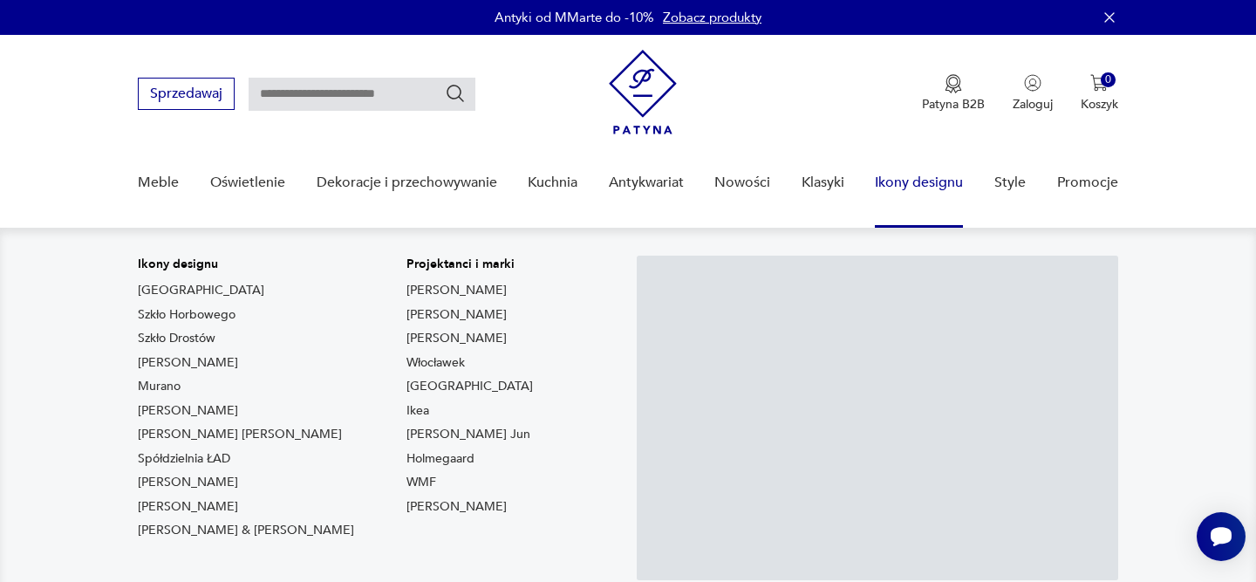
scroll to position [126, 0]
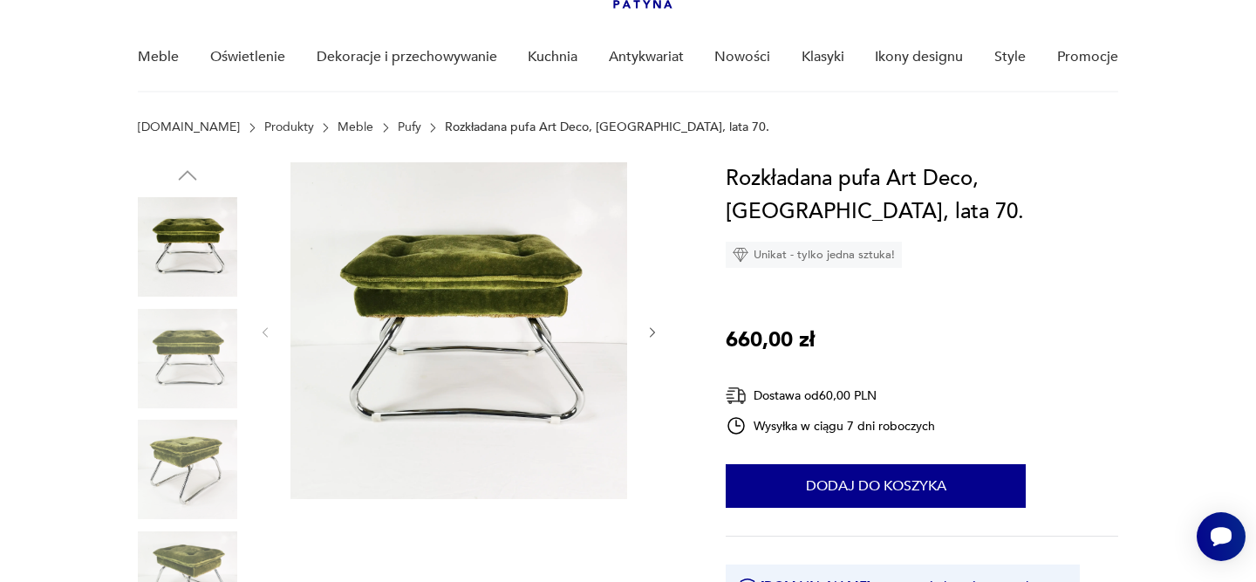
click at [651, 330] on icon "button" at bounding box center [652, 332] width 15 height 15
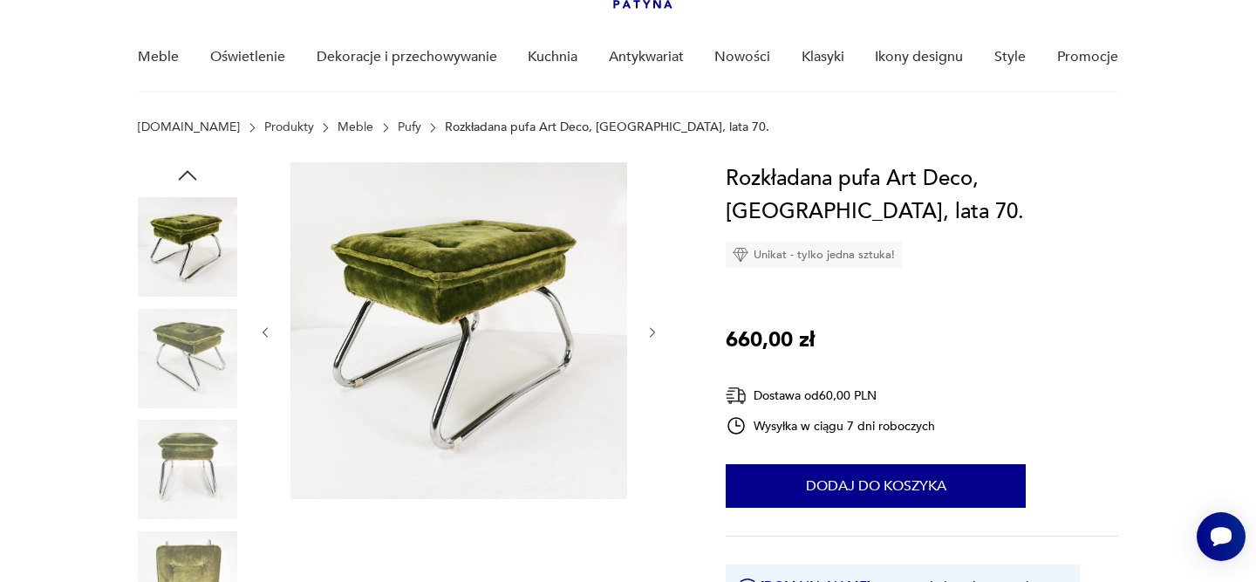
click at [651, 330] on icon "button" at bounding box center [652, 332] width 15 height 15
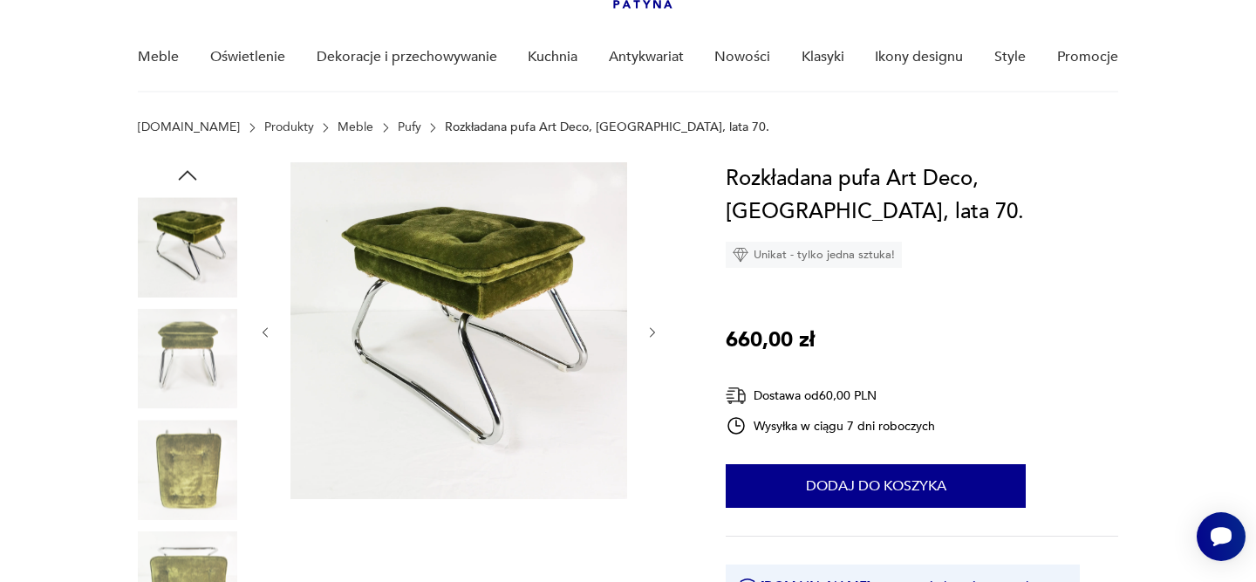
click at [651, 330] on icon "button" at bounding box center [652, 332] width 15 height 15
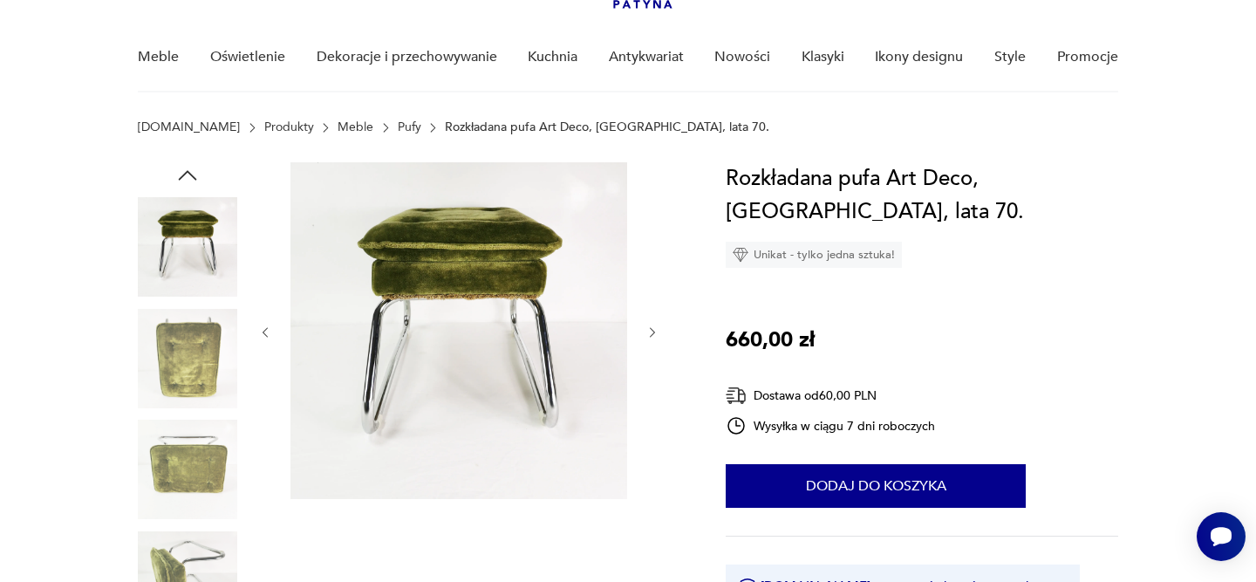
click at [651, 330] on icon "button" at bounding box center [652, 332] width 15 height 15
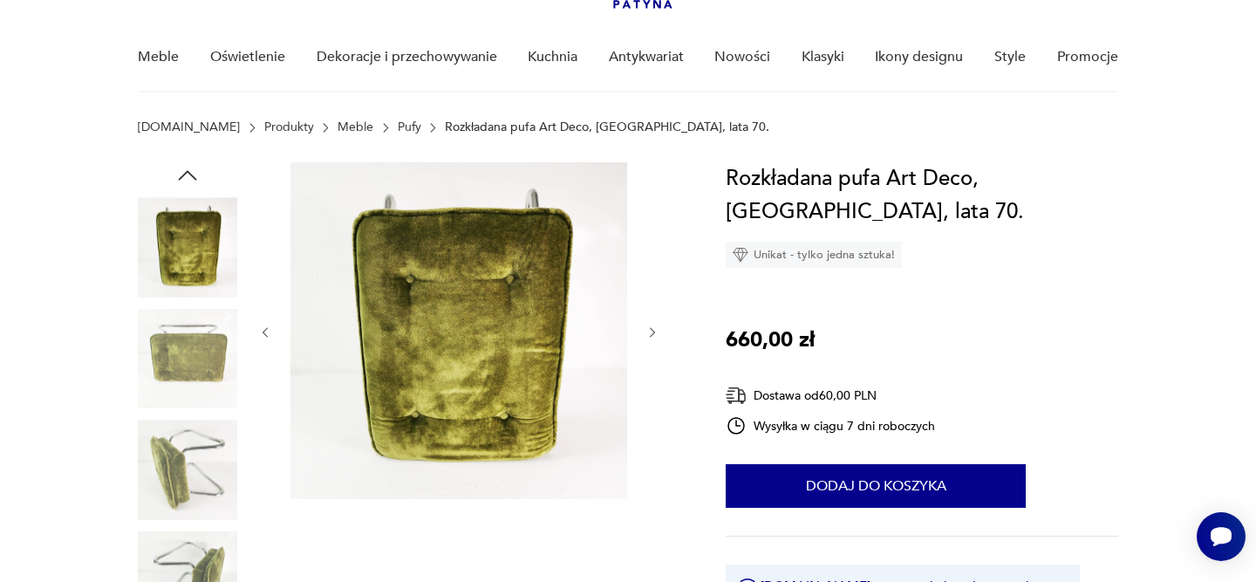
click at [651, 330] on icon "button" at bounding box center [652, 332] width 15 height 15
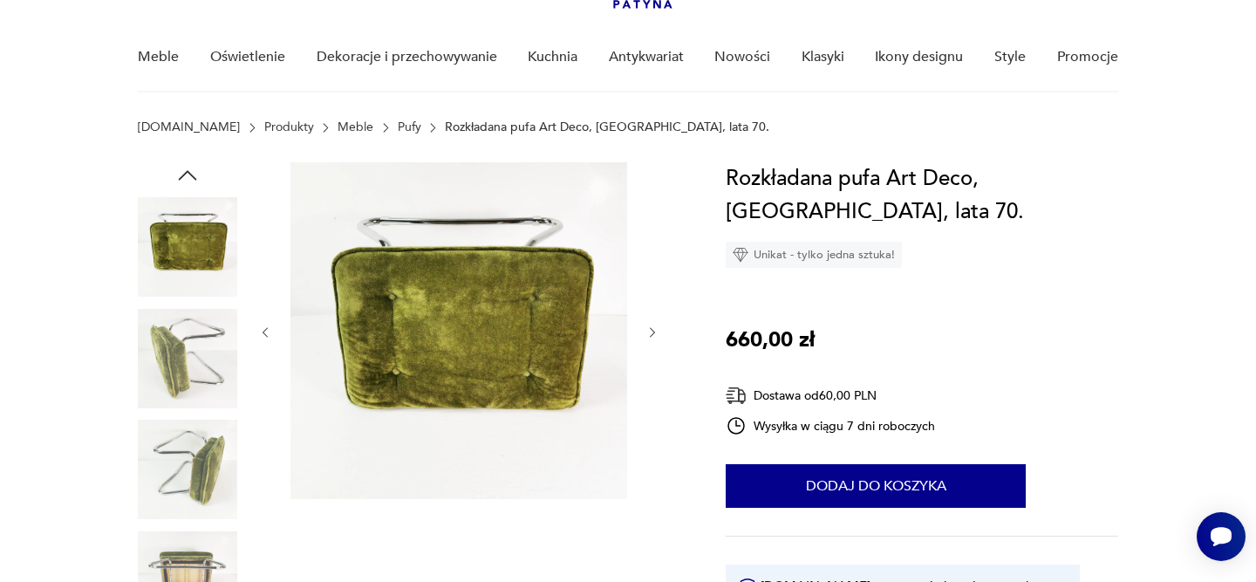
click at [651, 330] on icon "button" at bounding box center [652, 332] width 15 height 15
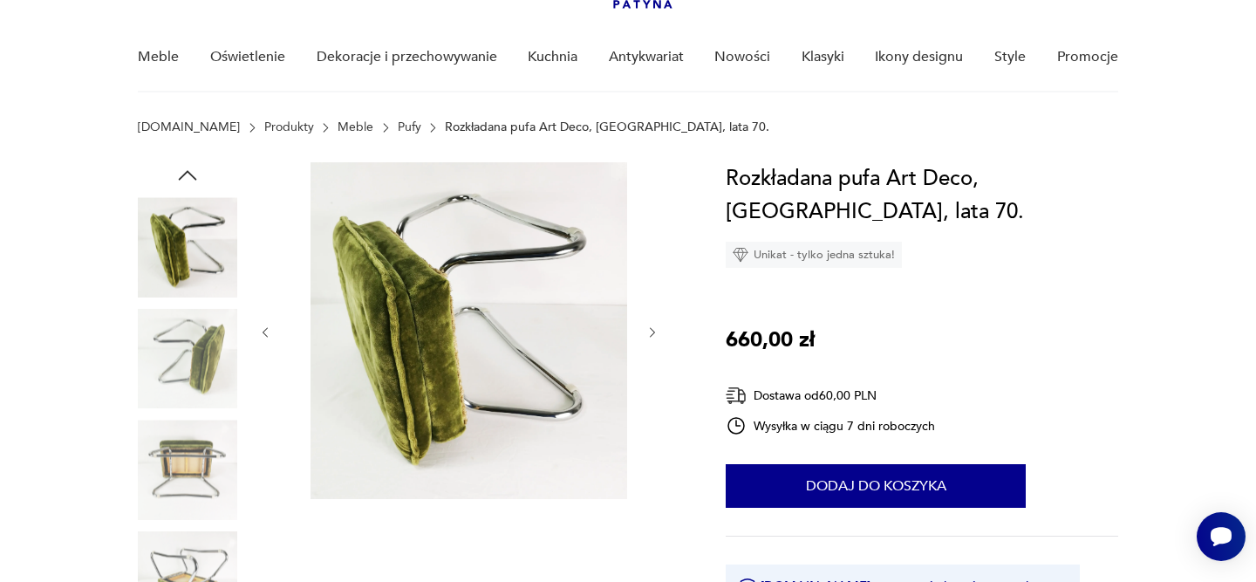
click at [651, 330] on icon "button" at bounding box center [652, 332] width 15 height 15
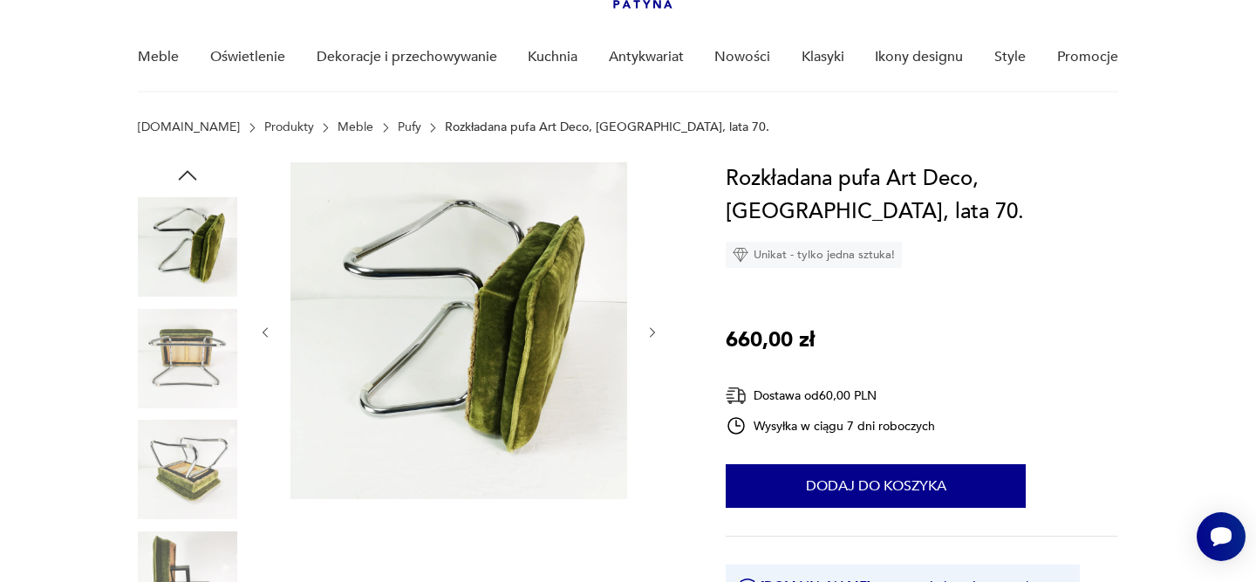
click at [651, 330] on icon "button" at bounding box center [652, 332] width 15 height 15
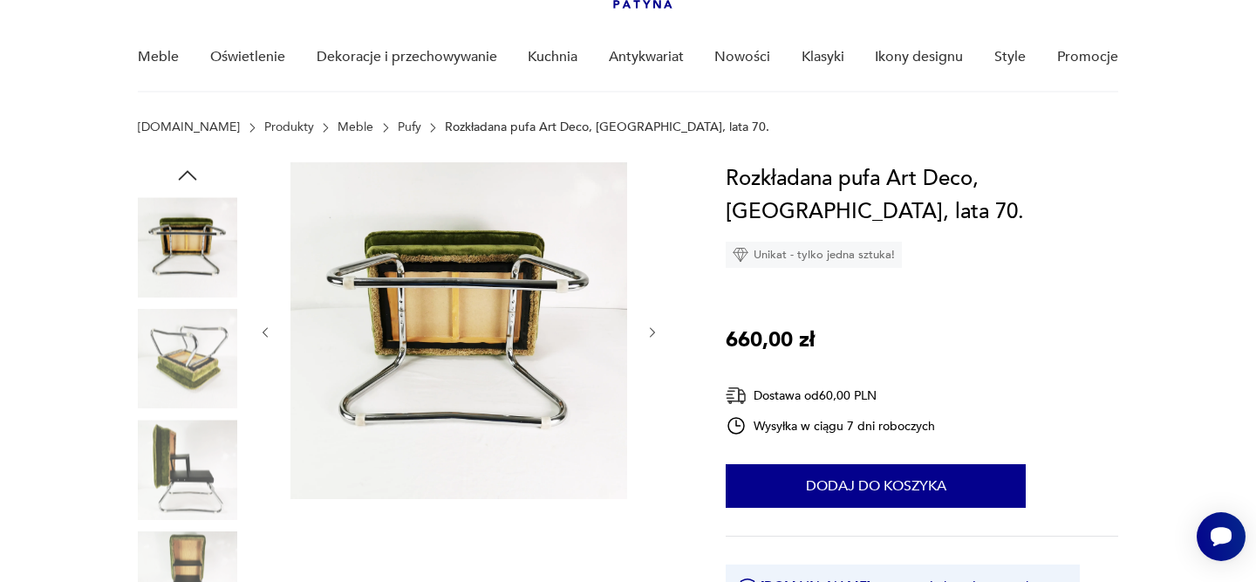
click at [651, 330] on icon "button" at bounding box center [652, 332] width 15 height 15
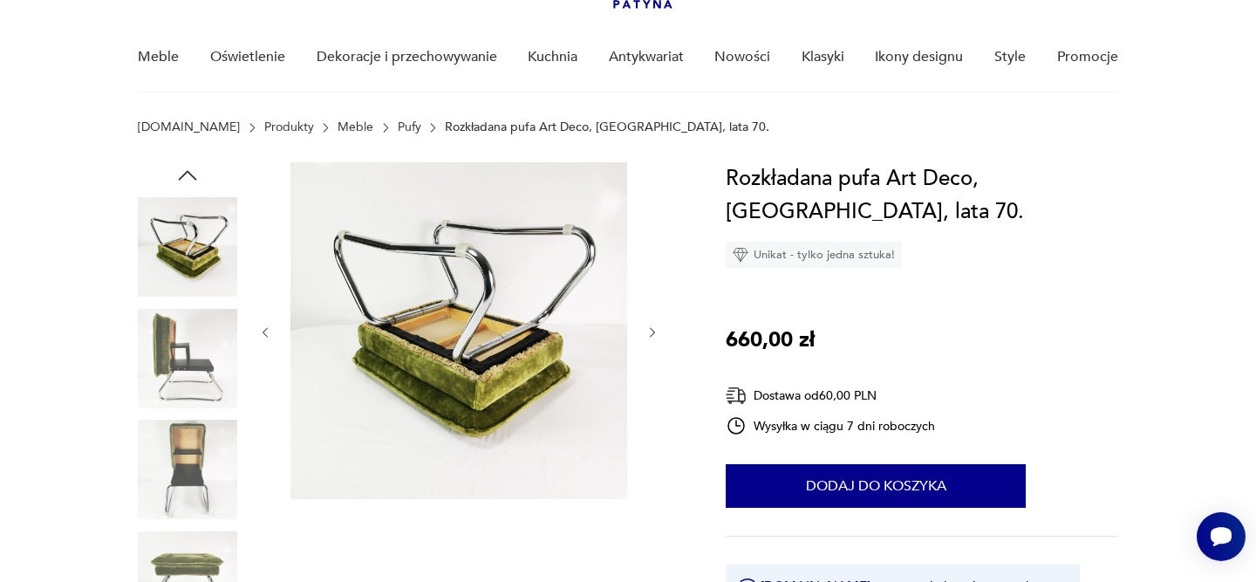
click at [651, 330] on icon "button" at bounding box center [652, 332] width 15 height 15
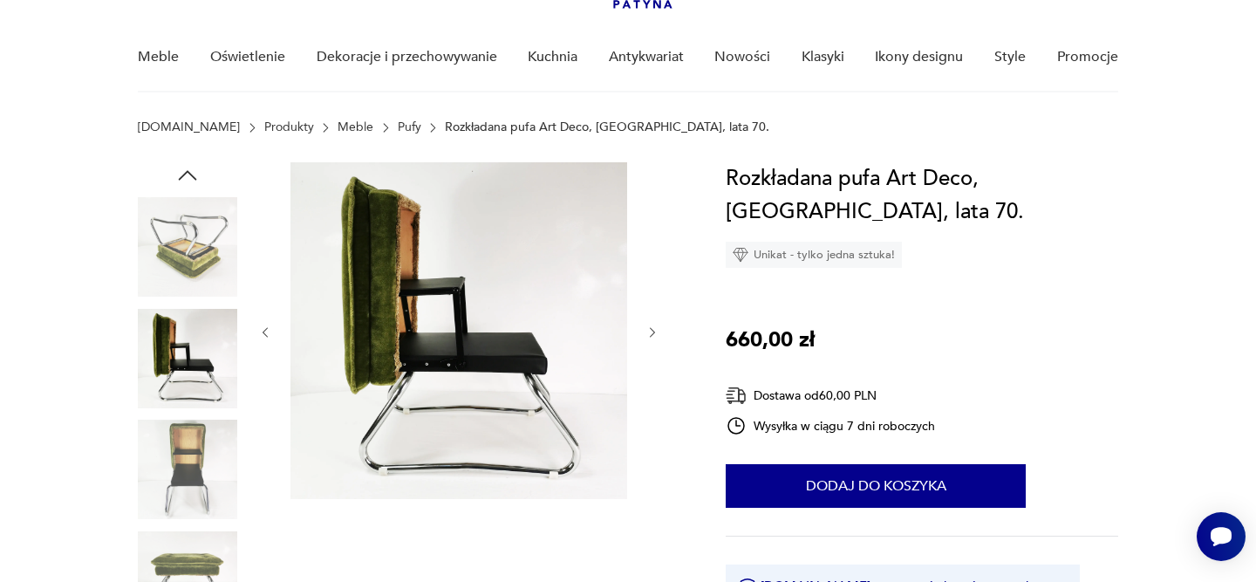
click at [651, 330] on icon "button" at bounding box center [652, 332] width 15 height 15
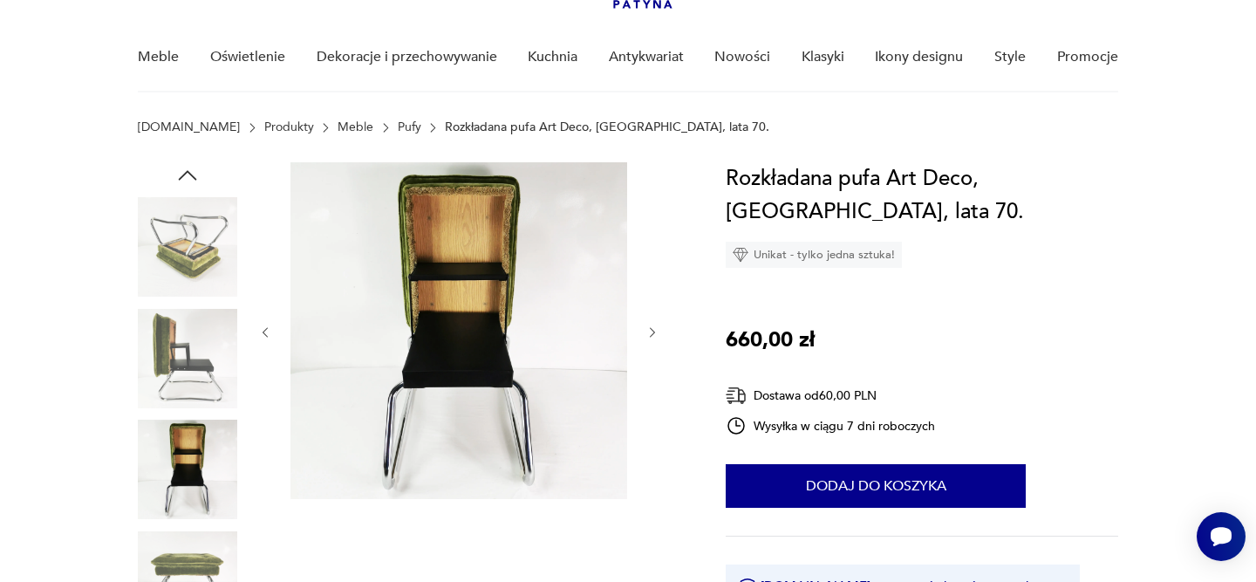
click at [651, 330] on icon "button" at bounding box center [652, 332] width 15 height 15
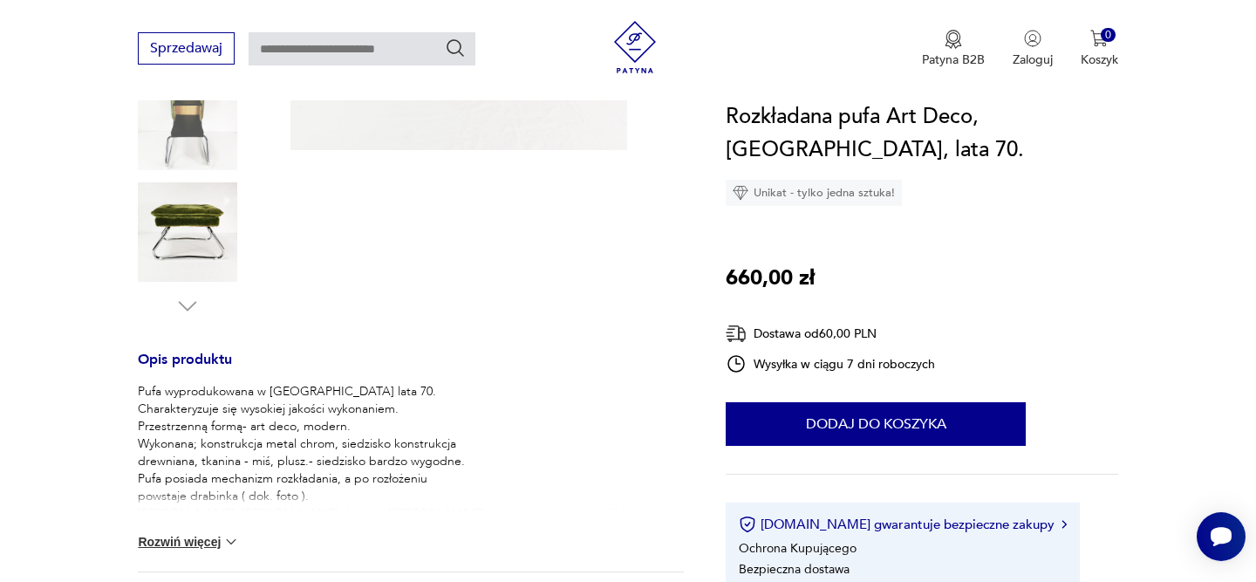
scroll to position [576, 0]
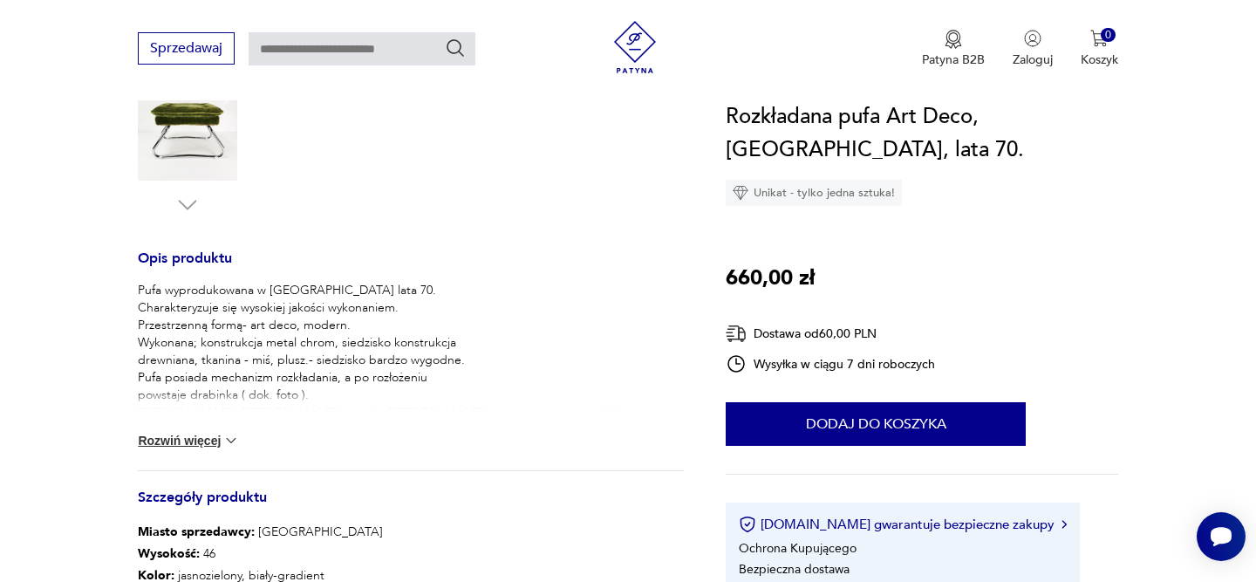
click at [175, 435] on button "Rozwiń więcej" at bounding box center [188, 440] width 101 height 17
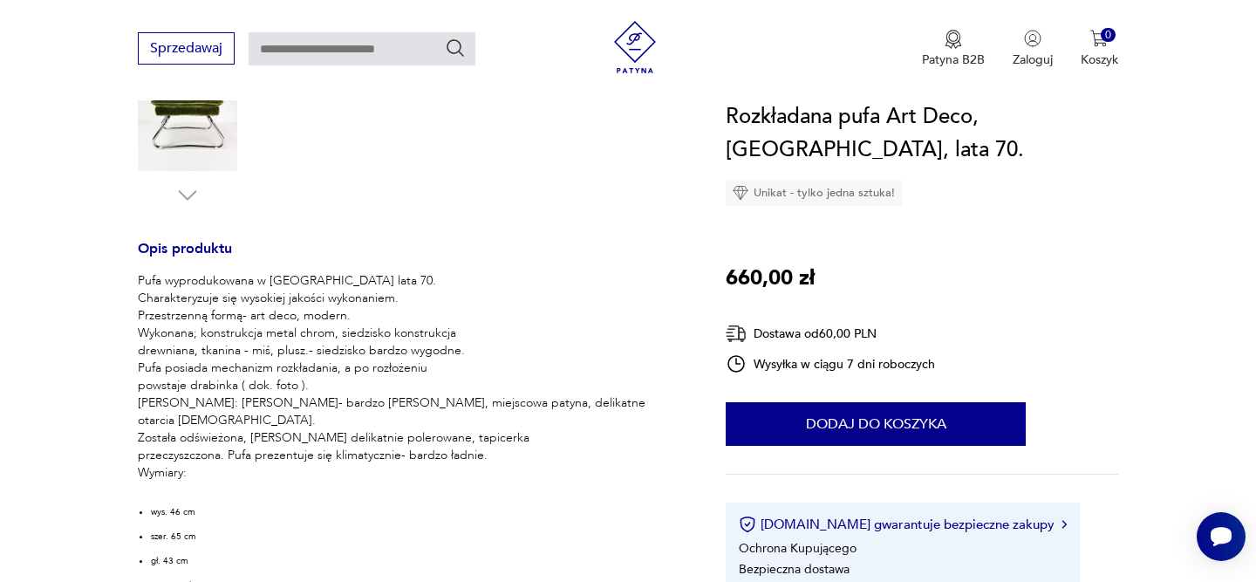
scroll to position [591, 0]
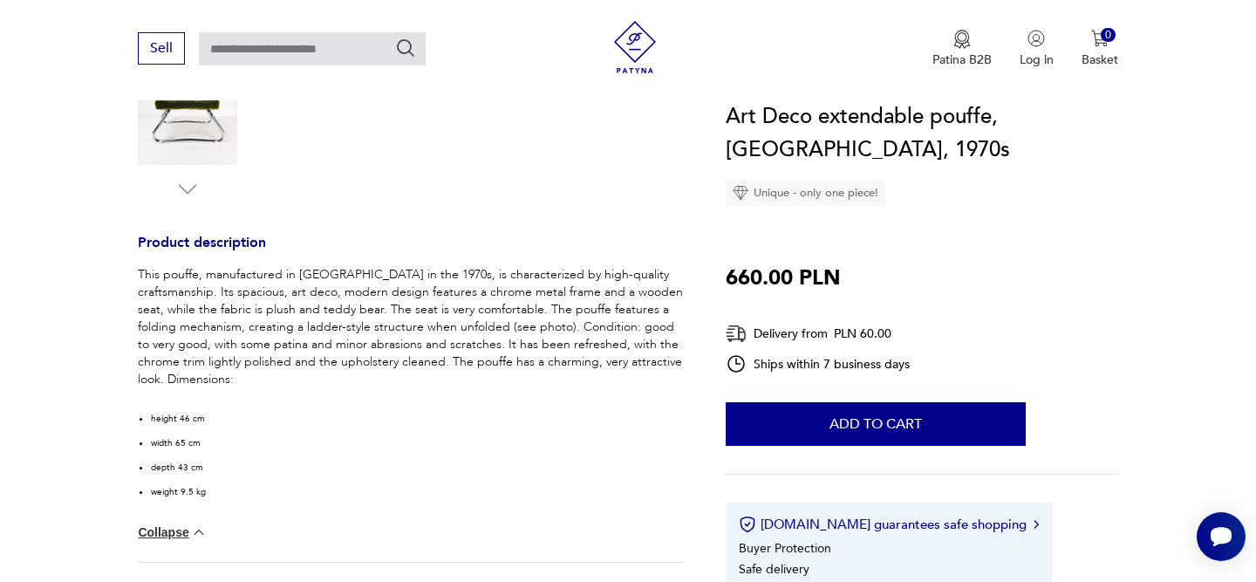
click at [673, 399] on div "This pouffe, manufactured in Germany in the 1970s, is characterized by high-qua…" at bounding box center [411, 388] width 546 height 244
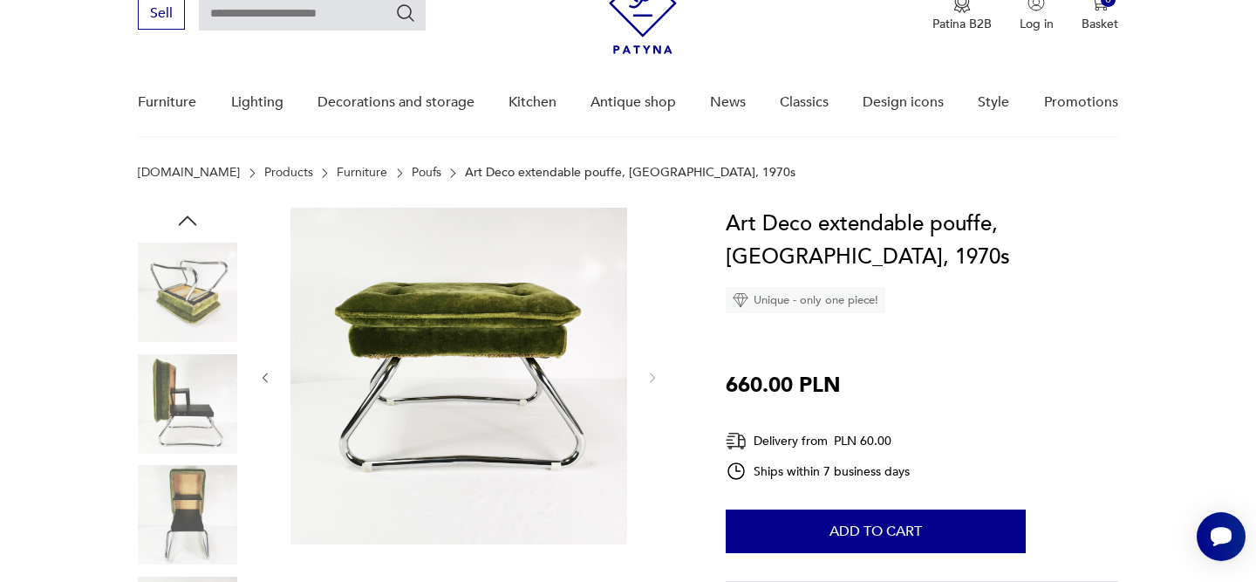
scroll to position [98, 0]
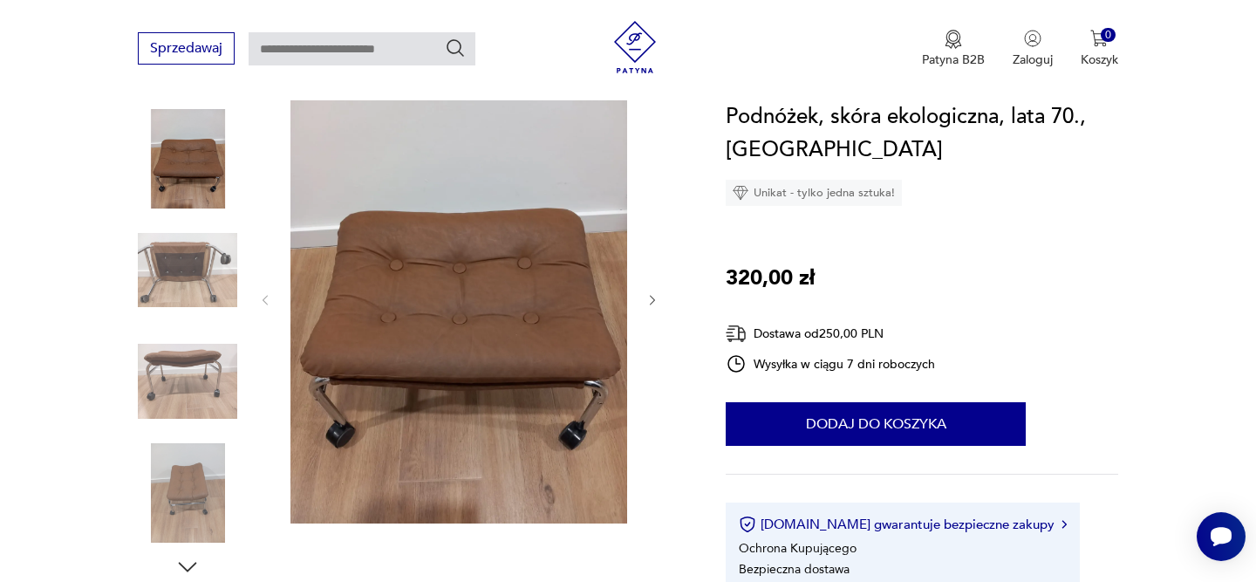
scroll to position [221, 0]
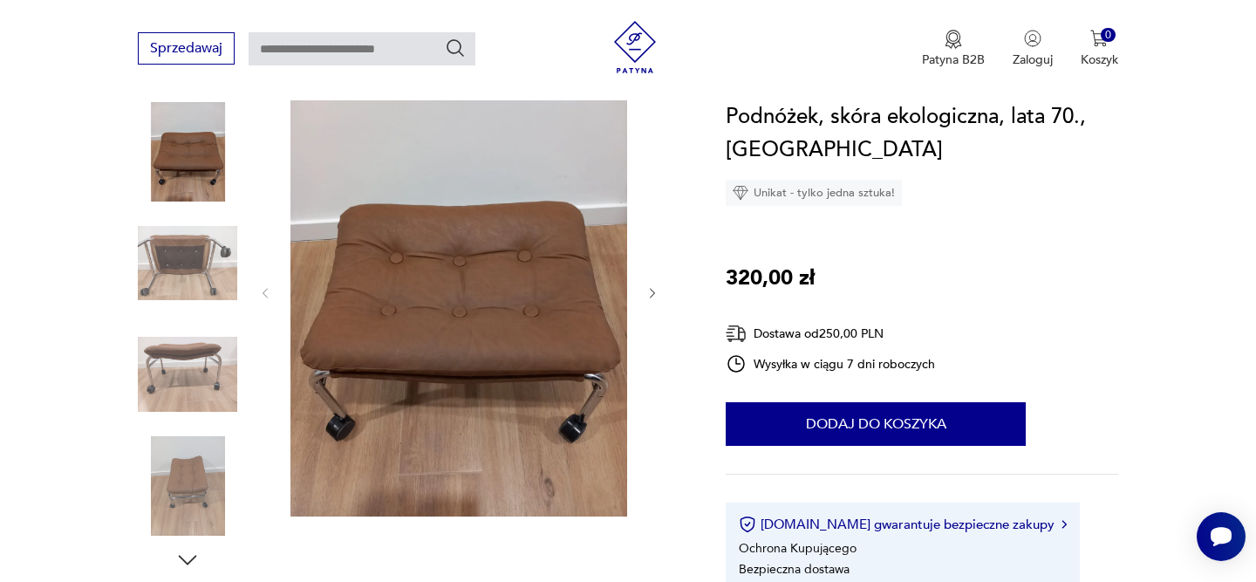
click at [649, 294] on icon "button" at bounding box center [652, 293] width 15 height 15
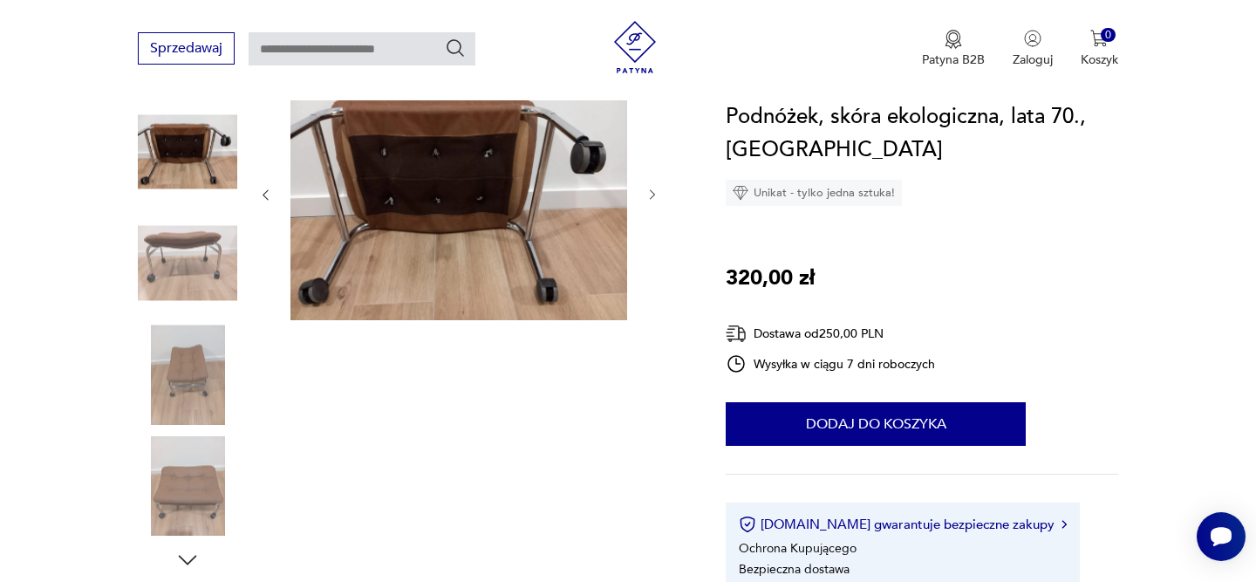
click at [650, 294] on div at bounding box center [458, 195] width 401 height 256
click at [653, 182] on div at bounding box center [458, 195] width 401 height 256
click at [653, 189] on icon "button" at bounding box center [652, 194] width 15 height 15
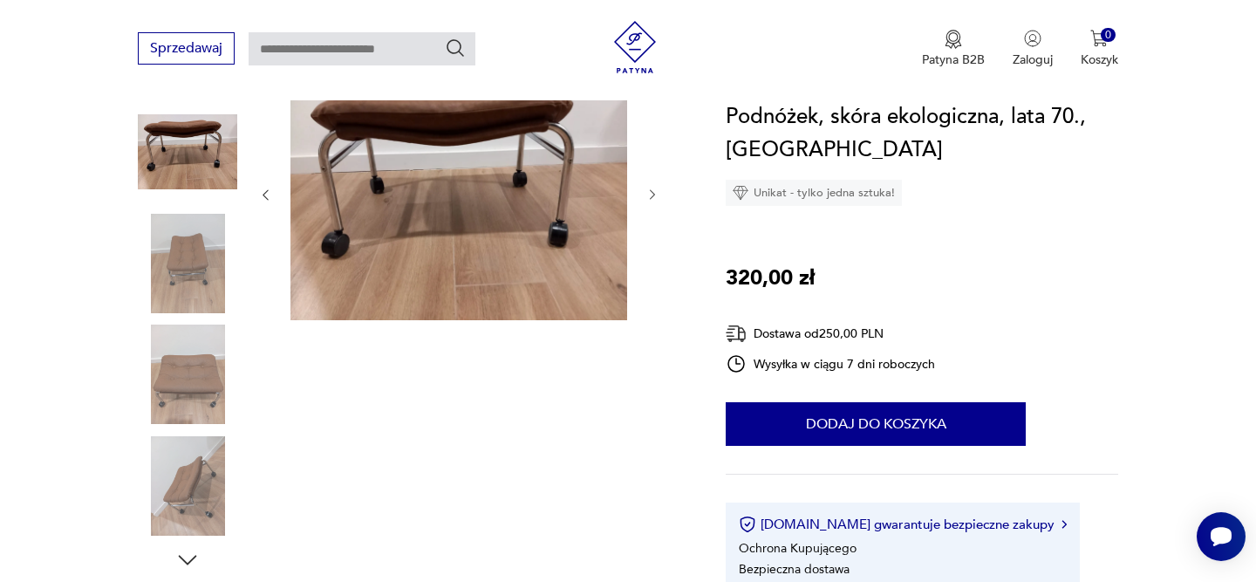
click at [652, 192] on icon "button" at bounding box center [652, 195] width 5 height 10
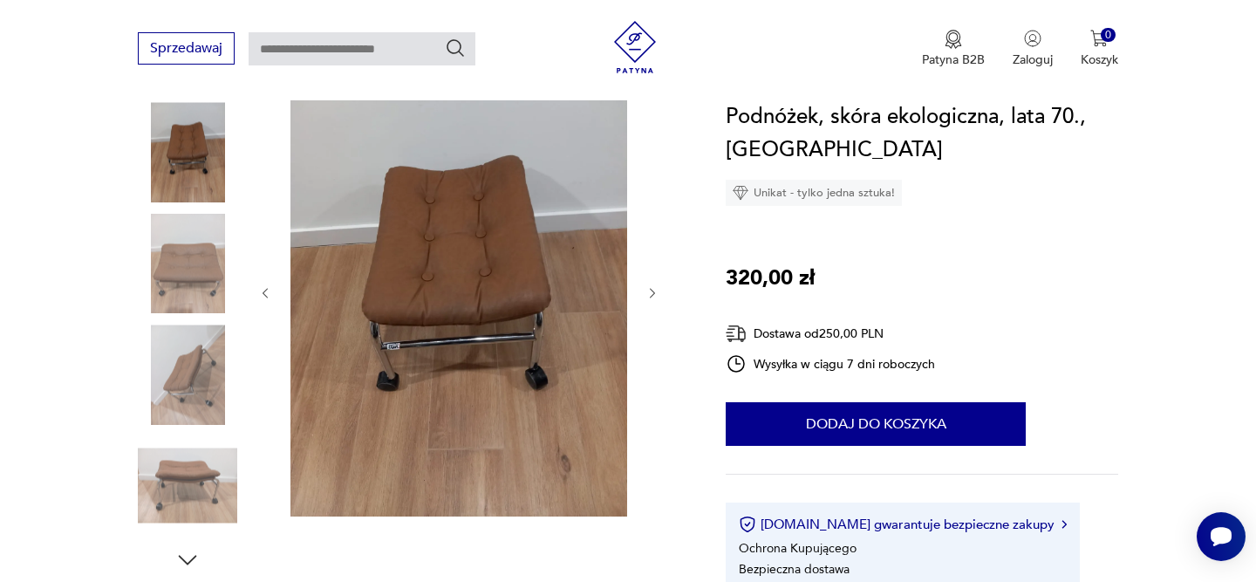
click at [658, 289] on icon "button" at bounding box center [652, 293] width 15 height 15
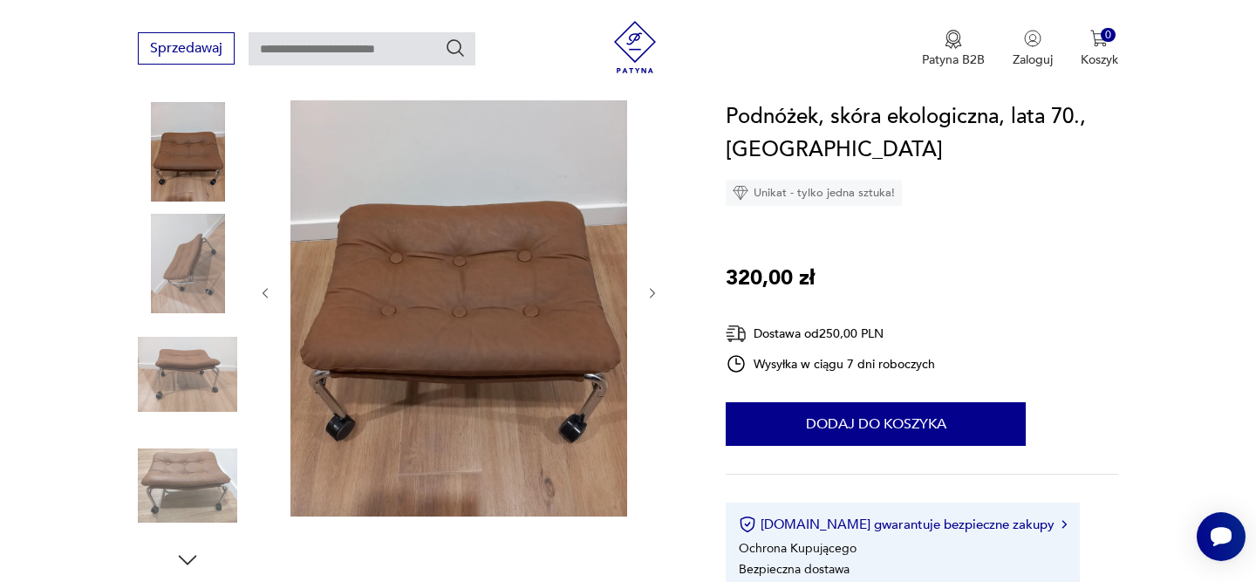
click at [657, 291] on icon "button" at bounding box center [652, 293] width 15 height 15
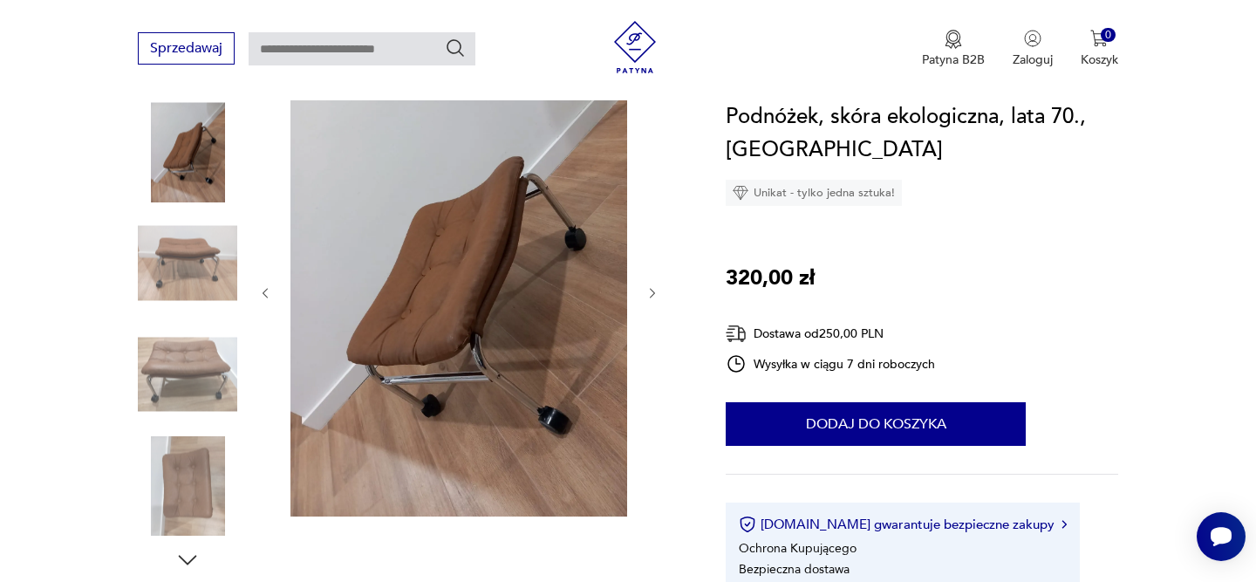
click at [657, 291] on icon "button" at bounding box center [652, 293] width 15 height 15
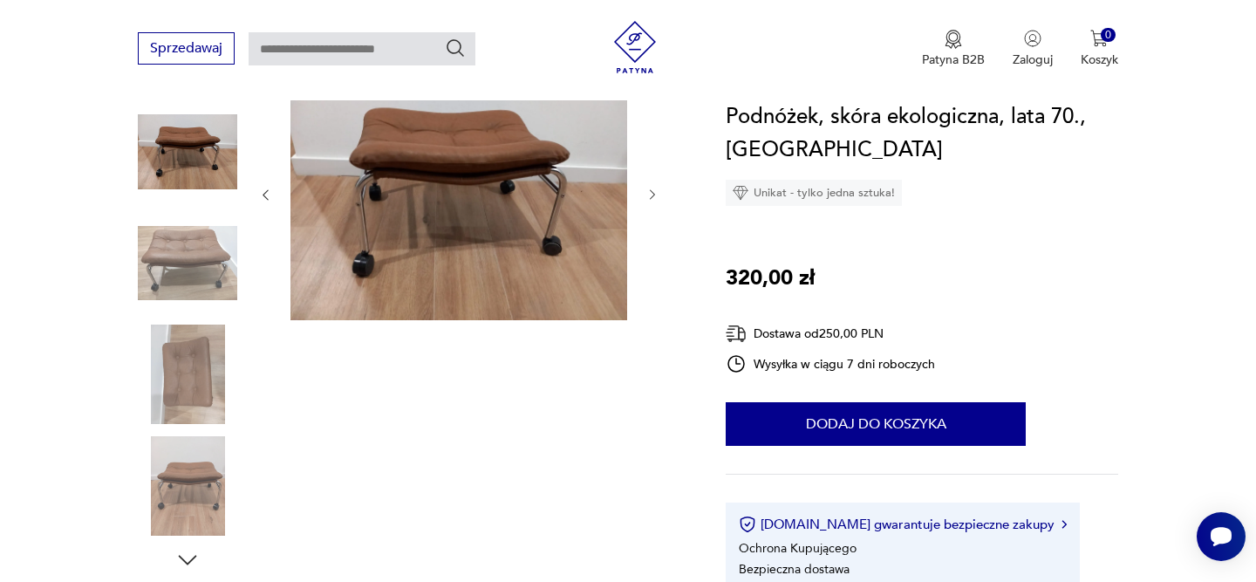
click at [651, 191] on icon "button" at bounding box center [652, 195] width 5 height 10
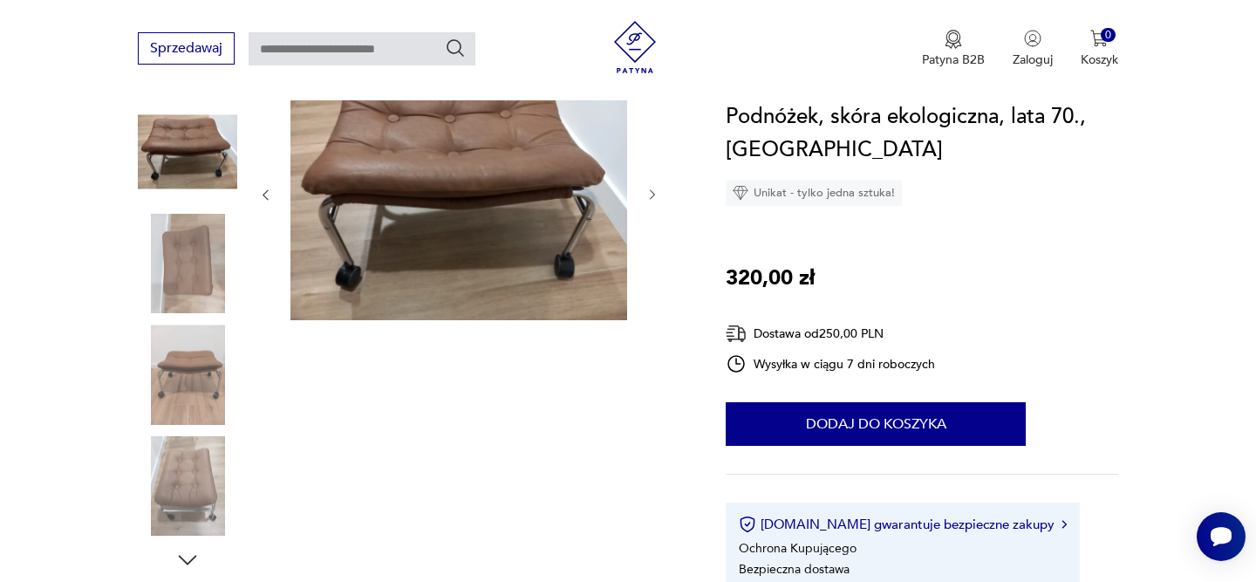
click at [651, 194] on icon "button" at bounding box center [652, 194] width 15 height 15
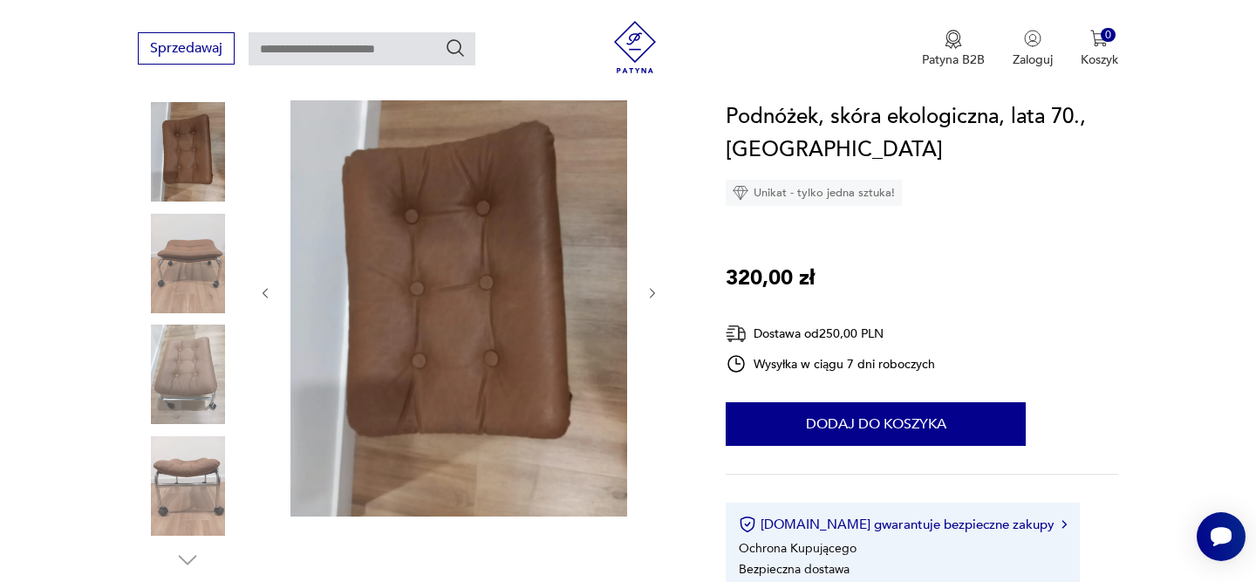
click at [649, 289] on icon "button" at bounding box center [652, 293] width 15 height 15
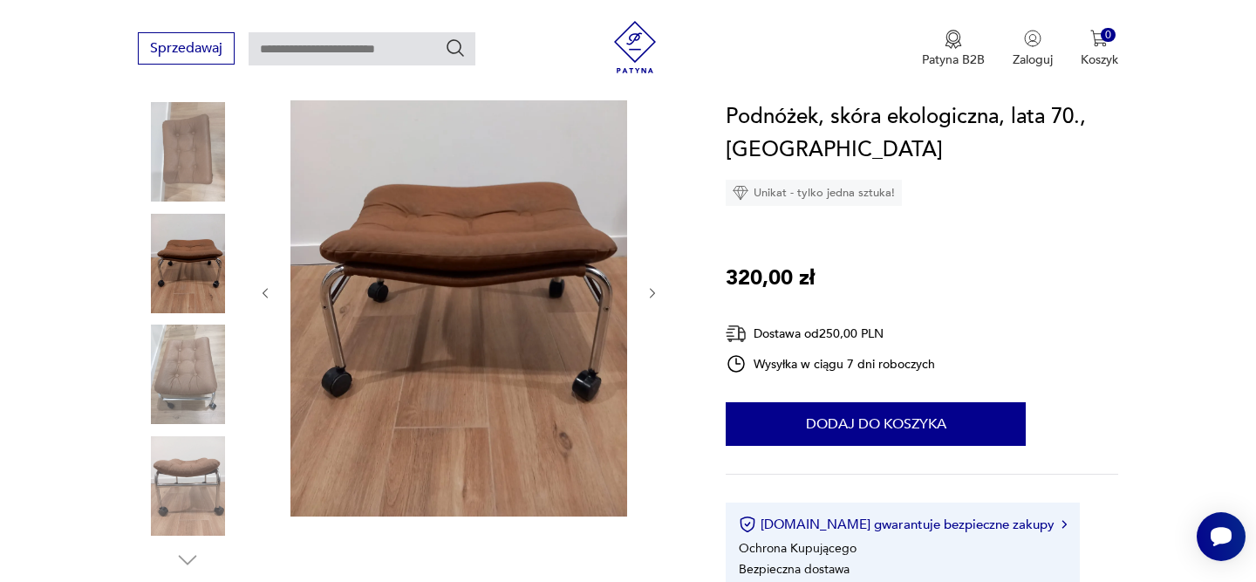
click at [652, 292] on icon "button" at bounding box center [652, 293] width 15 height 15
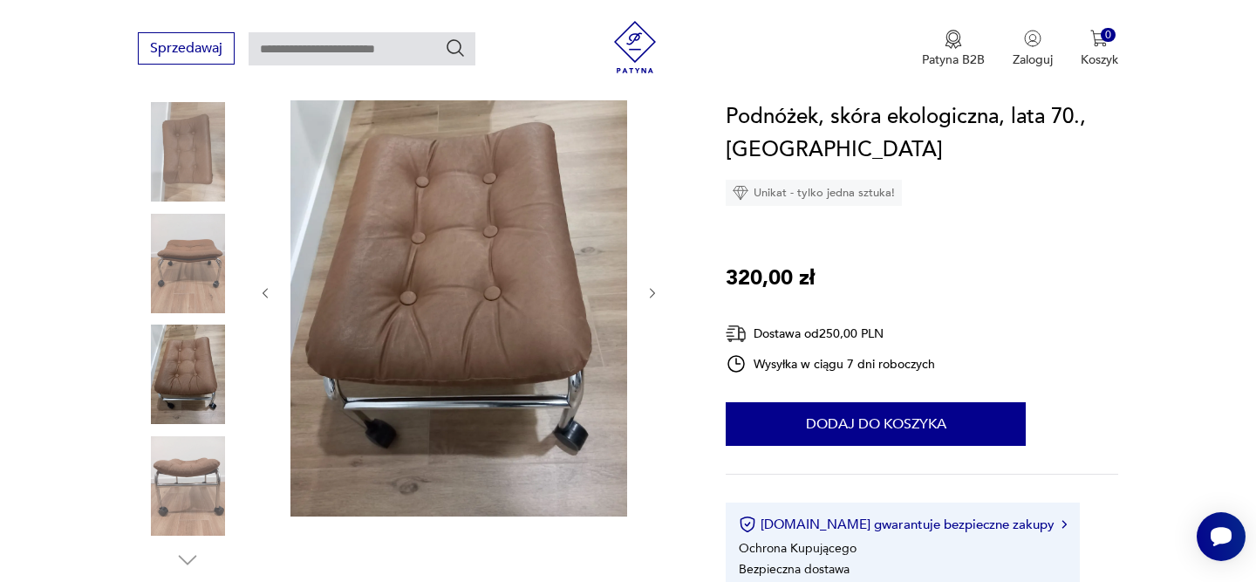
click at [652, 292] on icon "button" at bounding box center [652, 293] width 15 height 15
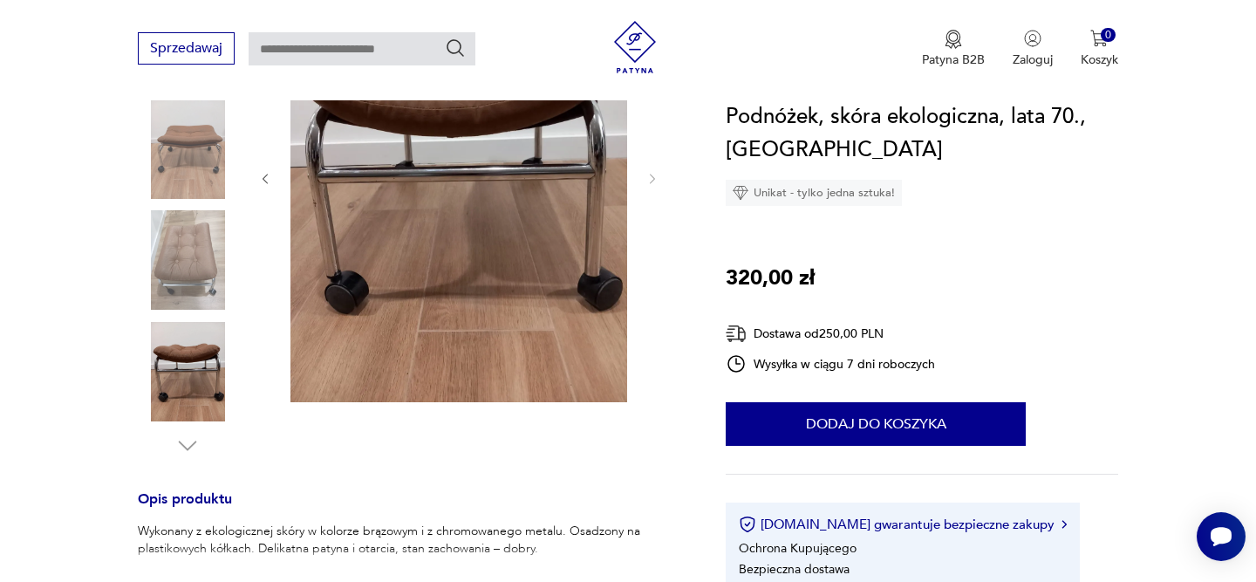
scroll to position [705, 0]
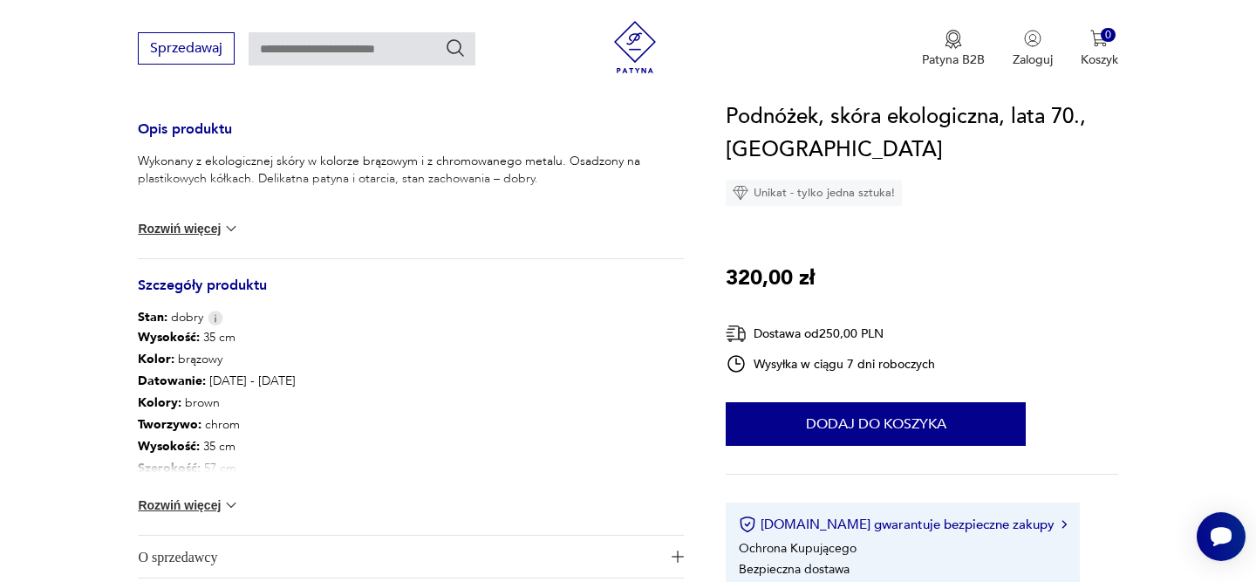
click at [210, 221] on button "Rozwiń więcej" at bounding box center [188, 228] width 101 height 17
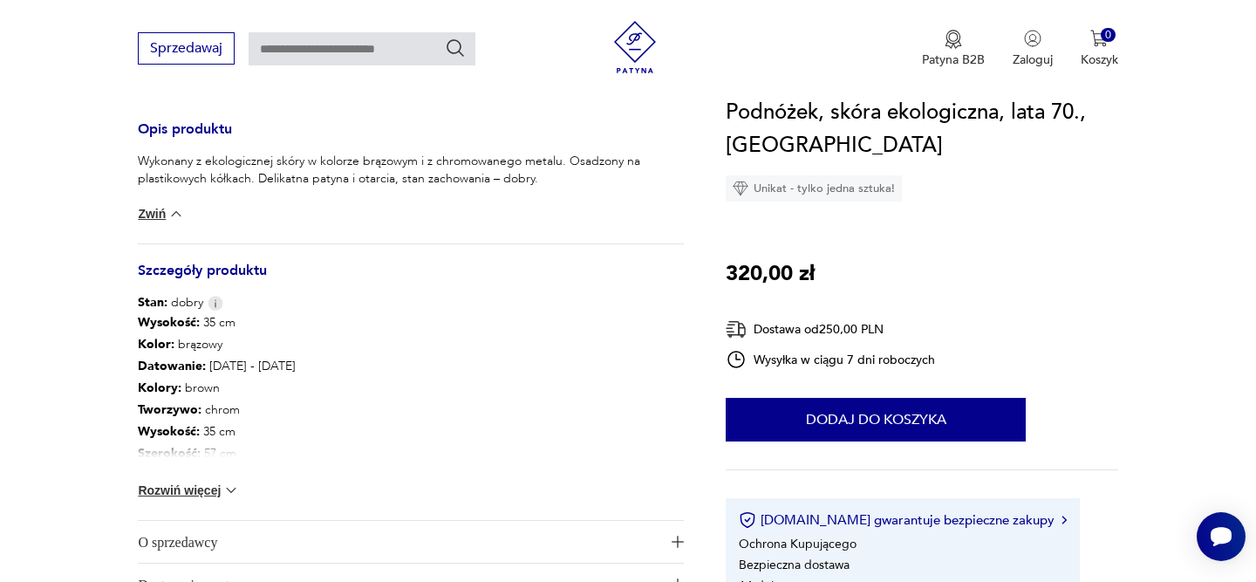
click at [165, 487] on button "Rozwiń więcej" at bounding box center [188, 489] width 101 height 17
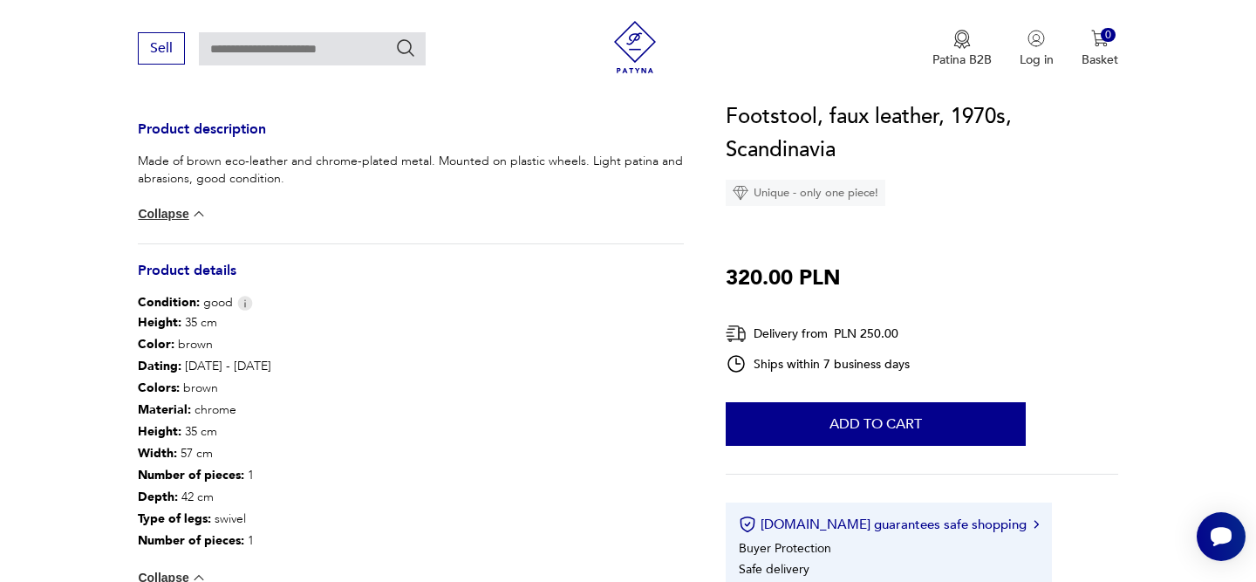
click at [105, 451] on section "Product description Made of brown eco-leather and chrome-plated metal. Mounted …" at bounding box center [628, 159] width 1256 height 1152
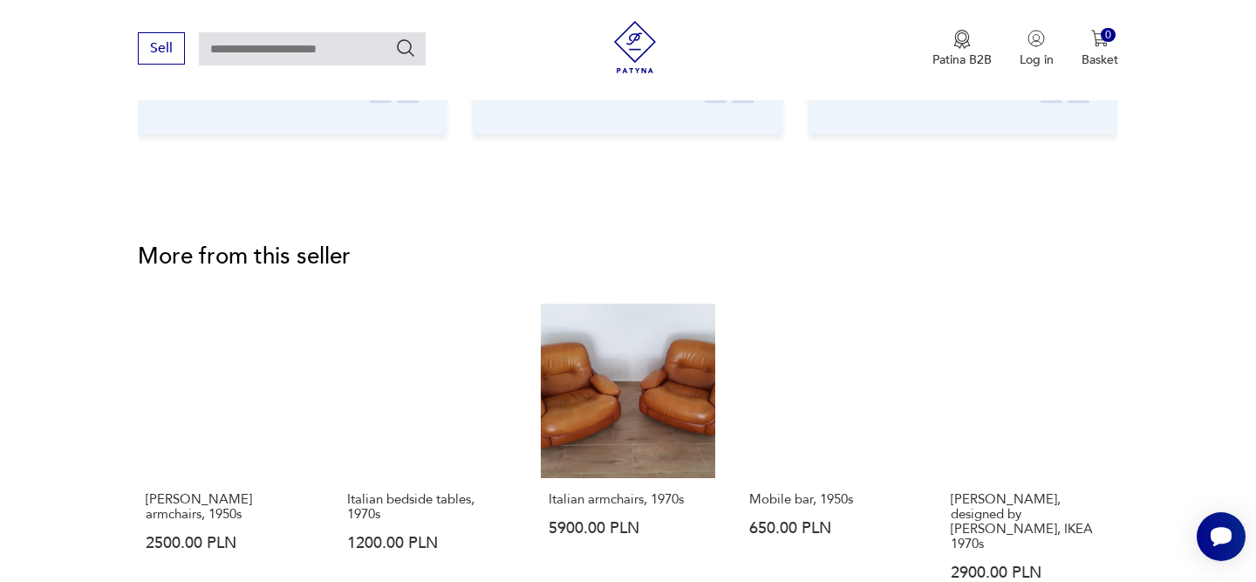
scroll to position [2237, 0]
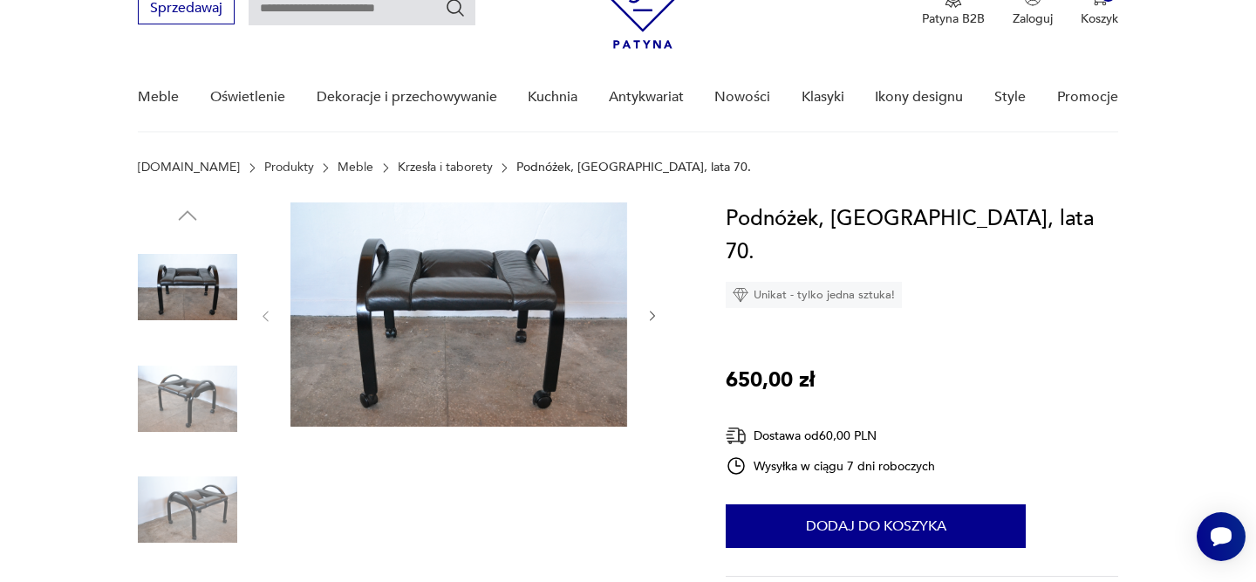
scroll to position [118, 0]
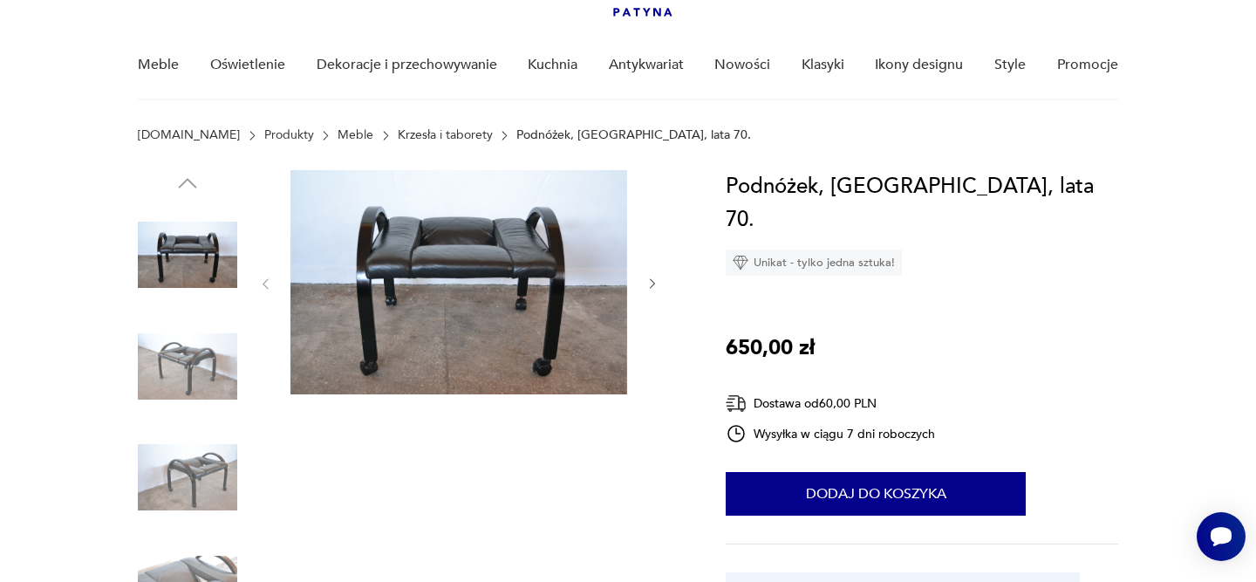
click at [654, 287] on icon "button" at bounding box center [652, 283] width 15 height 15
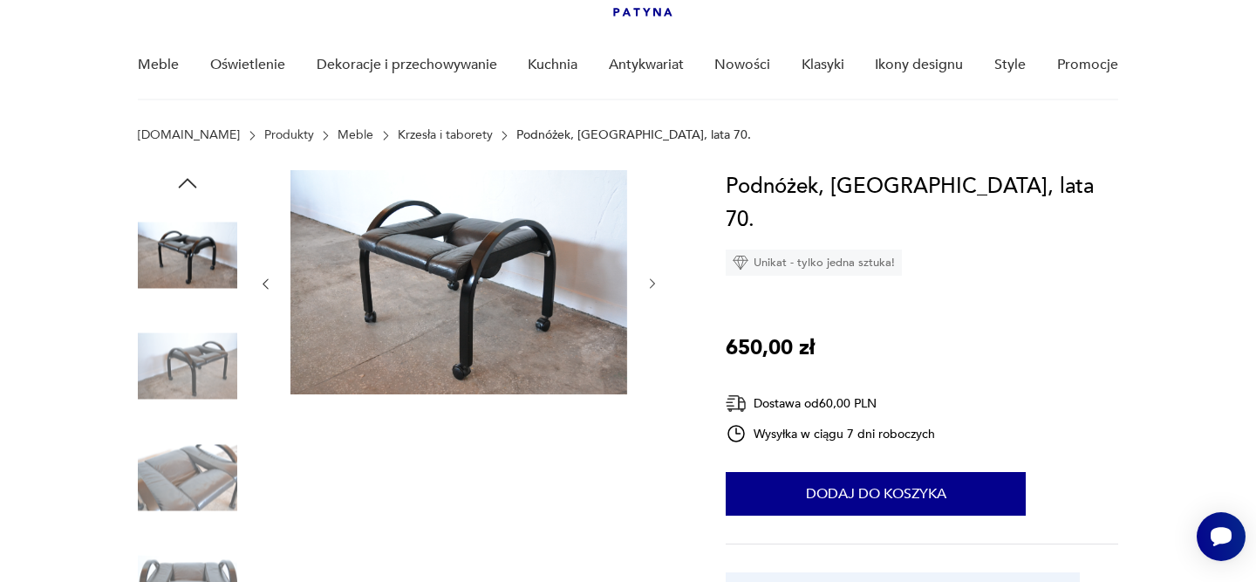
click at [654, 287] on icon "button" at bounding box center [652, 283] width 15 height 15
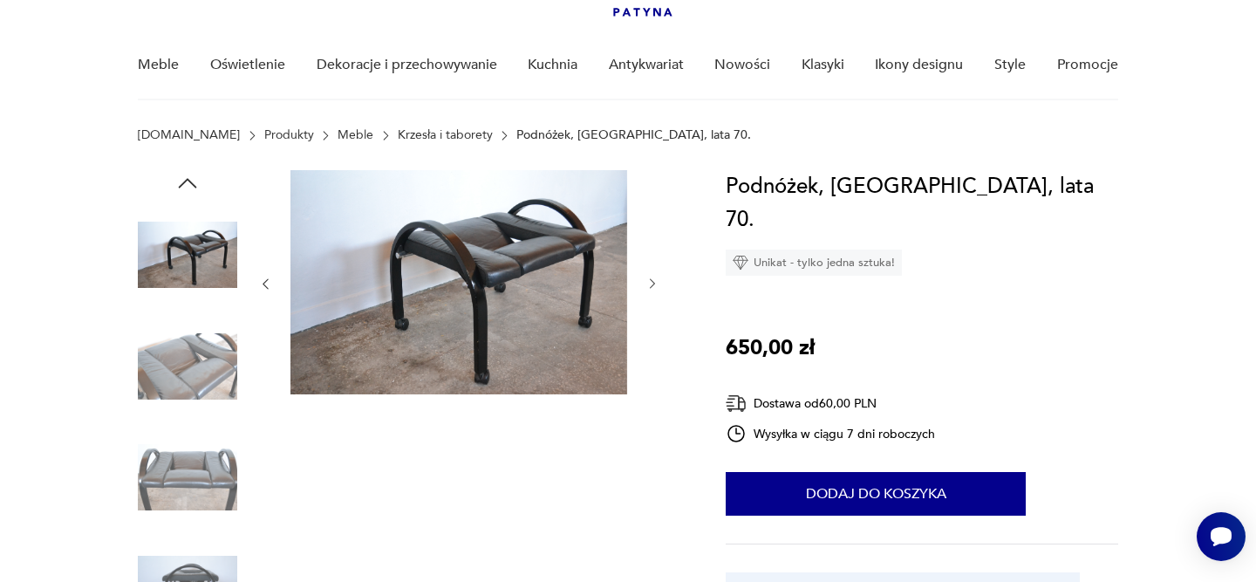
click at [654, 287] on icon "button" at bounding box center [652, 283] width 15 height 15
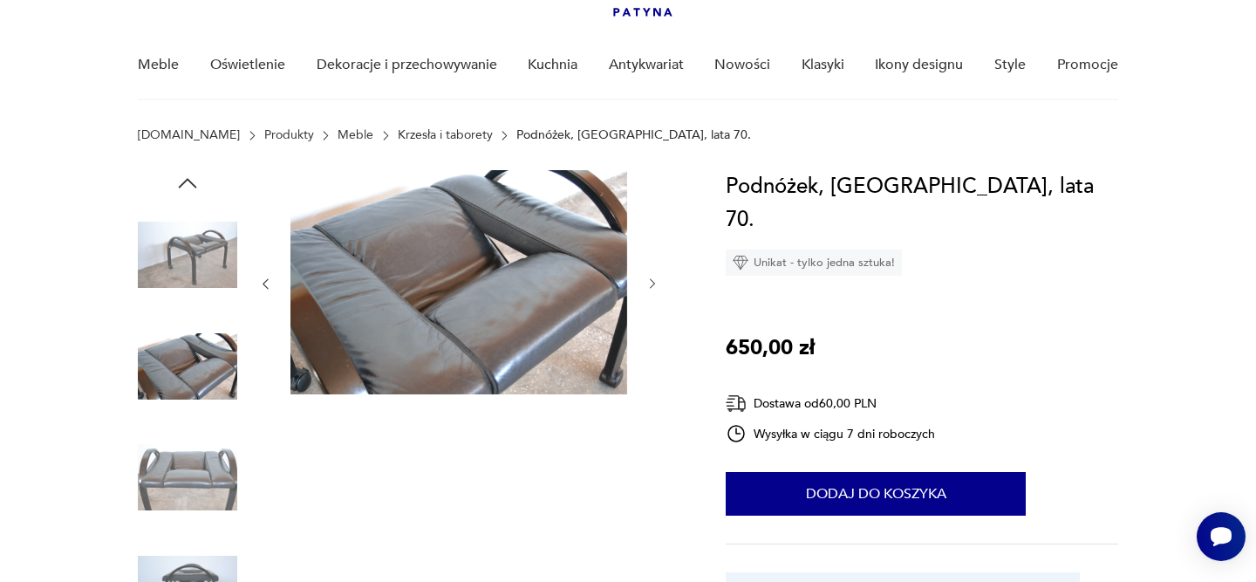
click at [654, 287] on icon "button" at bounding box center [652, 283] width 15 height 15
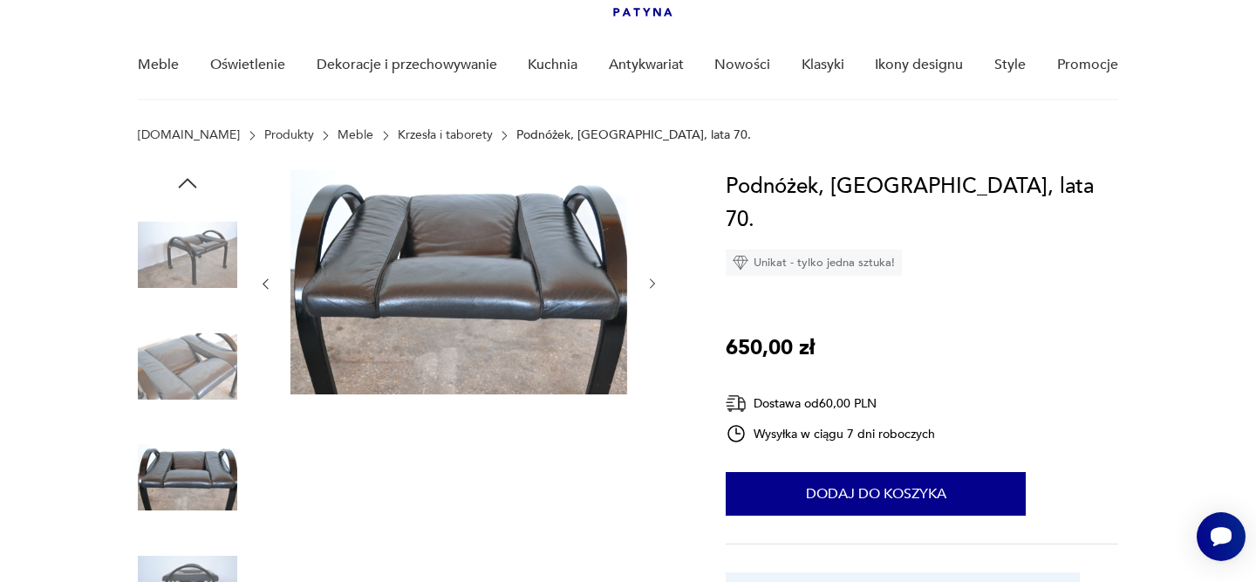
click at [654, 287] on icon "button" at bounding box center [652, 283] width 15 height 15
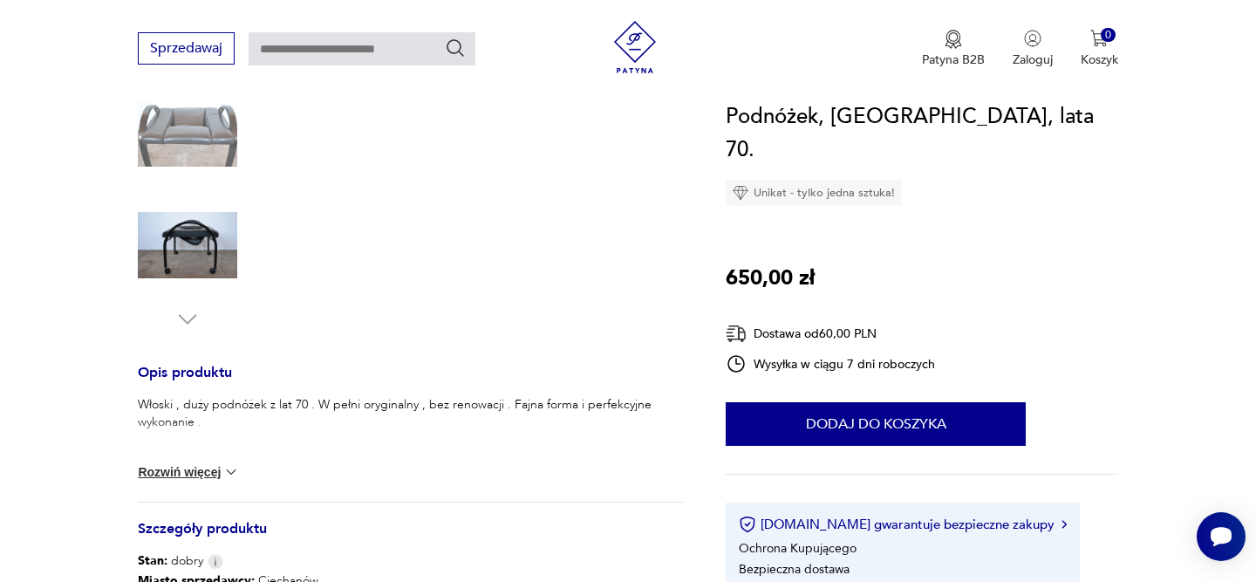
scroll to position [539, 0]
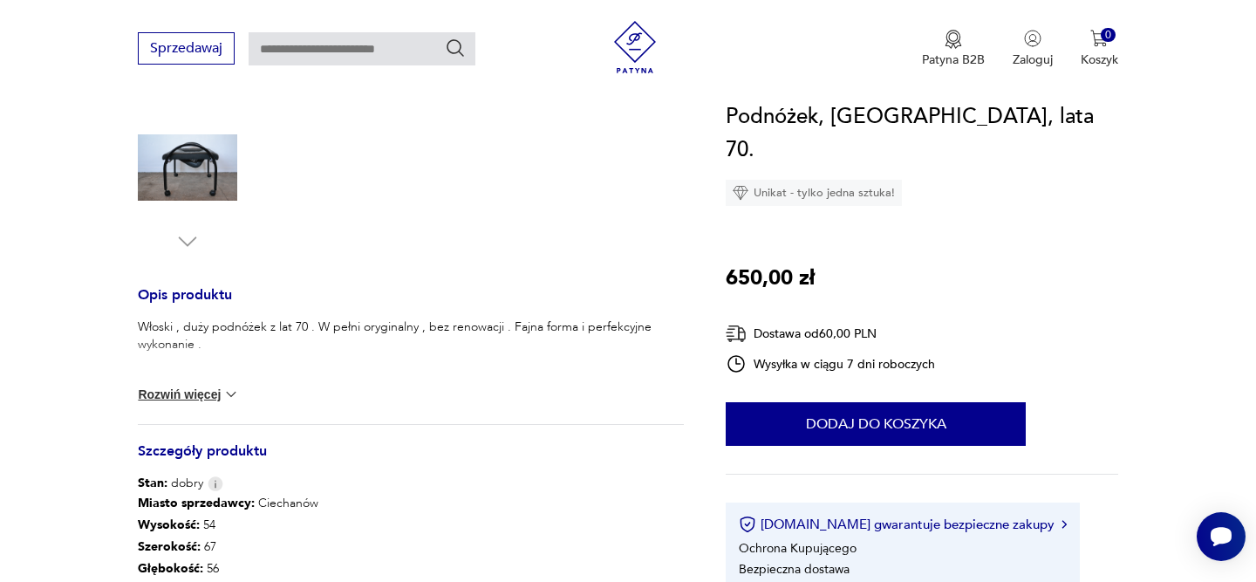
click at [215, 392] on button "Rozwiń więcej" at bounding box center [188, 393] width 101 height 17
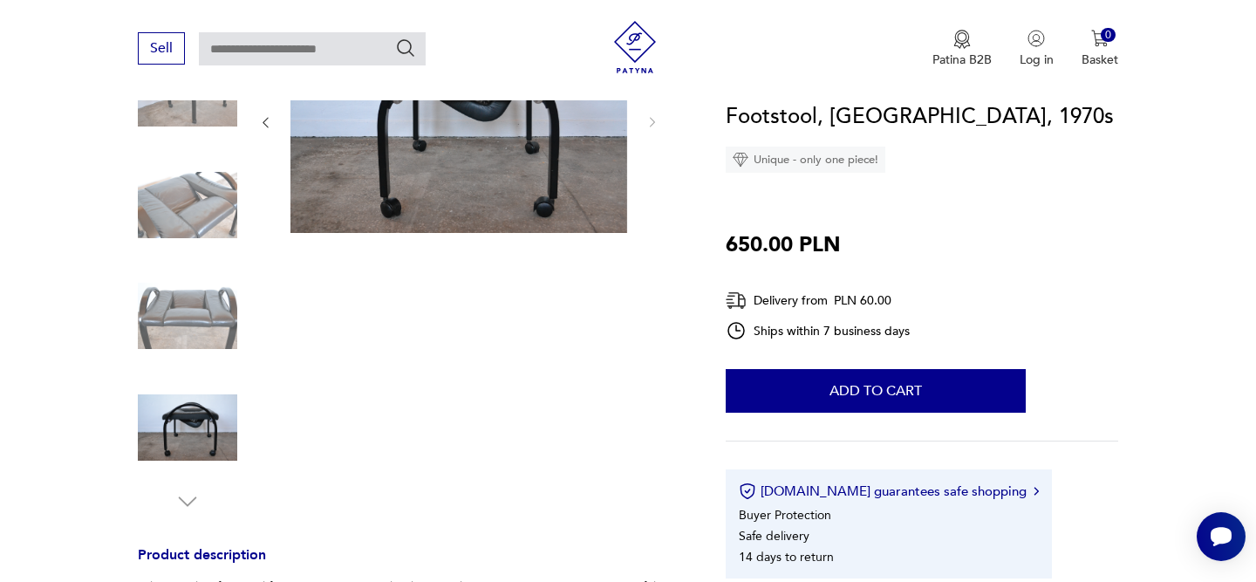
scroll to position [77, 0]
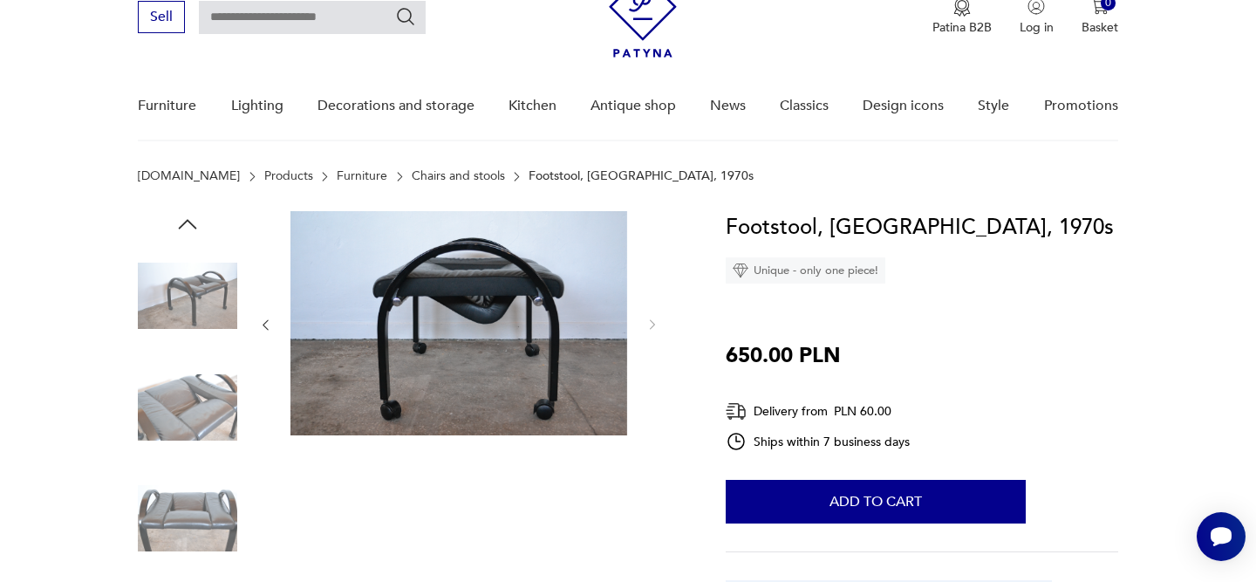
click at [263, 320] on icon "button" at bounding box center [265, 324] width 15 height 15
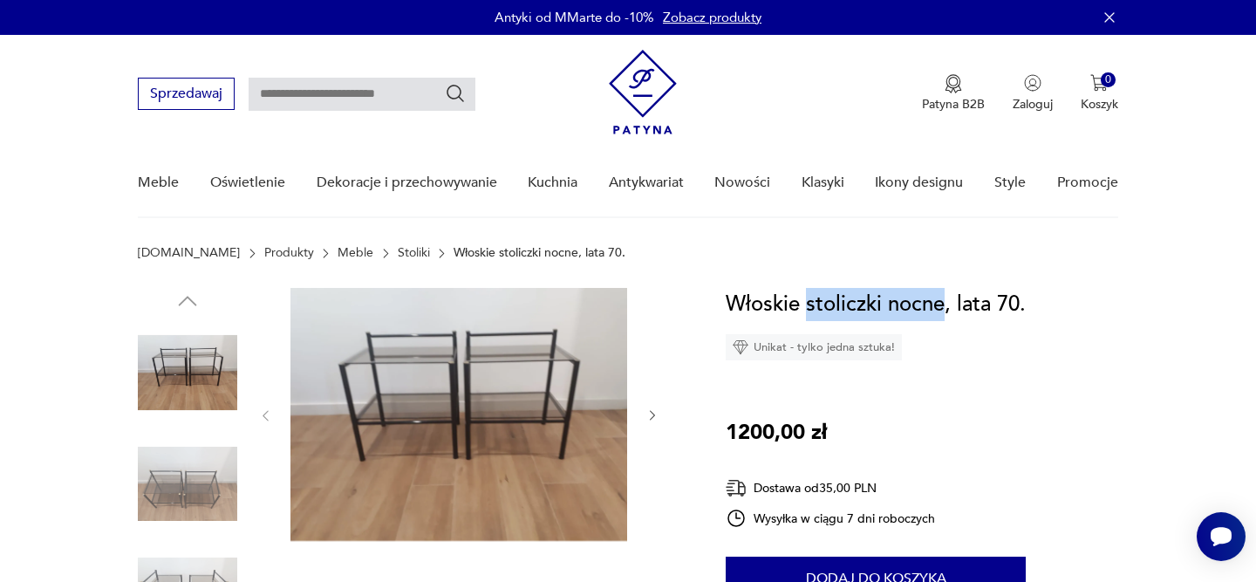
drag, startPoint x: 943, startPoint y: 312, endPoint x: 803, endPoint y: 304, distance: 139.7
click at [803, 304] on h1 "Włoskie stoliczki nocne, lata 70." at bounding box center [876, 304] width 300 height 33
copy h1 "stoliczki nocne"
click at [360, 102] on input "text" at bounding box center [362, 94] width 227 height 33
paste input "**********"
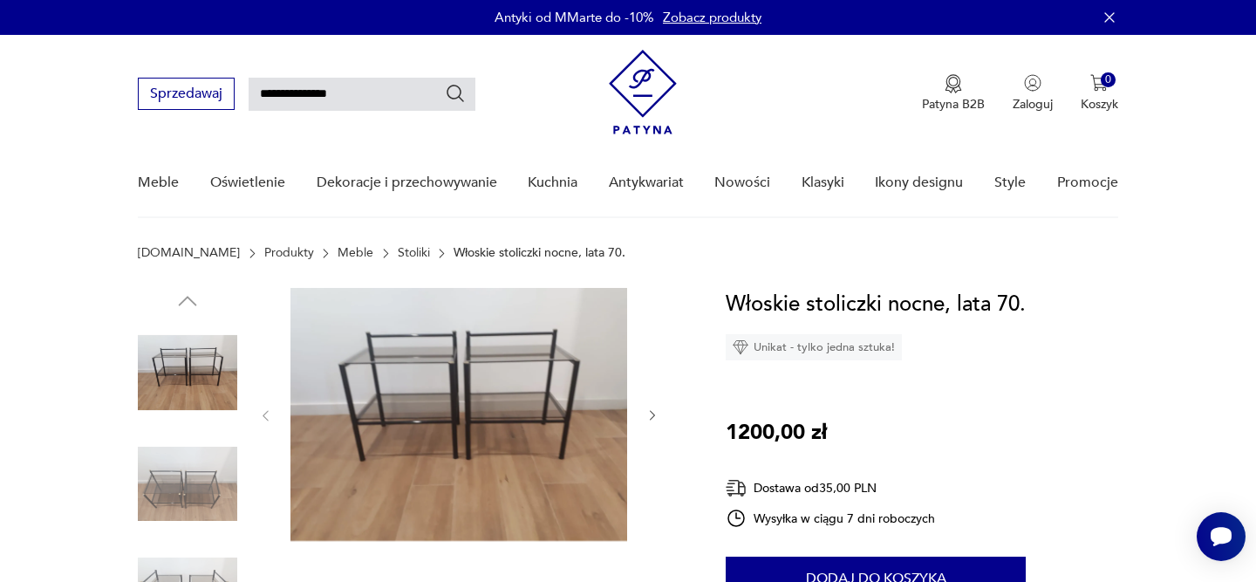
type input "**********"
click at [456, 93] on icon "Szukaj" at bounding box center [455, 93] width 21 height 21
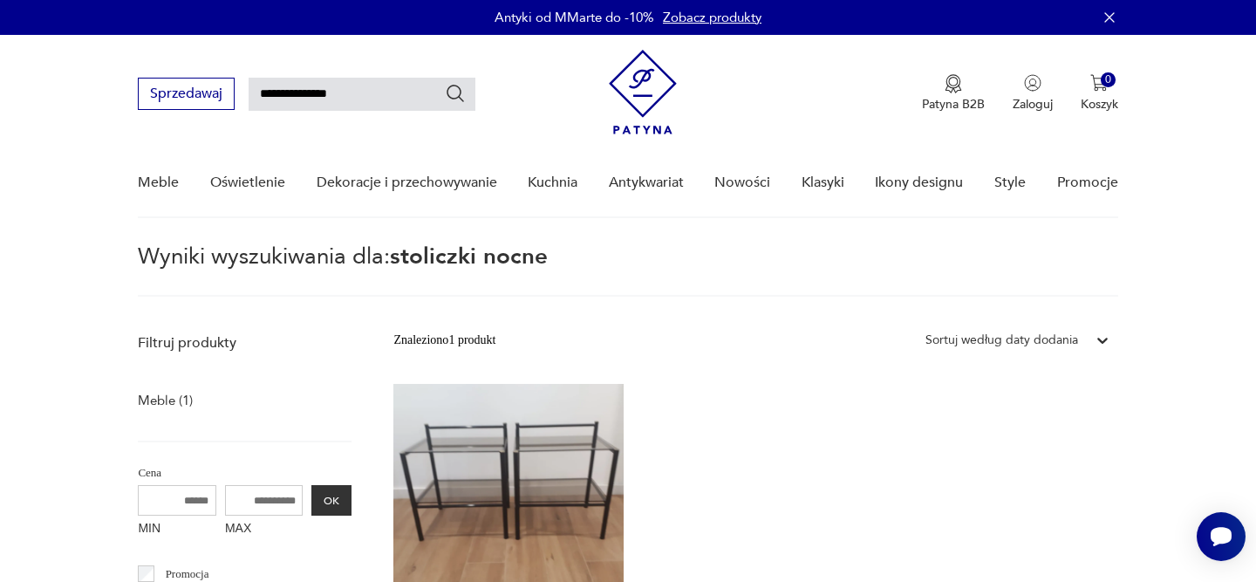
click at [641, 77] on img at bounding box center [643, 92] width 68 height 85
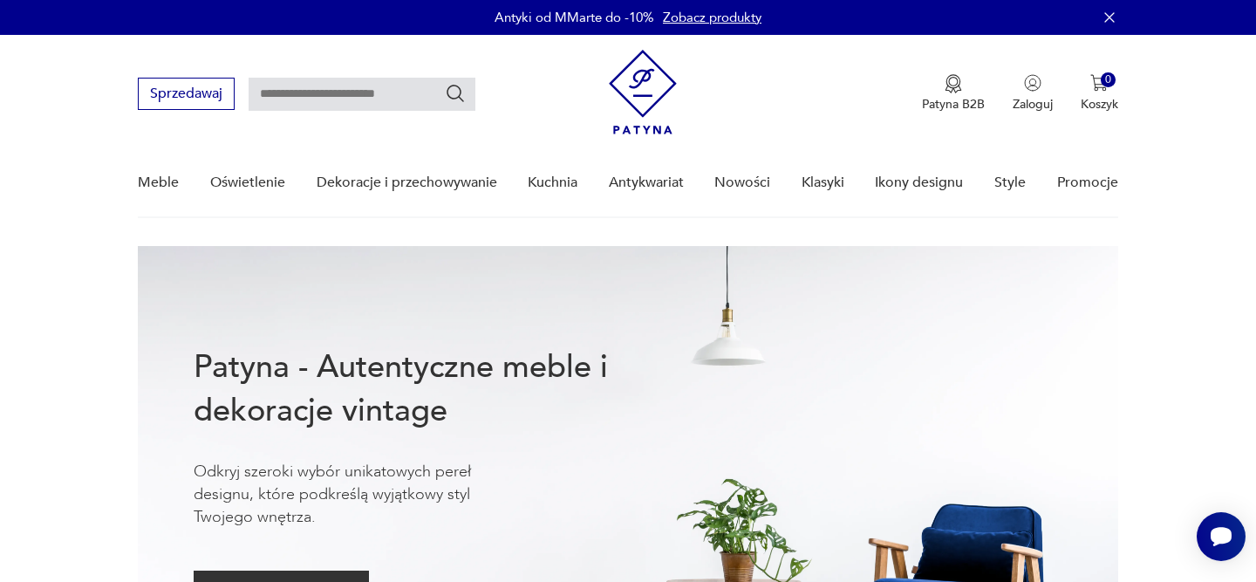
click at [385, 93] on input "text" at bounding box center [362, 94] width 227 height 33
paste input "**********"
type input "**********"
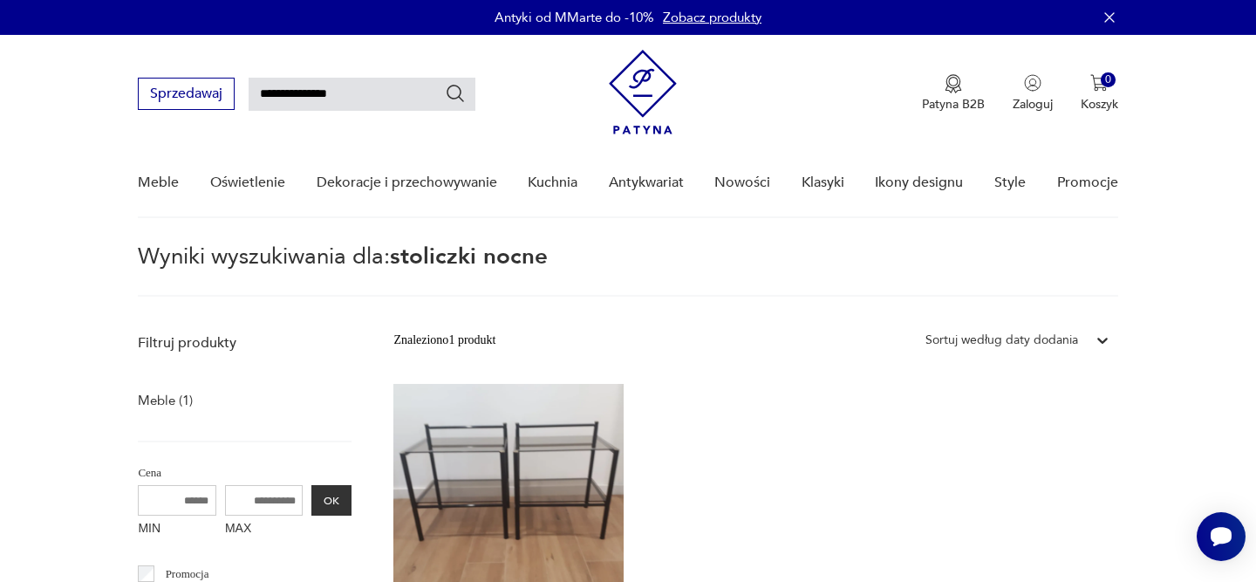
click at [692, 16] on link "Zobacz produkty" at bounding box center [712, 17] width 99 height 17
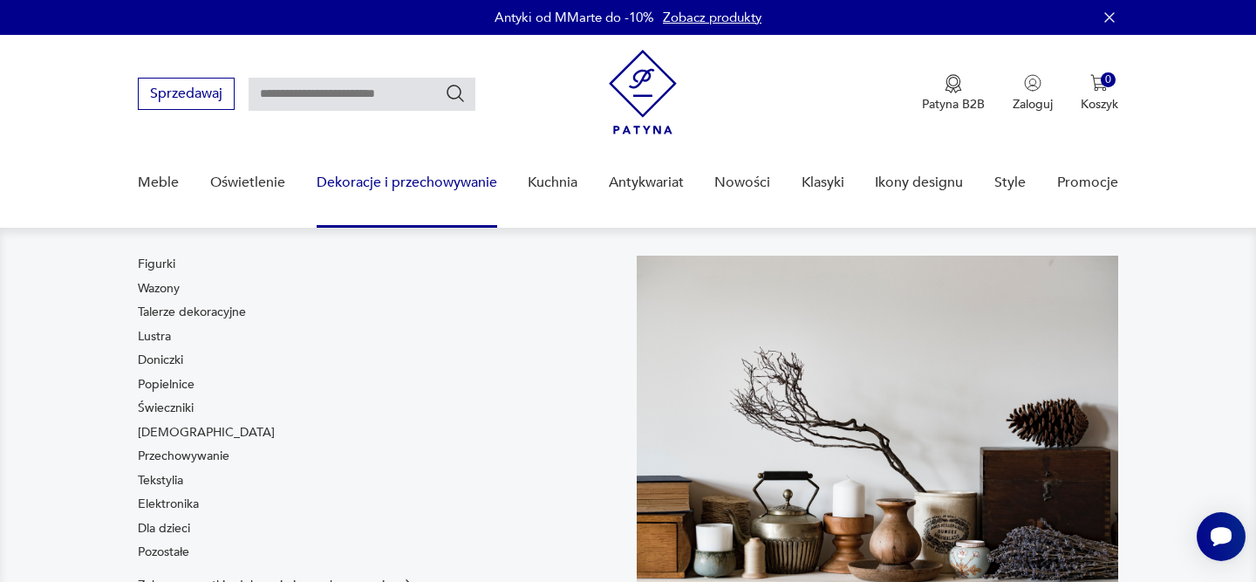
scroll to position [56, 0]
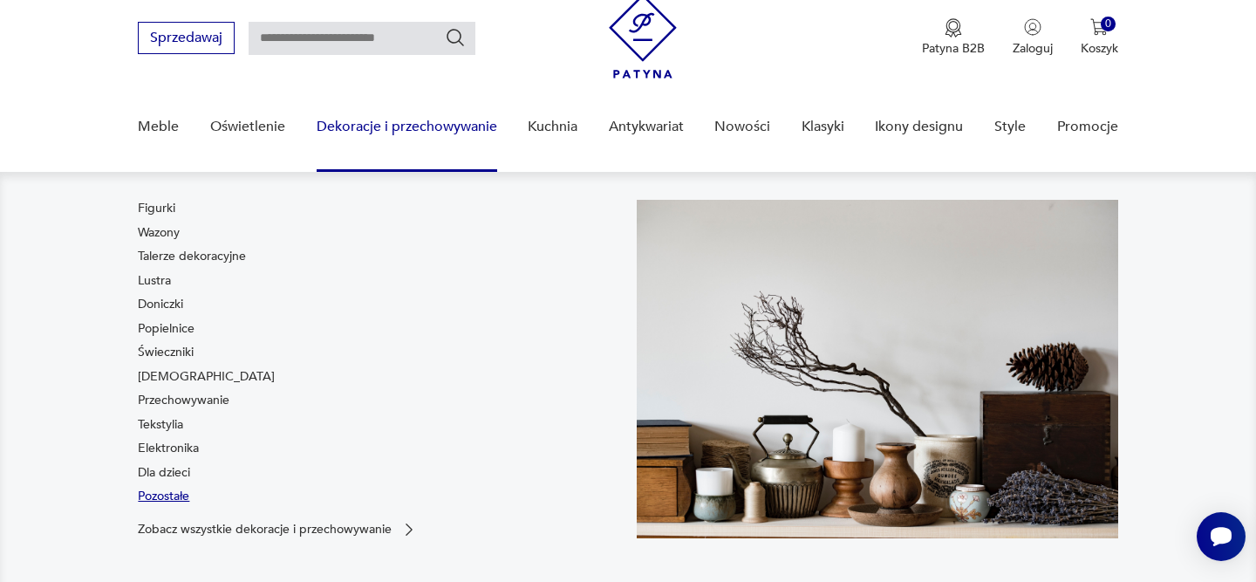
click at [178, 495] on link "Pozostałe" at bounding box center [163, 495] width 51 height 17
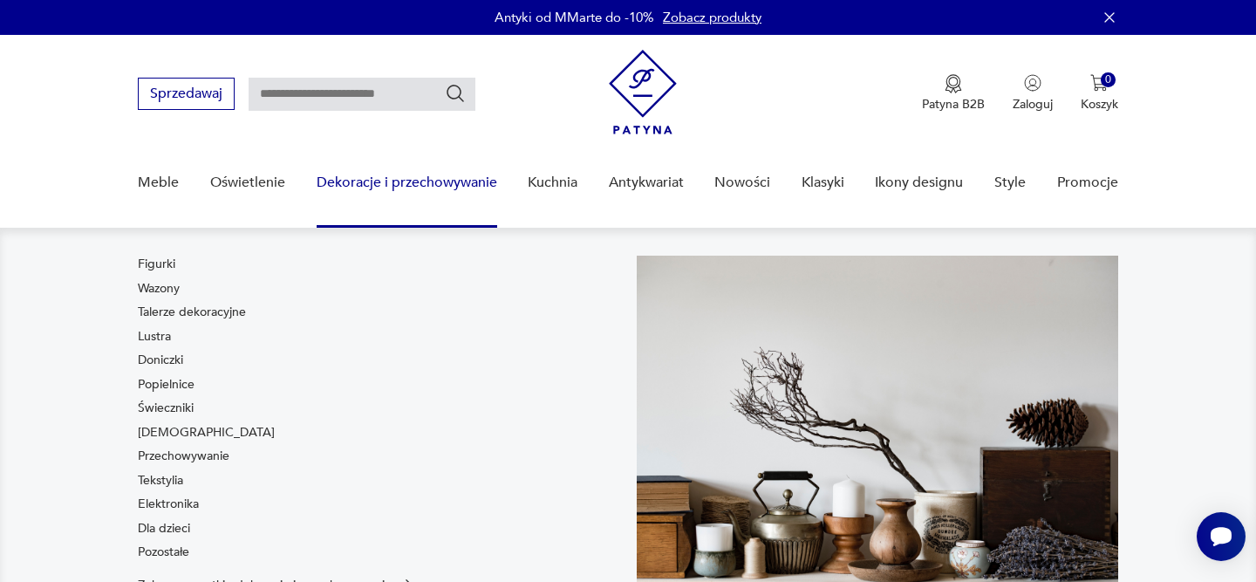
click at [365, 181] on link "Dekoracje i przechowywanie" at bounding box center [407, 182] width 181 height 67
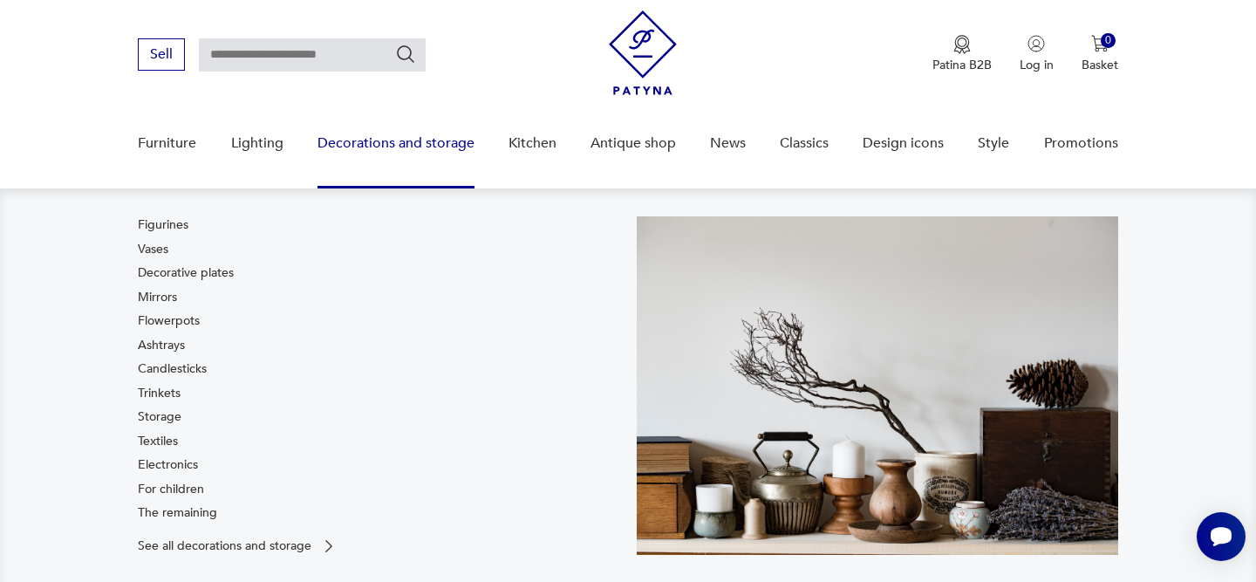
scroll to position [40, 0]
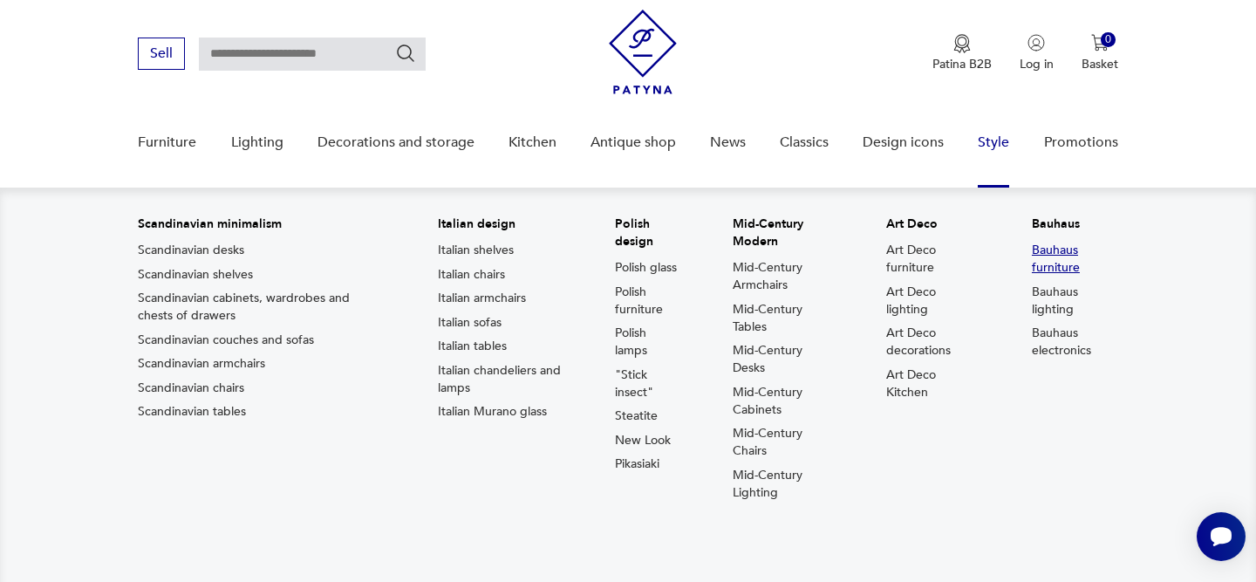
click at [1057, 258] on font "Bauhaus furniture" at bounding box center [1056, 259] width 48 height 34
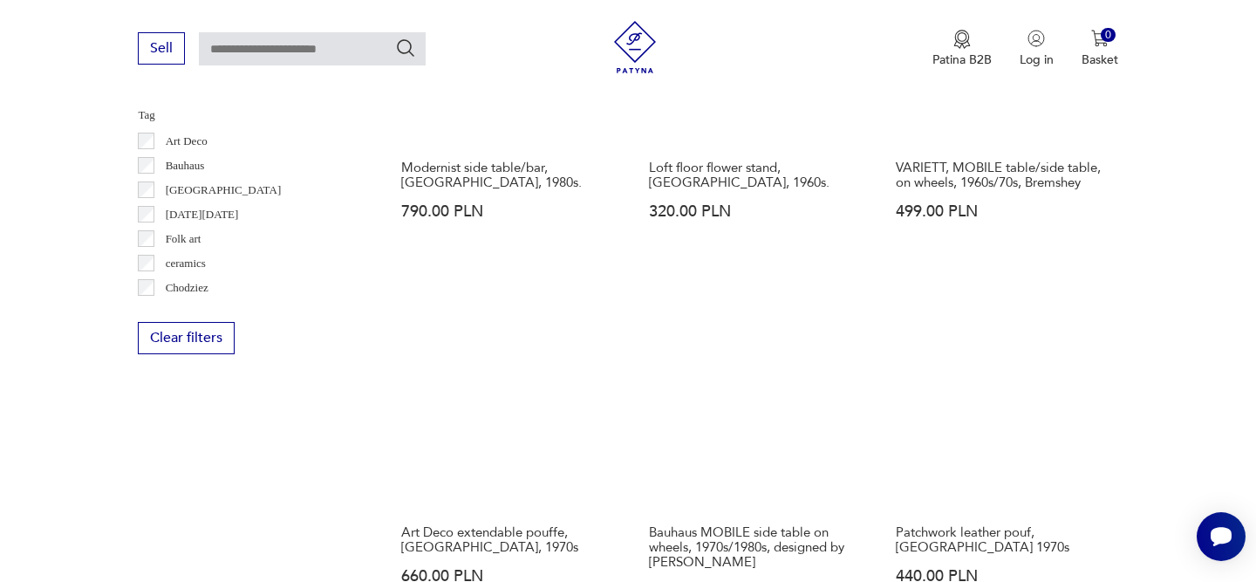
scroll to position [1723, 0]
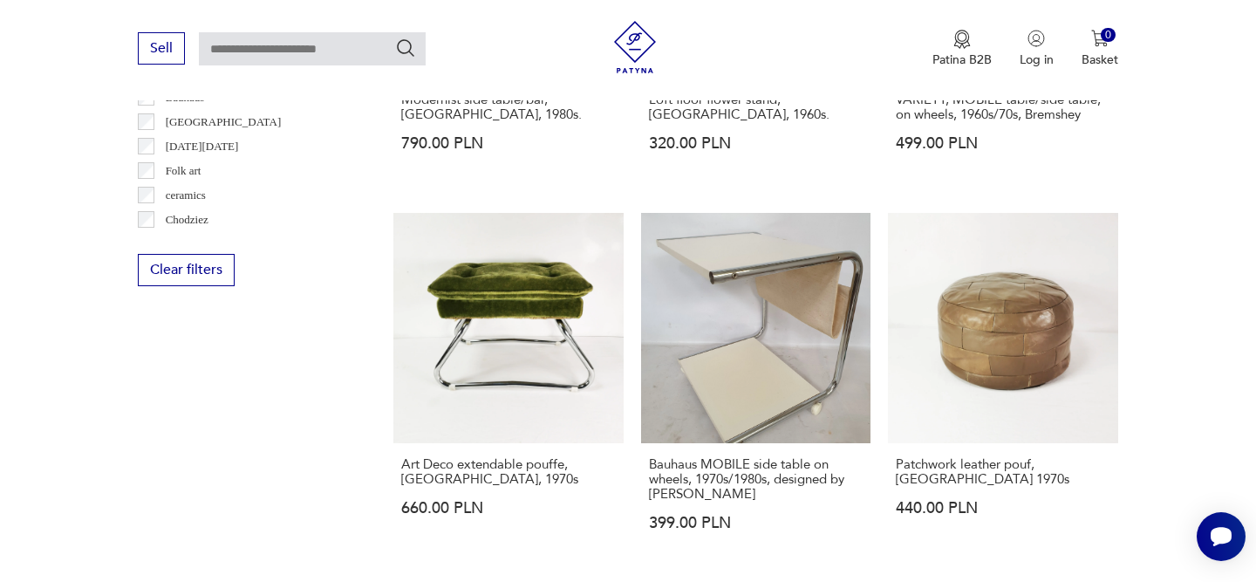
click at [1179, 267] on section "Filter products Price MIN MAX OK Special offer Dating OK Country of origin Denm…" at bounding box center [628, 242] width 1256 height 2480
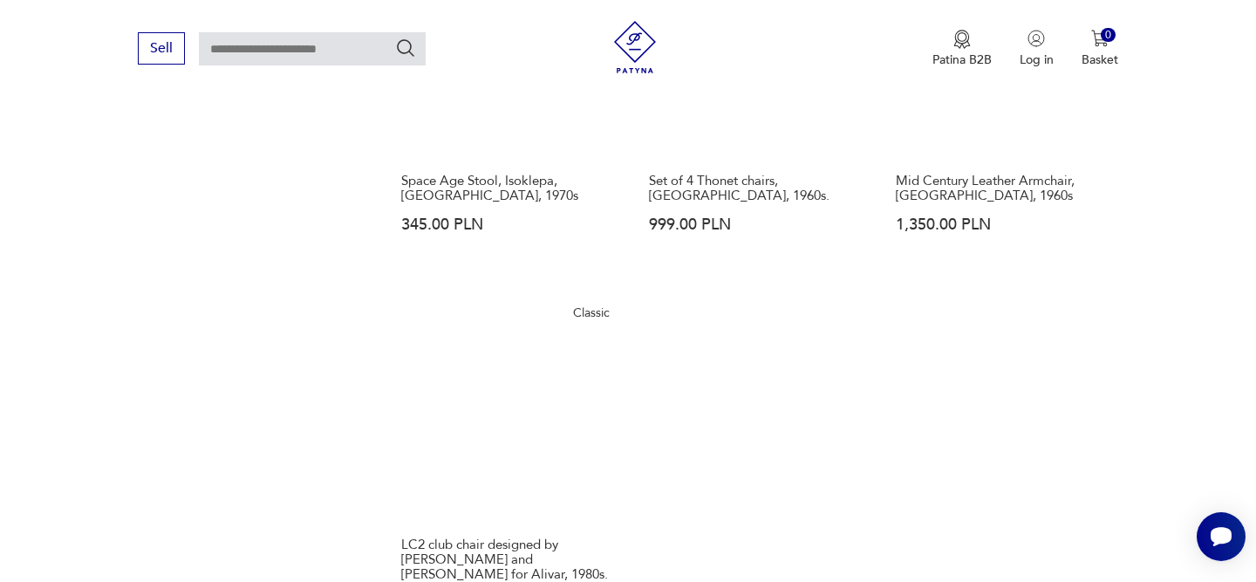
scroll to position [2601, 0]
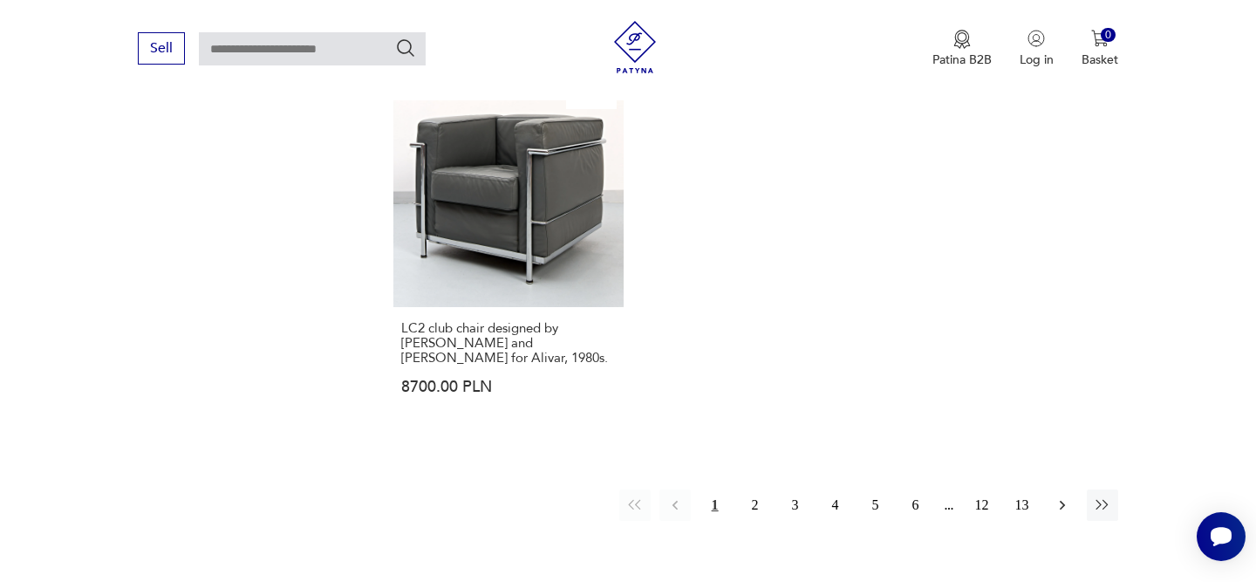
click at [1068, 496] on icon "button" at bounding box center [1061, 504] width 17 height 17
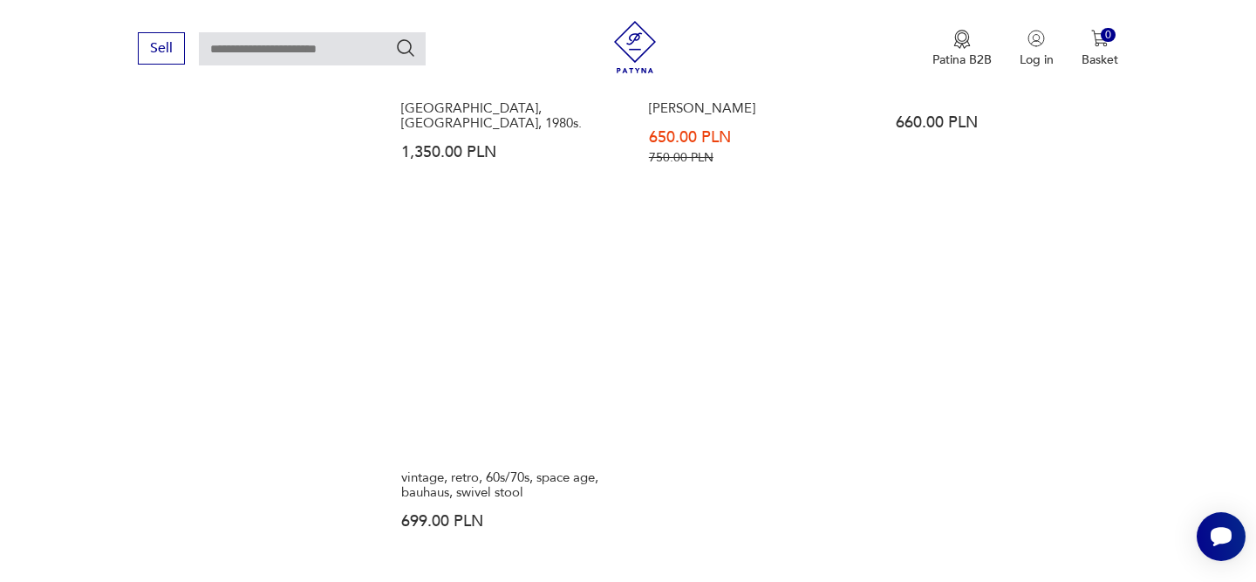
scroll to position [2586, 0]
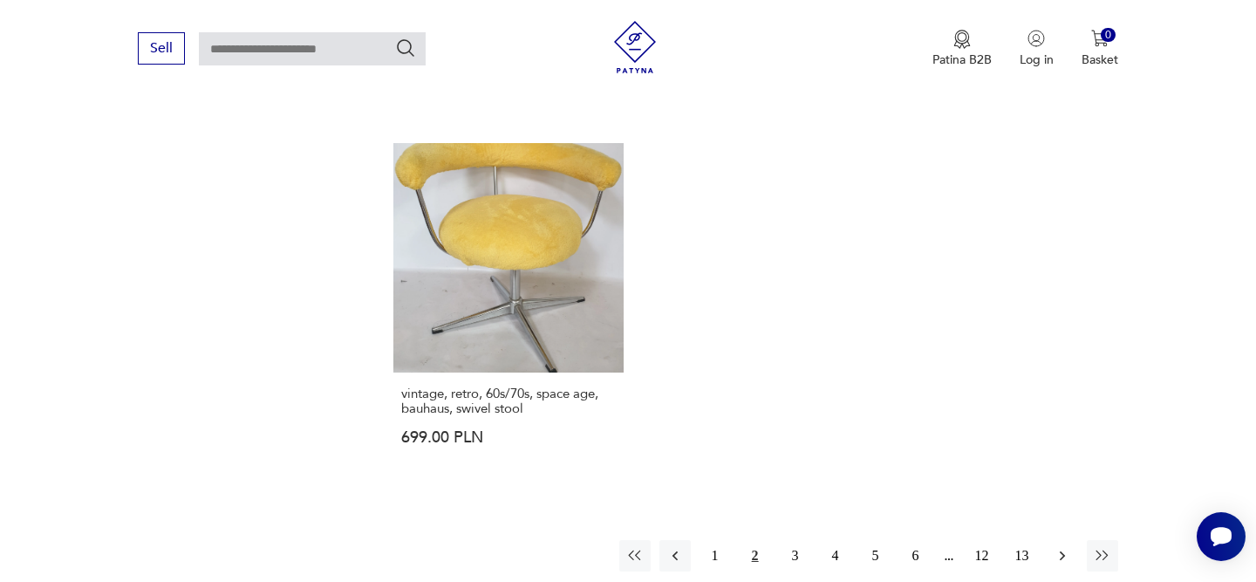
click at [1060, 551] on icon "button" at bounding box center [1061, 556] width 5 height 10
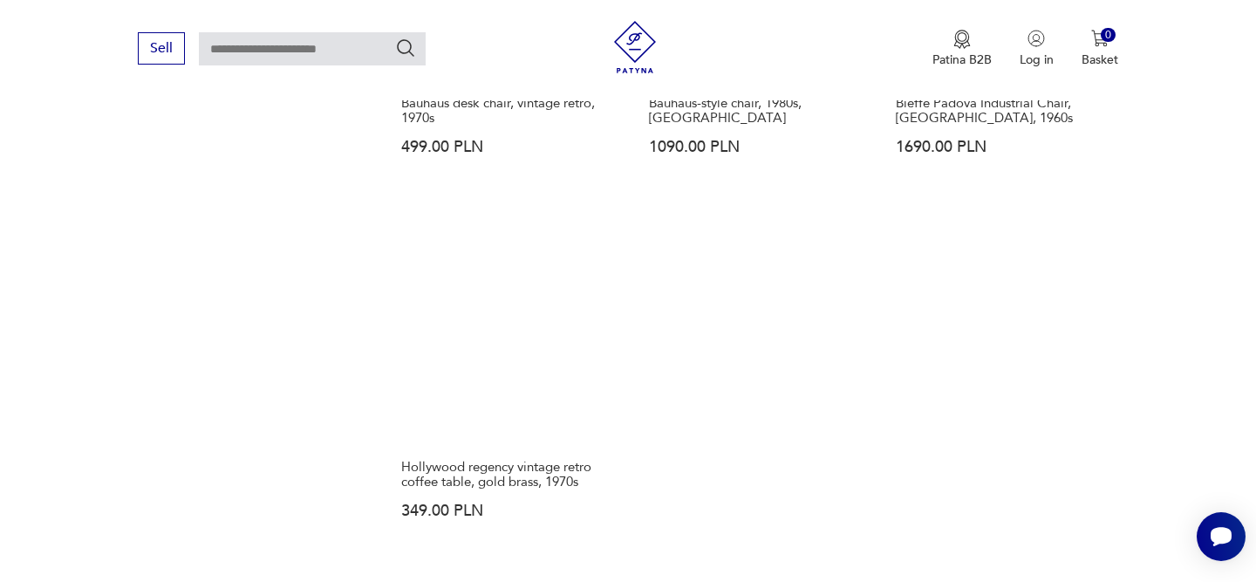
scroll to position [2633, 0]
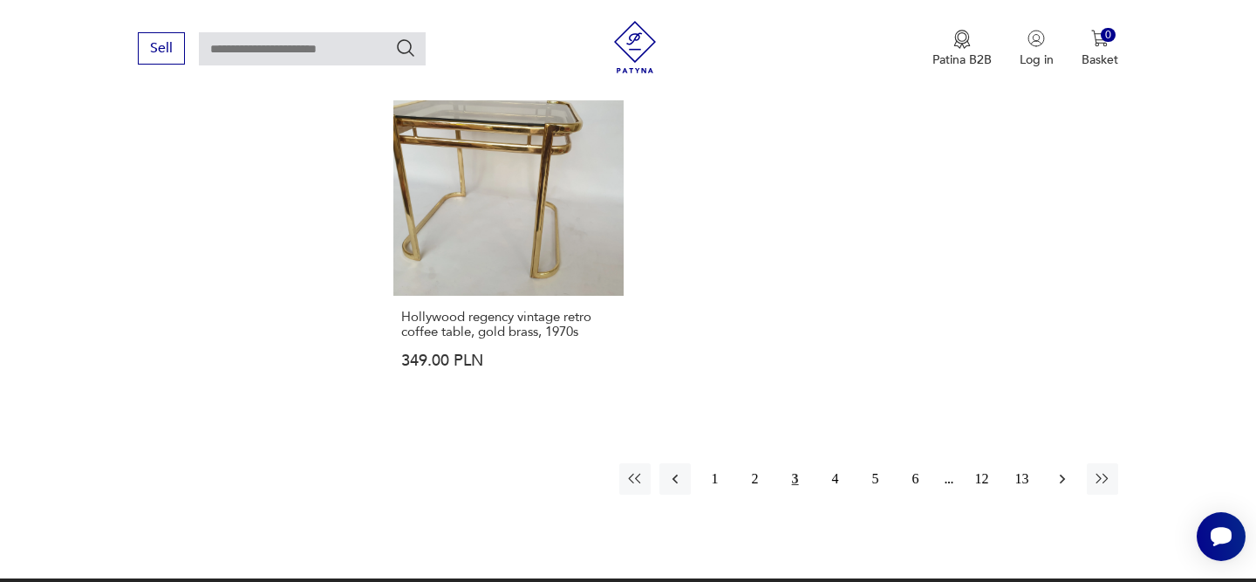
click at [1053, 463] on button "button" at bounding box center [1061, 478] width 31 height 31
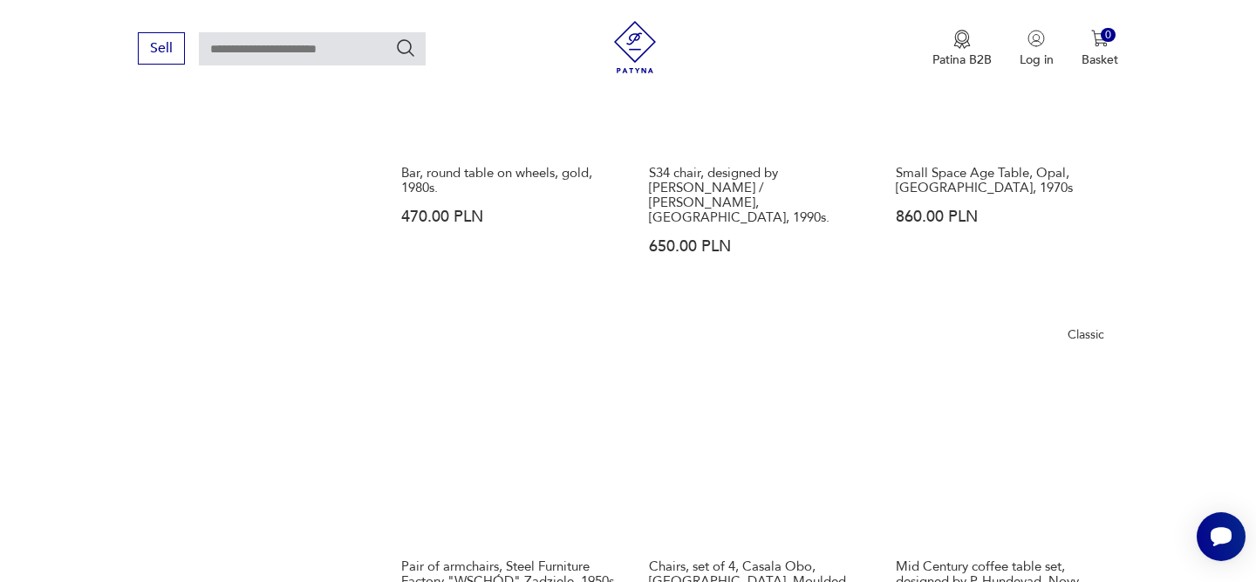
scroll to position [1816, 0]
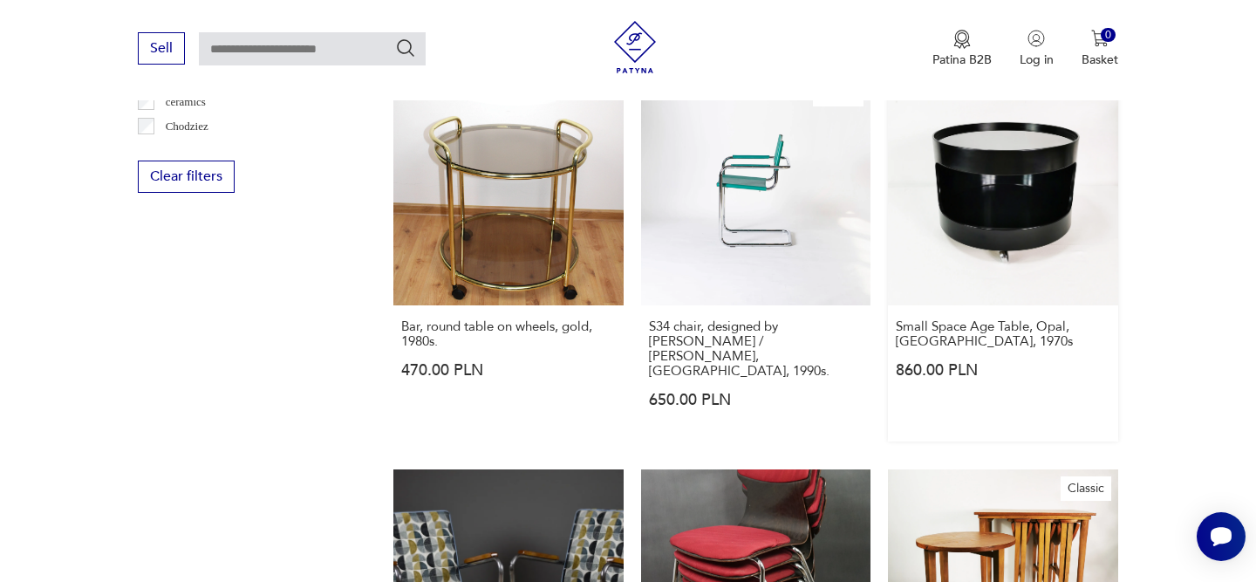
click at [1020, 177] on link "Small Space Age Table, Opal, Germany, 1970s 860.00 PLN" at bounding box center [1002, 257] width 229 height 365
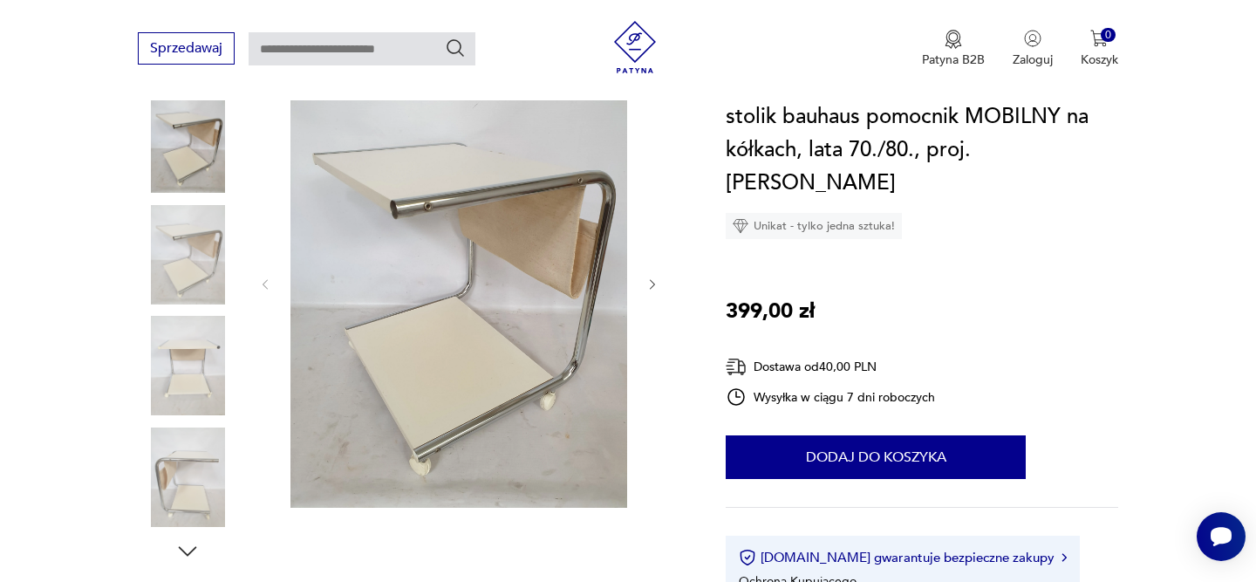
click at [652, 283] on icon "button" at bounding box center [652, 284] width 15 height 15
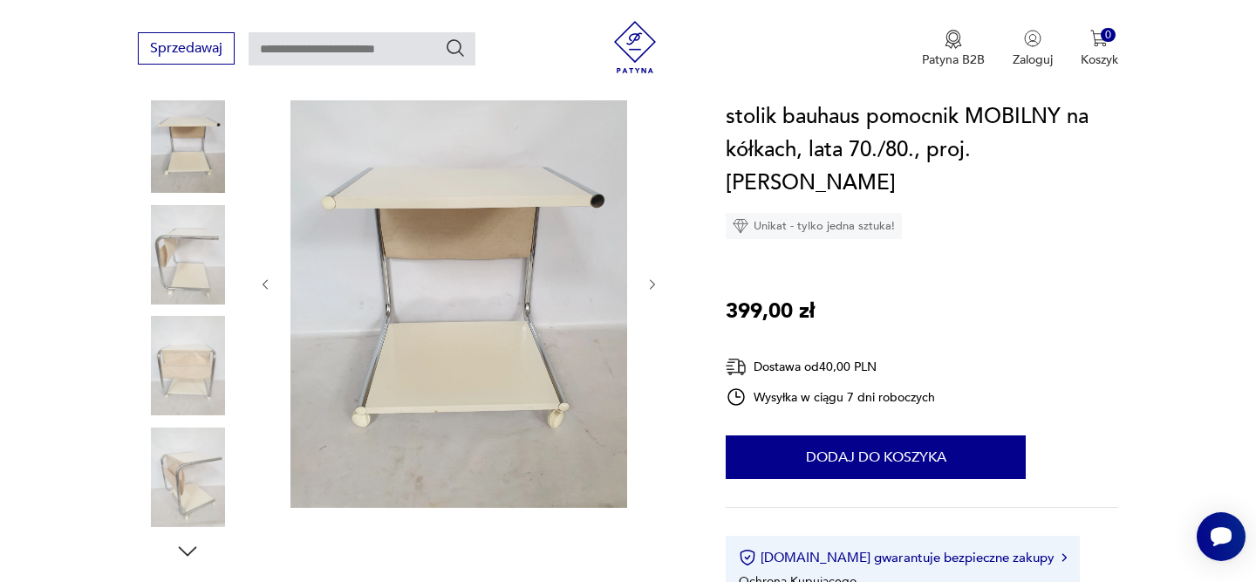
click at [652, 283] on icon "button" at bounding box center [652, 284] width 15 height 15
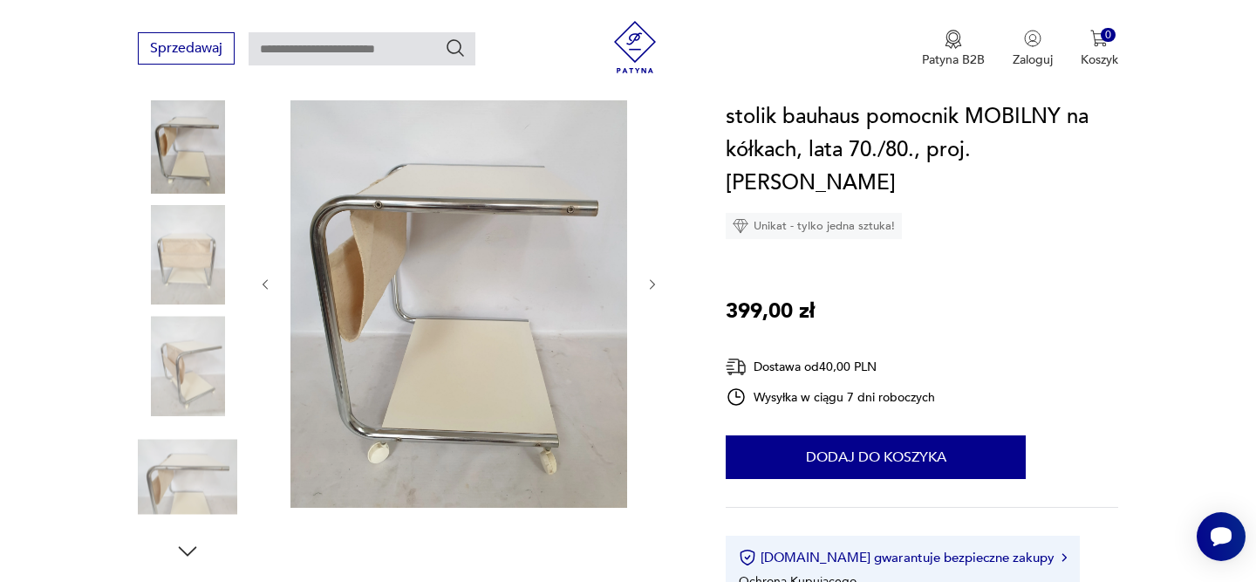
click at [652, 283] on icon "button" at bounding box center [652, 284] width 15 height 15
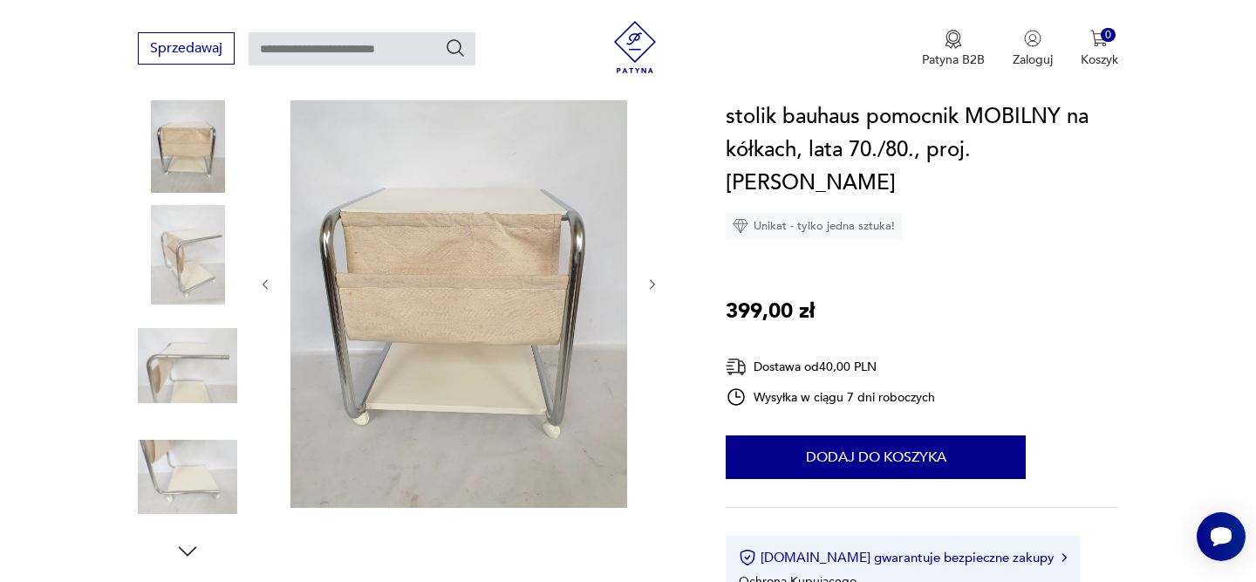
click at [652, 283] on icon "button" at bounding box center [652, 284] width 15 height 15
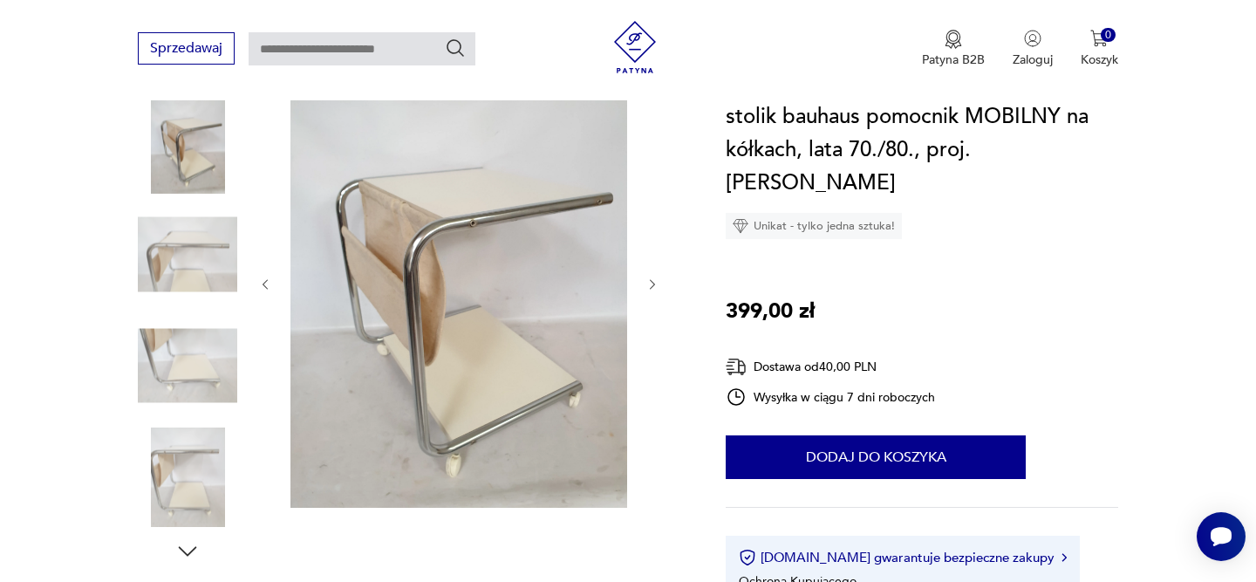
click at [652, 283] on icon "button" at bounding box center [652, 284] width 15 height 15
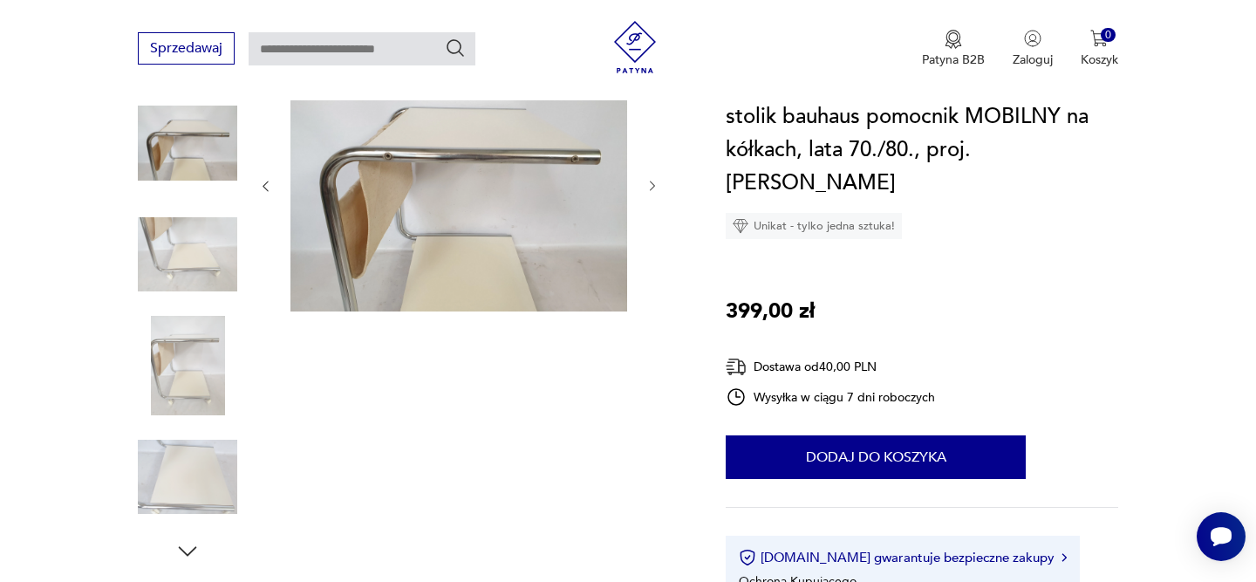
click at [651, 186] on icon "button" at bounding box center [652, 186] width 15 height 15
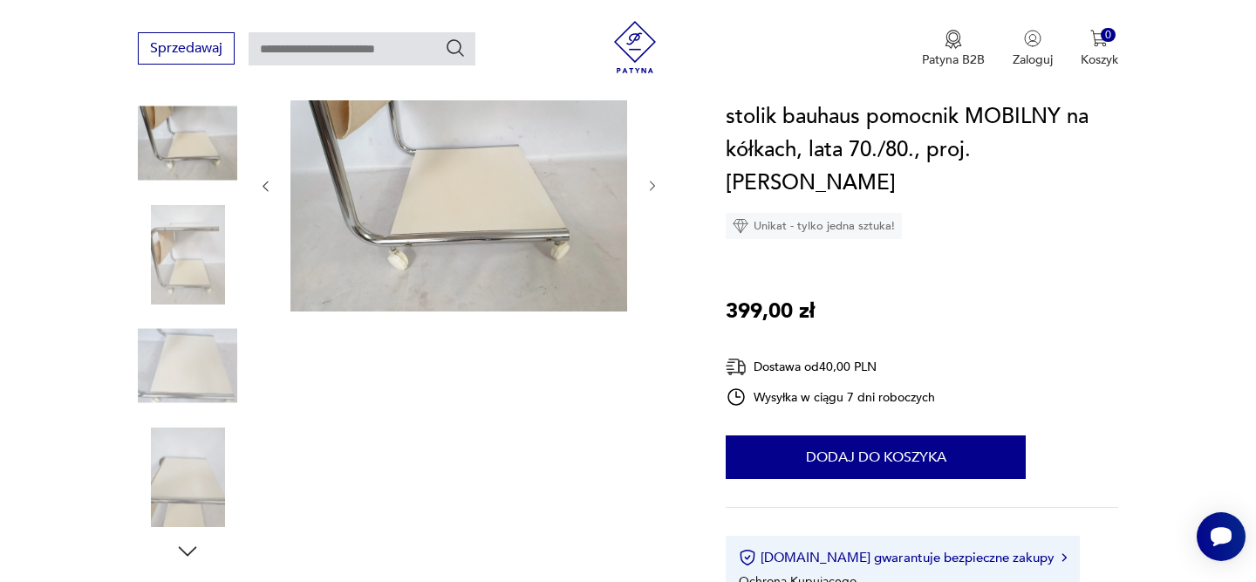
click at [652, 183] on icon "button" at bounding box center [652, 186] width 5 height 10
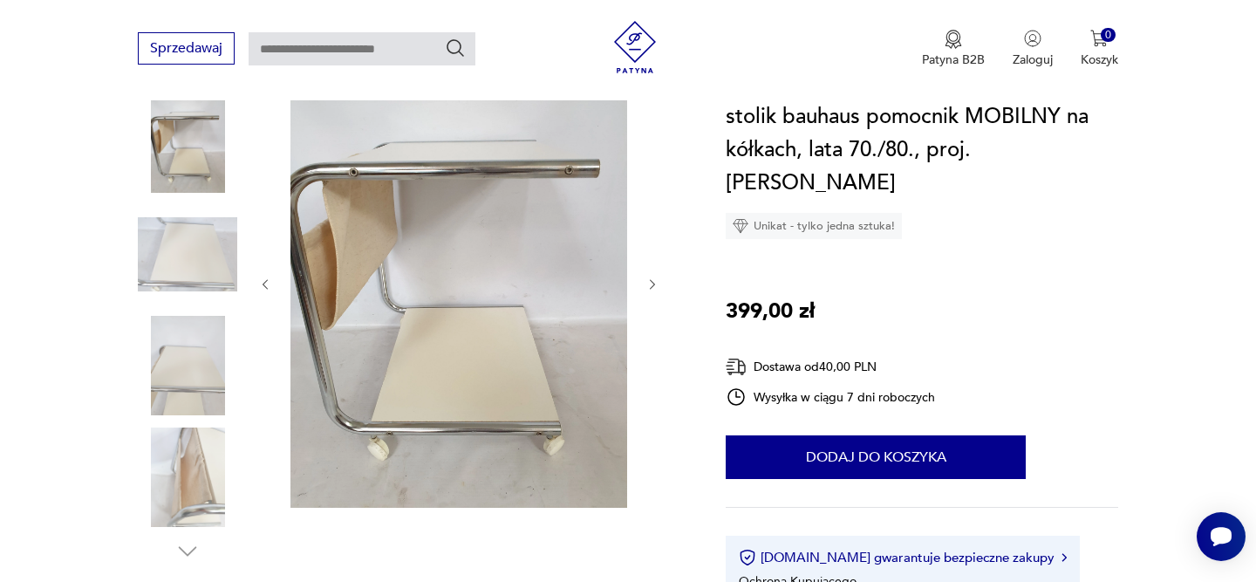
click at [654, 284] on icon "button" at bounding box center [652, 284] width 5 height 10
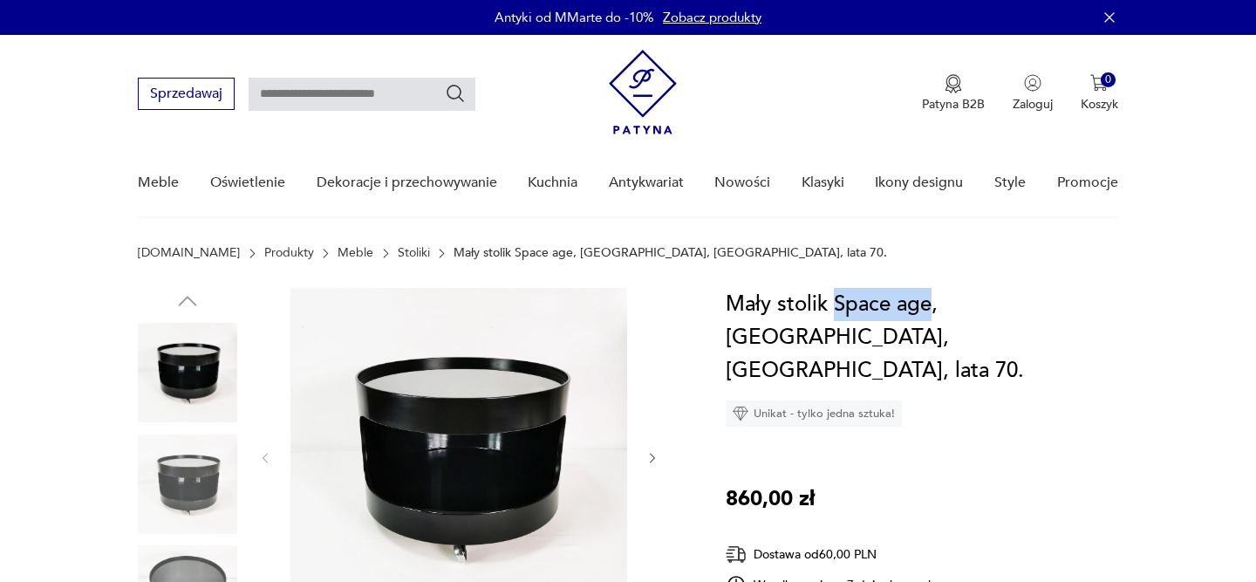
drag, startPoint x: 930, startPoint y: 305, endPoint x: 838, endPoint y: 305, distance: 92.4
click at [838, 305] on h1 "Mały stolik Space age, Opal, Niemcy, lata 70." at bounding box center [922, 337] width 392 height 99
copy h1 "Space age"
click at [386, 98] on input "text" at bounding box center [362, 94] width 227 height 33
paste input "*********"
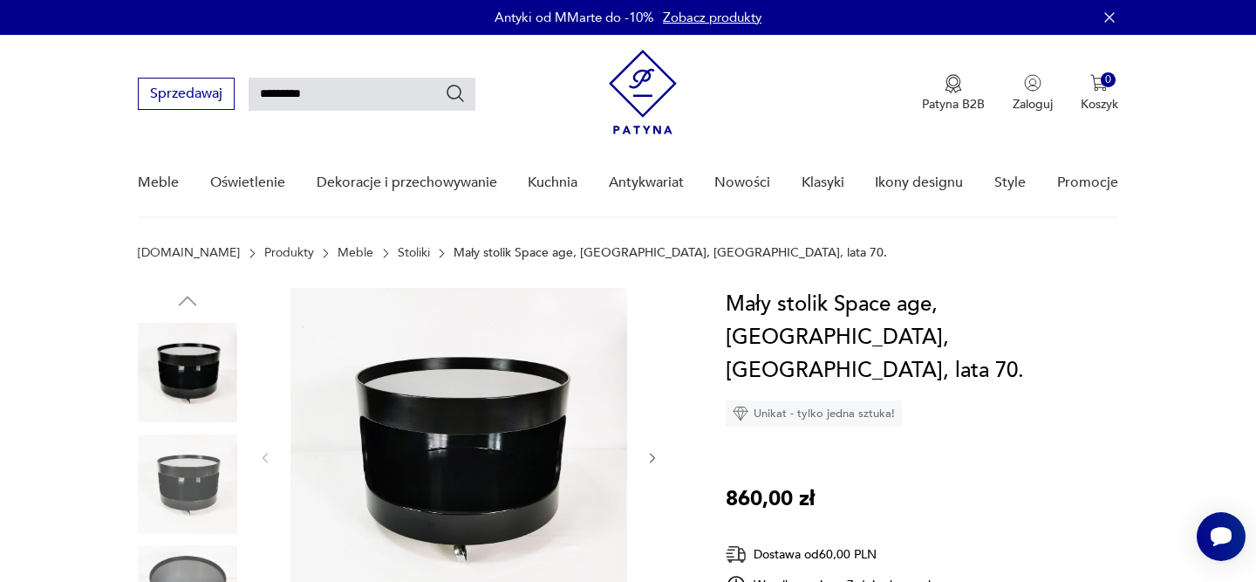
type input "*********"
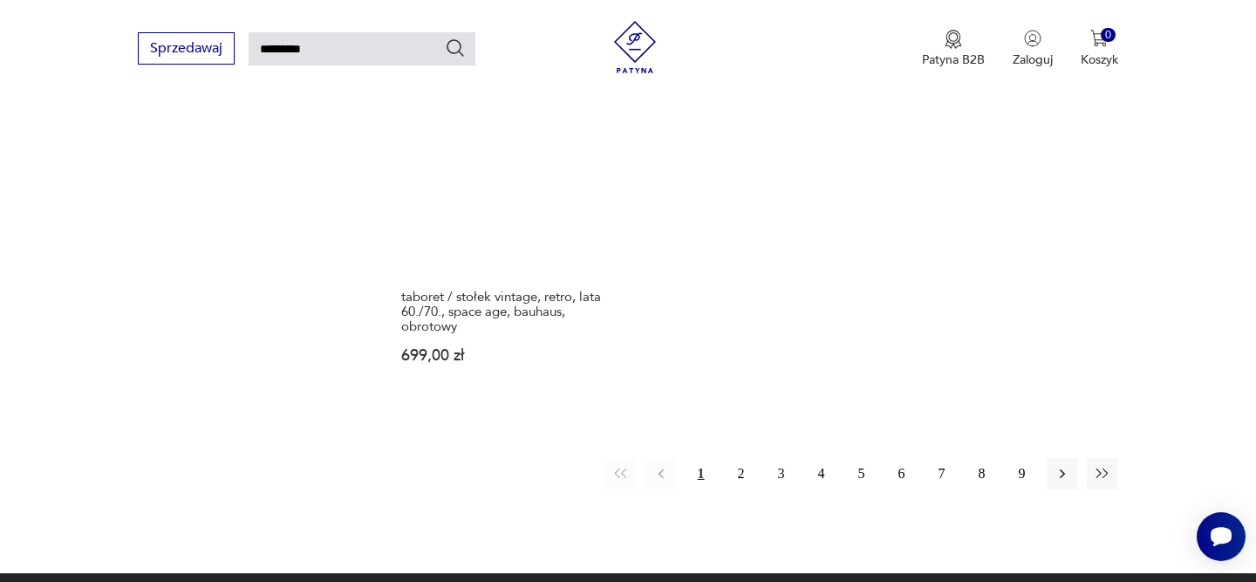
scroll to position [2438, 0]
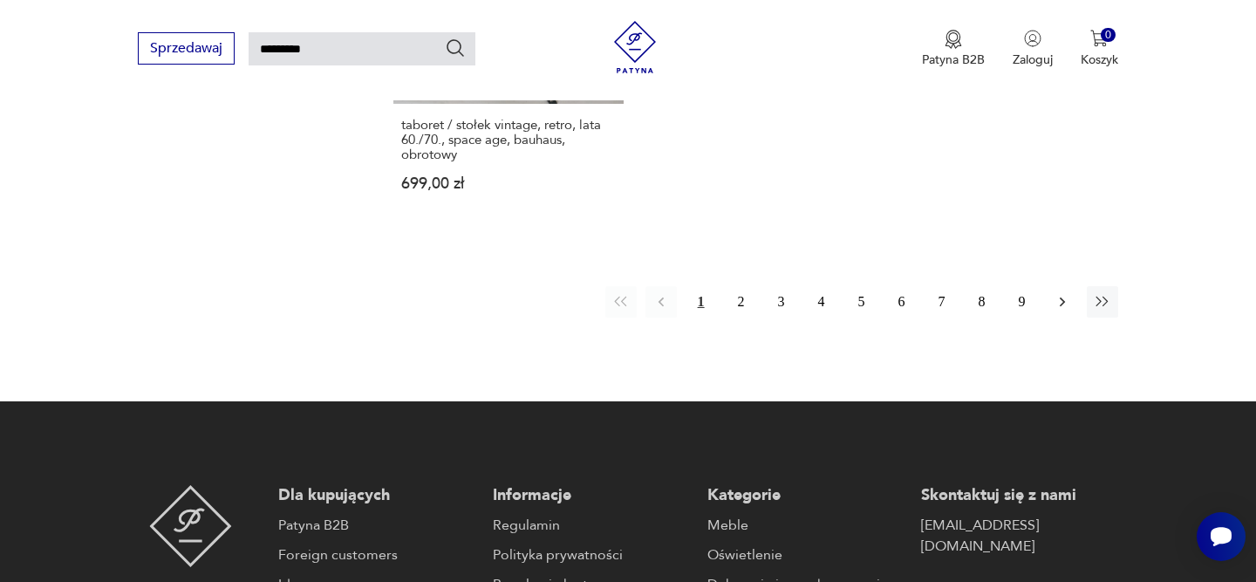
click at [1057, 297] on icon "button" at bounding box center [1061, 301] width 17 height 17
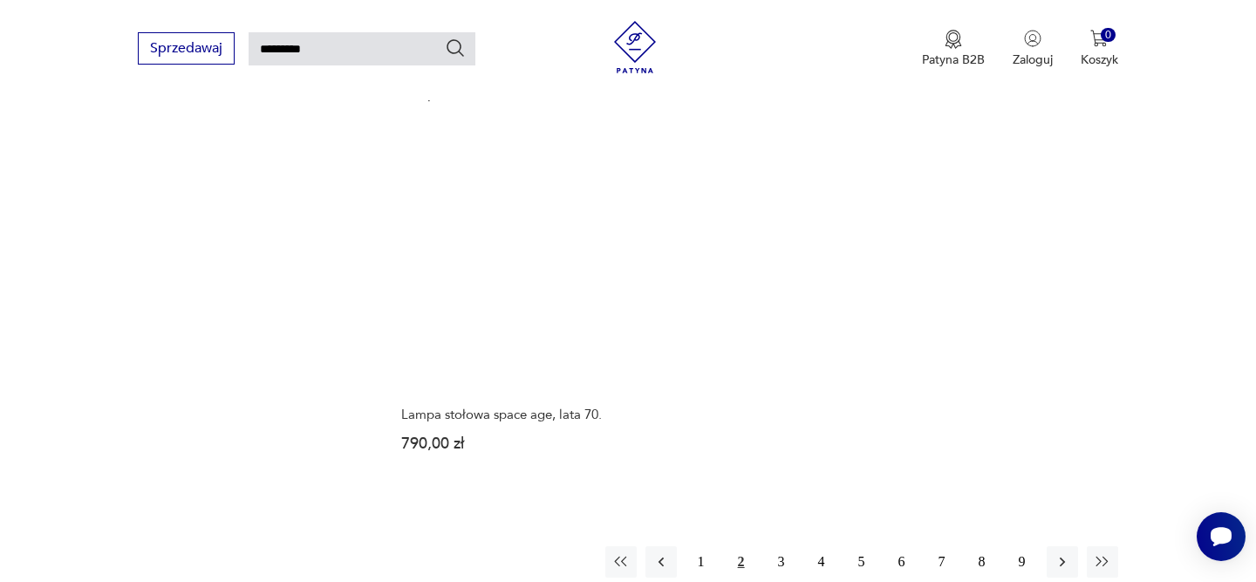
scroll to position [2190, 0]
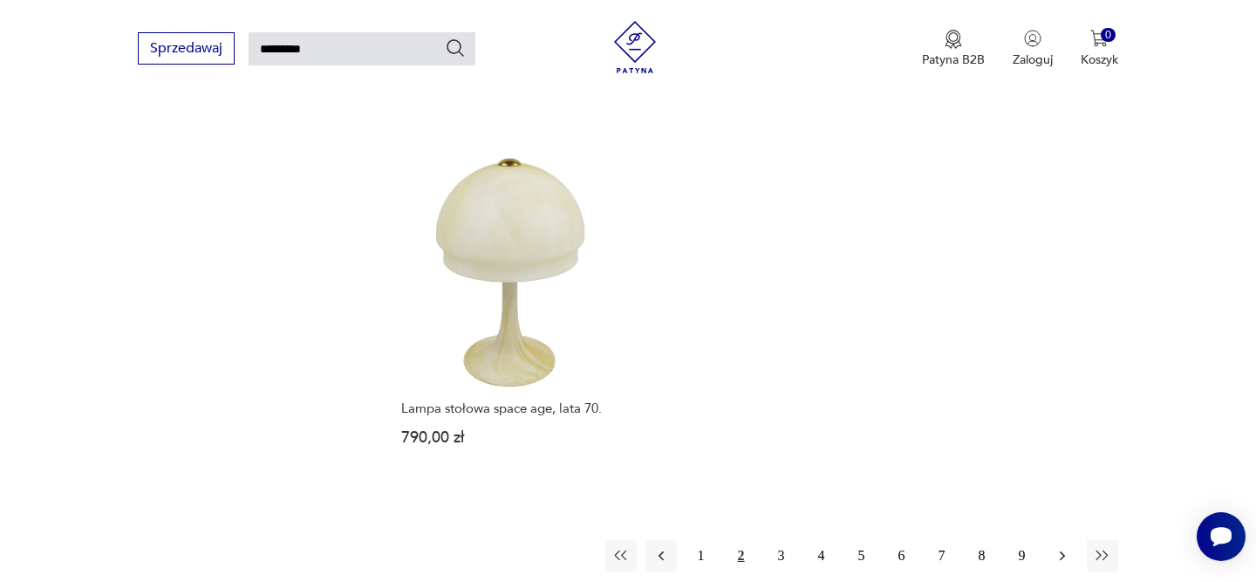
click at [1056, 547] on icon "button" at bounding box center [1061, 555] width 17 height 17
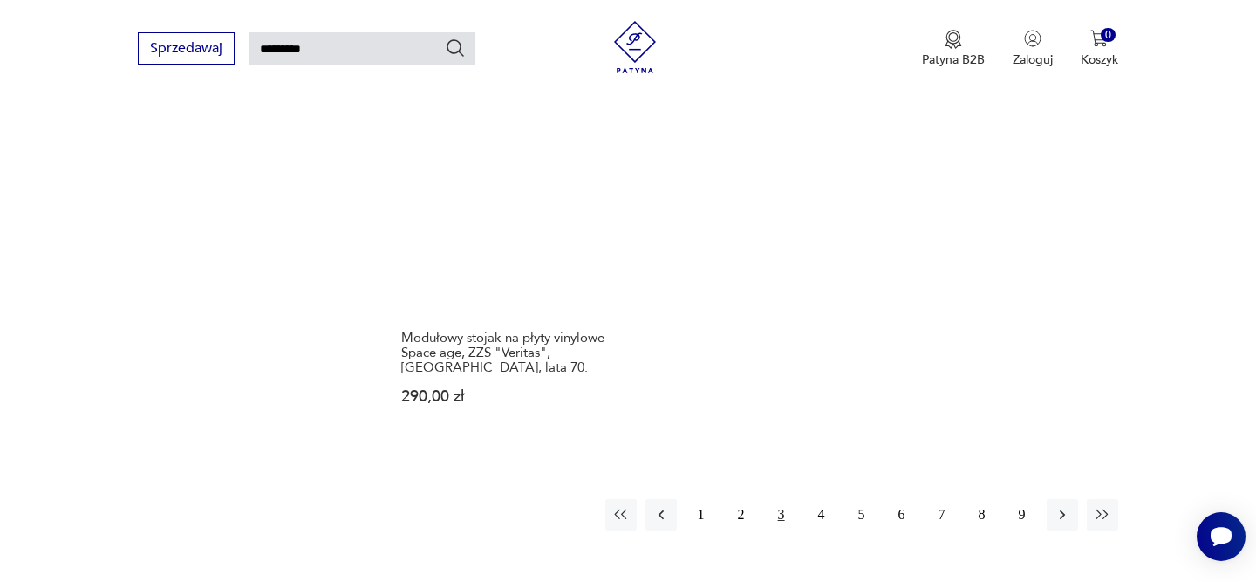
scroll to position [2232, 0]
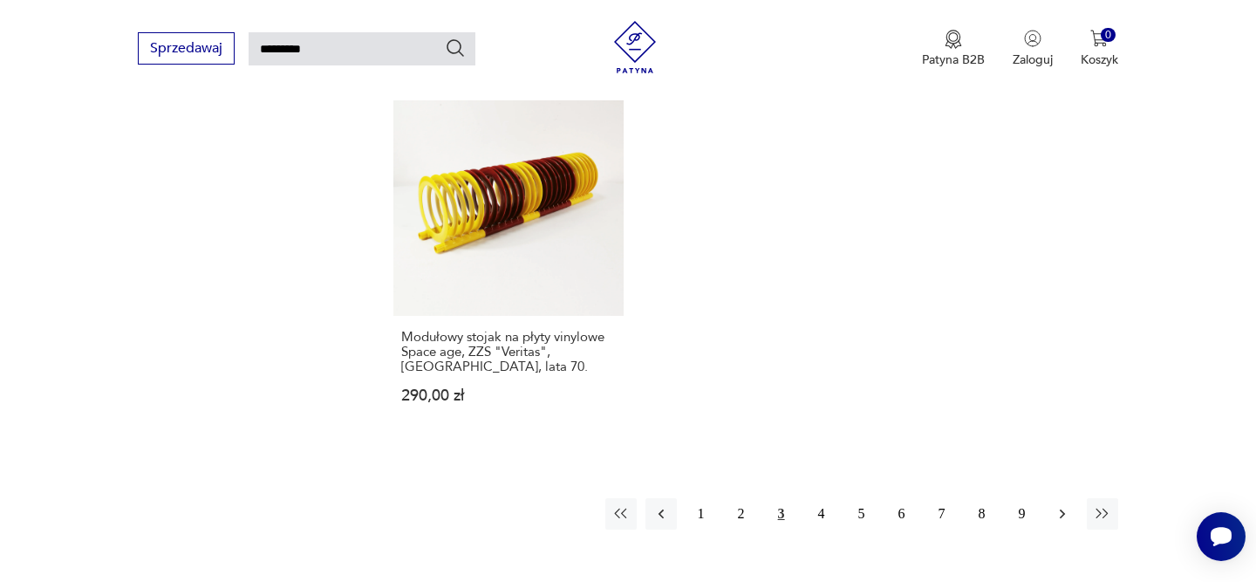
click at [1068, 505] on icon "button" at bounding box center [1061, 513] width 17 height 17
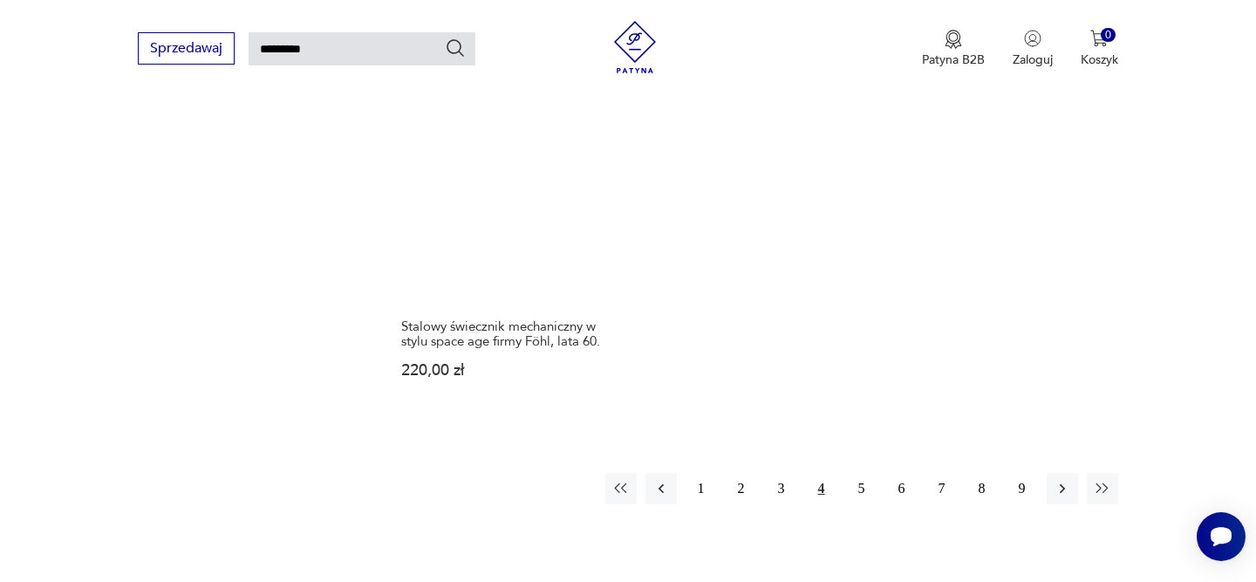
scroll to position [2178, 0]
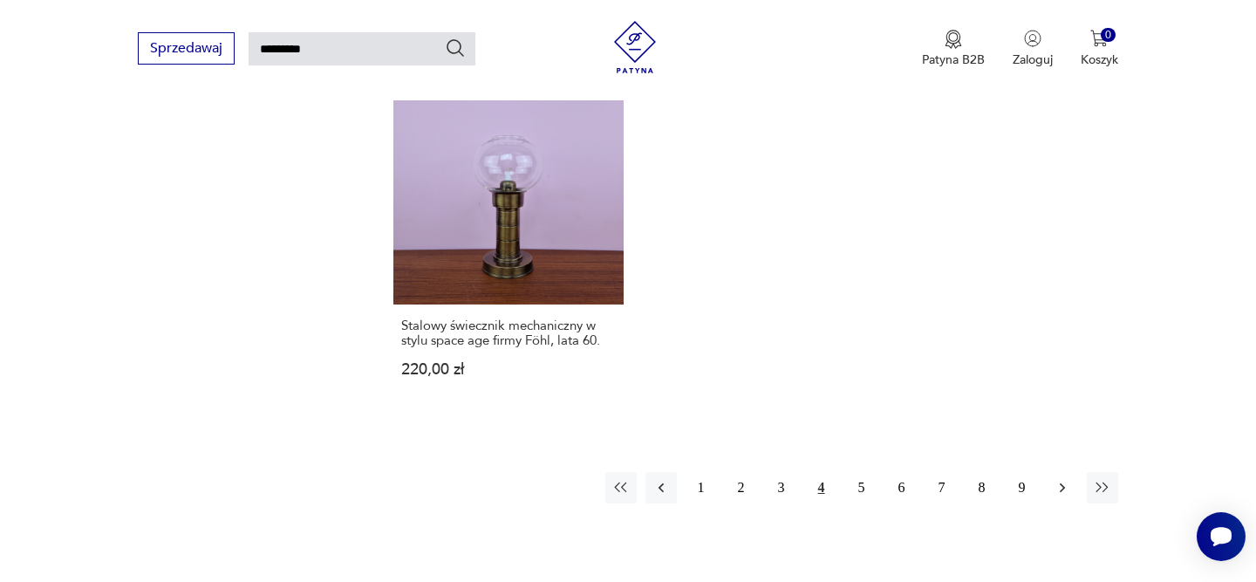
click at [1060, 479] on icon "button" at bounding box center [1061, 487] width 17 height 17
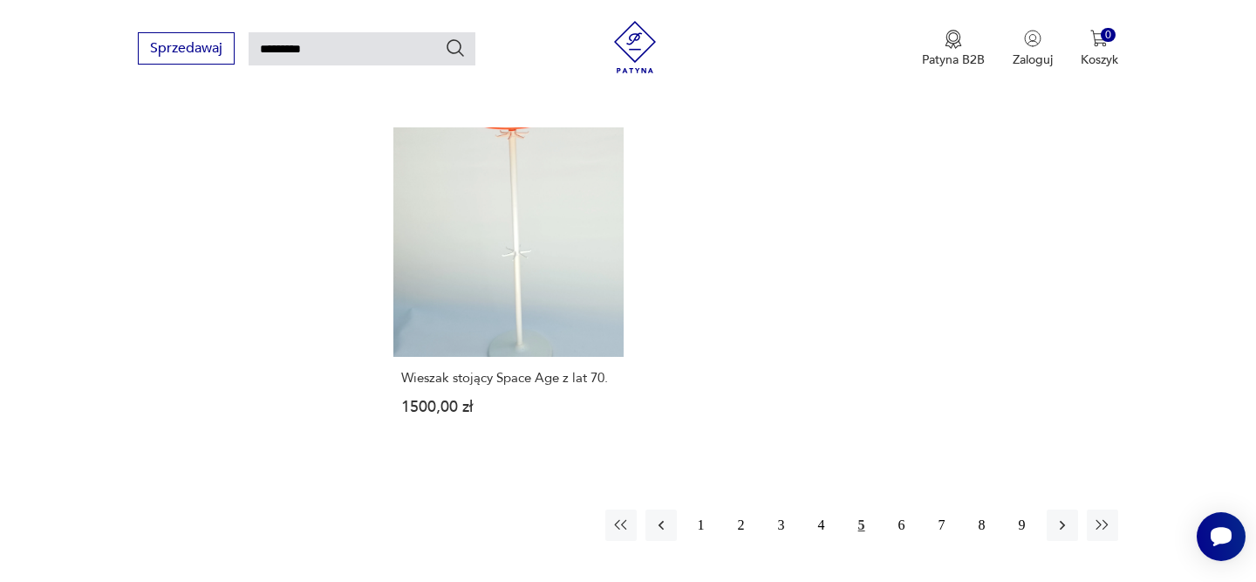
scroll to position [2228, 0]
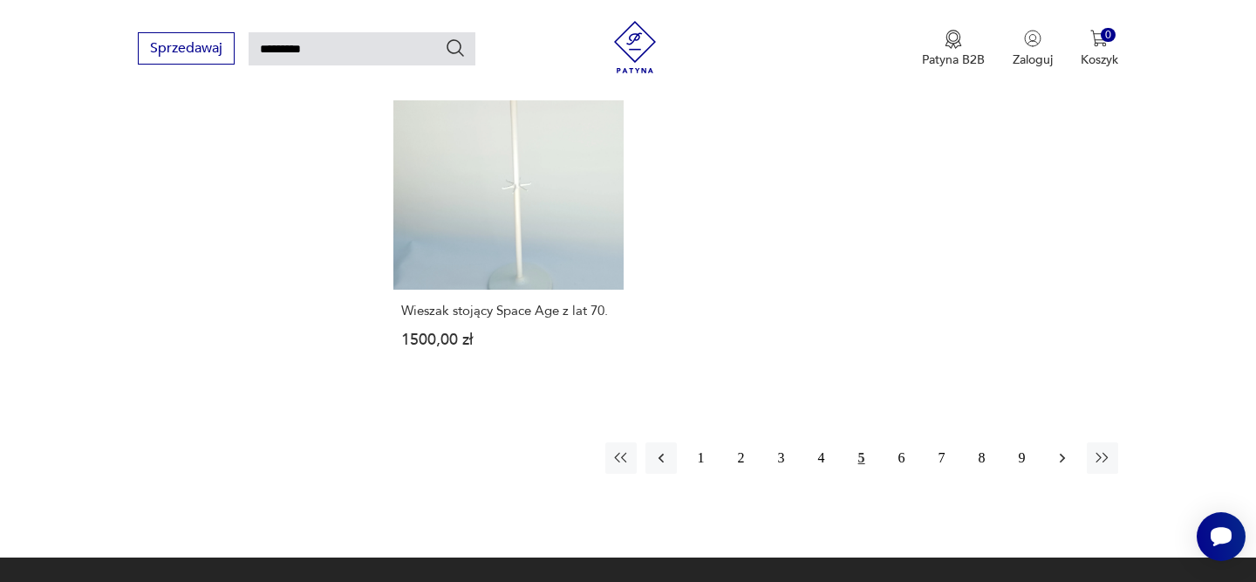
click at [1066, 449] on icon "button" at bounding box center [1061, 457] width 17 height 17
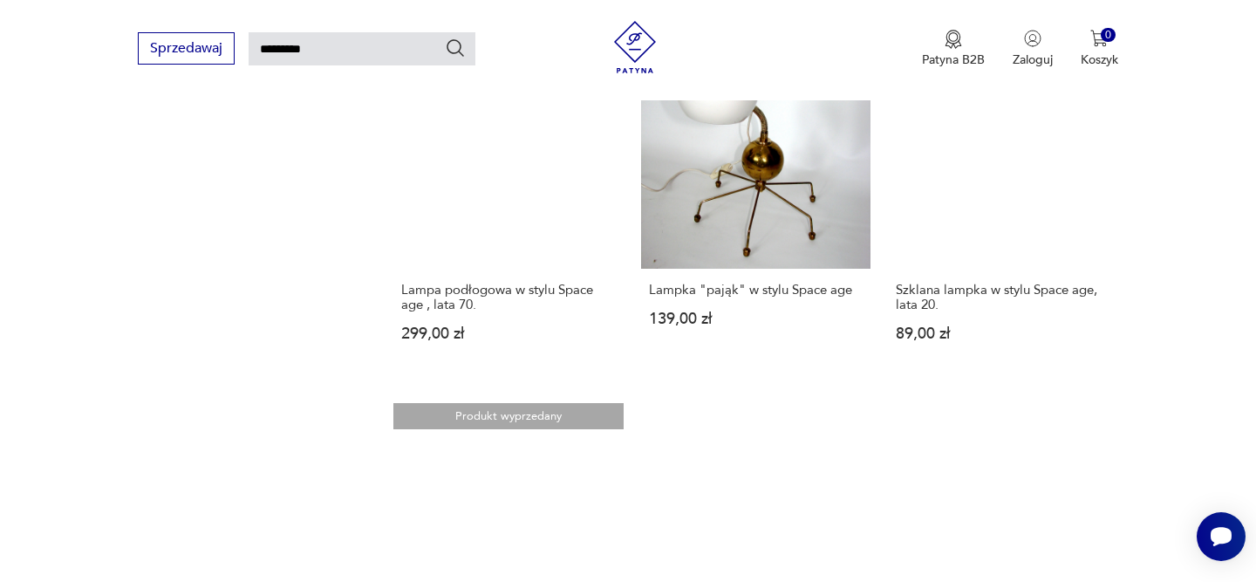
scroll to position [2057, 0]
